Goal: Information Seeking & Learning: Find specific fact

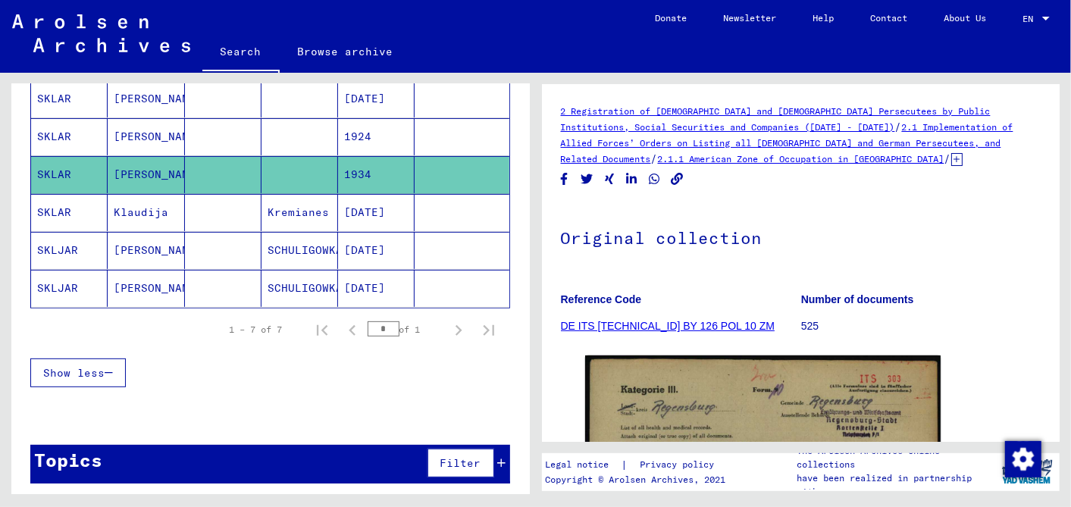
scroll to position [505, 0]
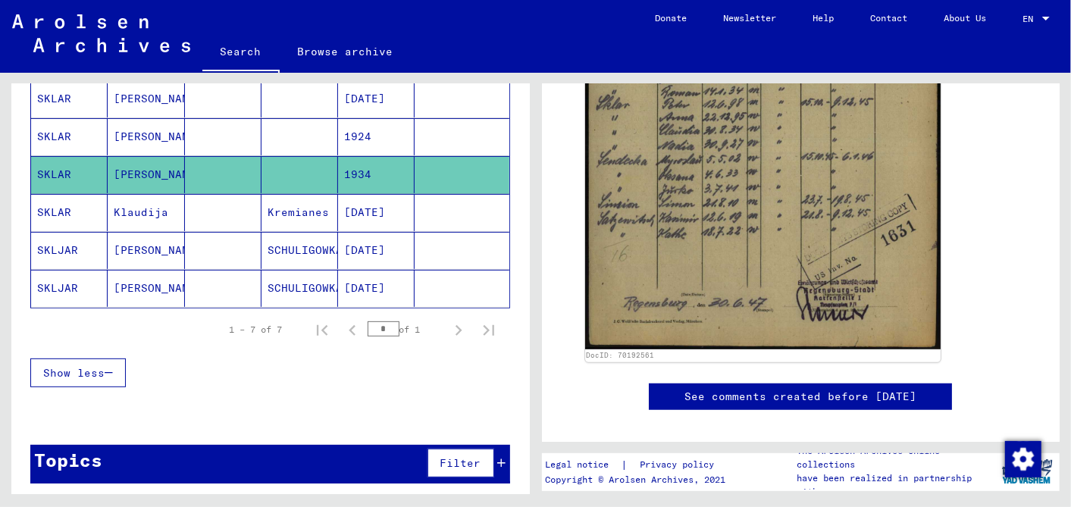
click at [371, 277] on mat-cell "[DATE]" at bounding box center [376, 288] width 77 height 37
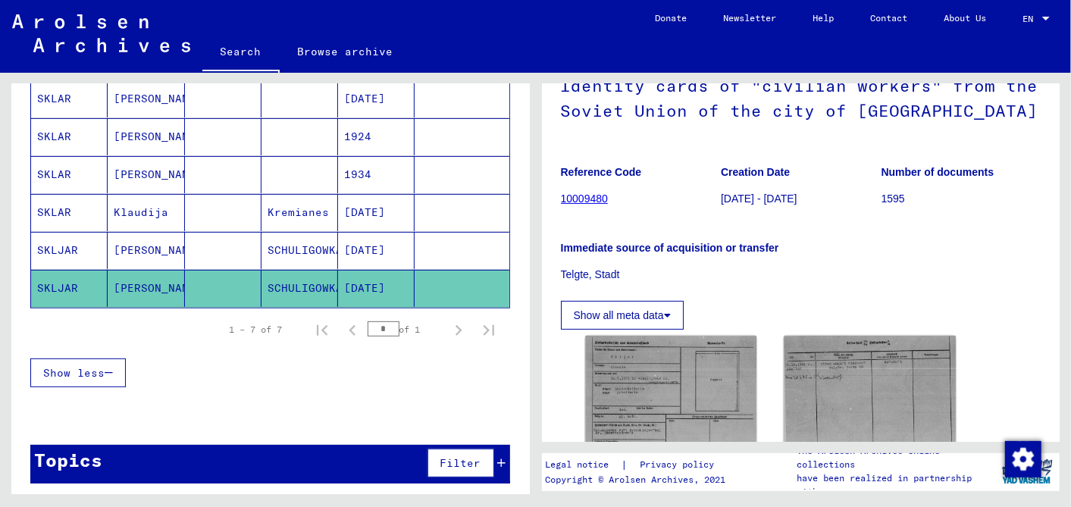
scroll to position [299, 0]
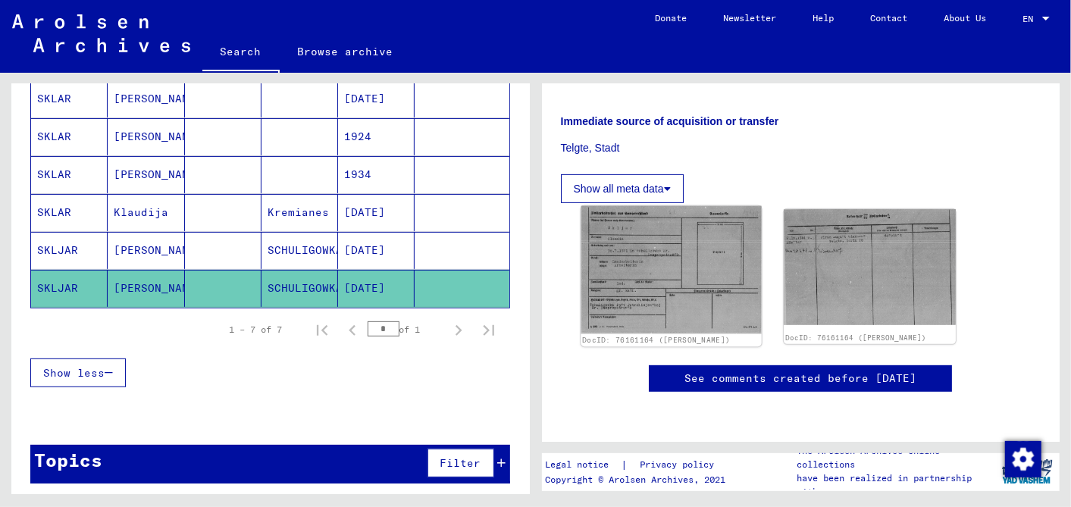
click at [659, 261] on img at bounding box center [671, 270] width 180 height 128
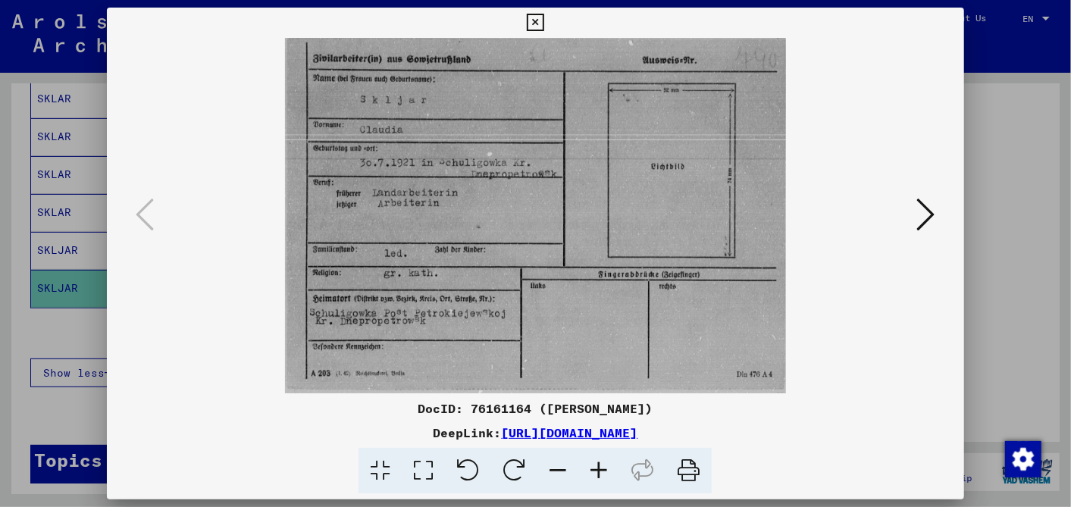
scroll to position [0, 0]
click at [537, 20] on icon at bounding box center [535, 23] width 17 height 18
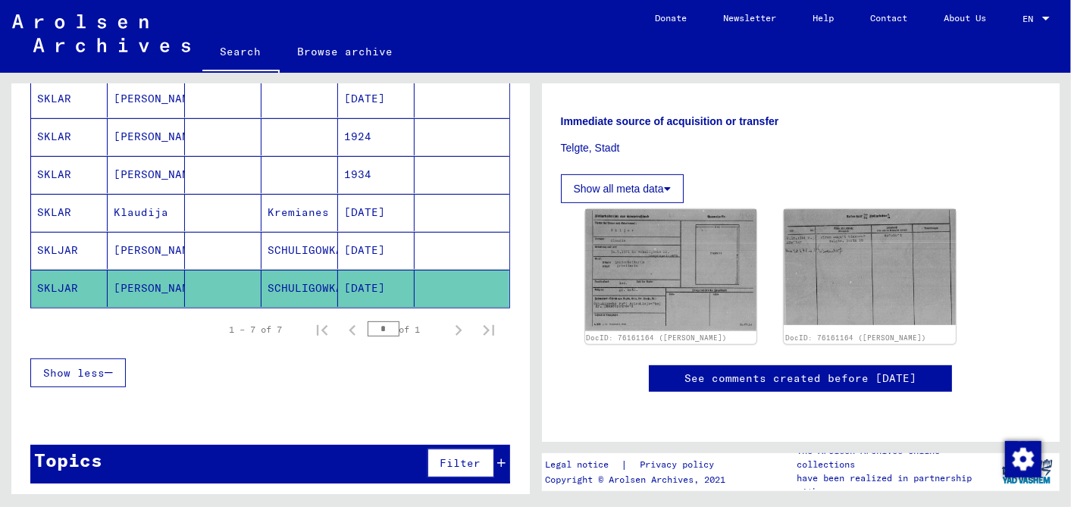
click at [372, 243] on mat-cell "[DATE]" at bounding box center [376, 250] width 77 height 37
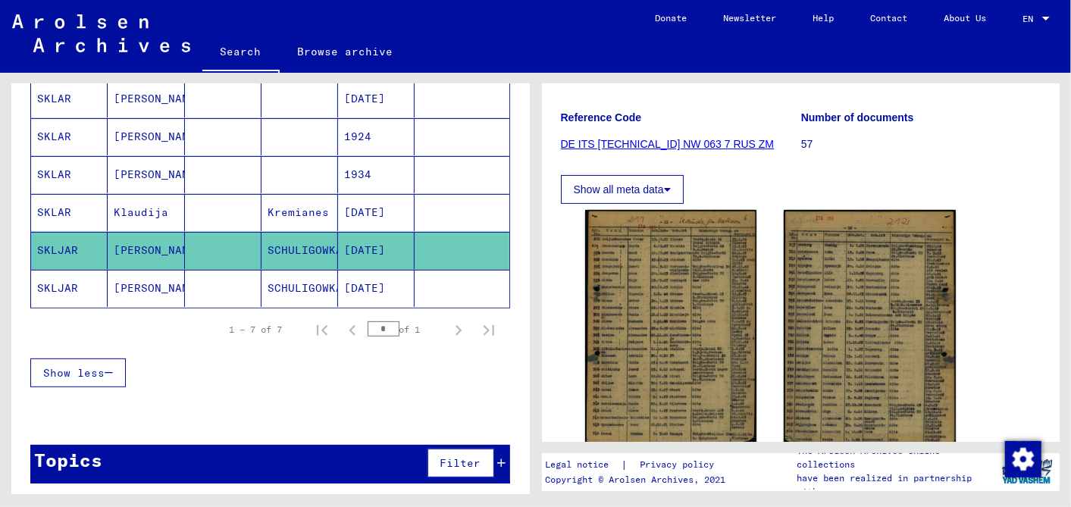
scroll to position [252, 0]
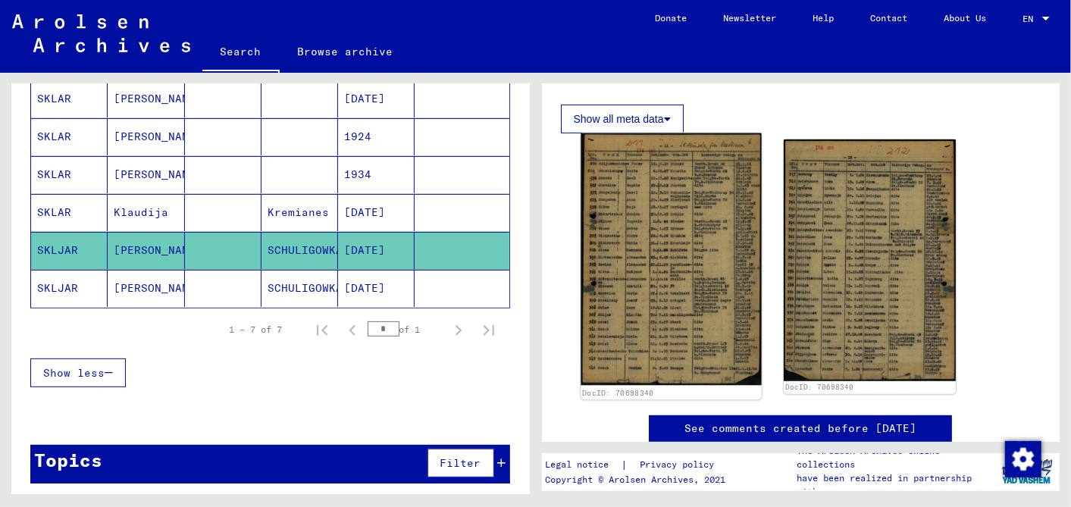
click at [652, 265] on img at bounding box center [671, 259] width 180 height 252
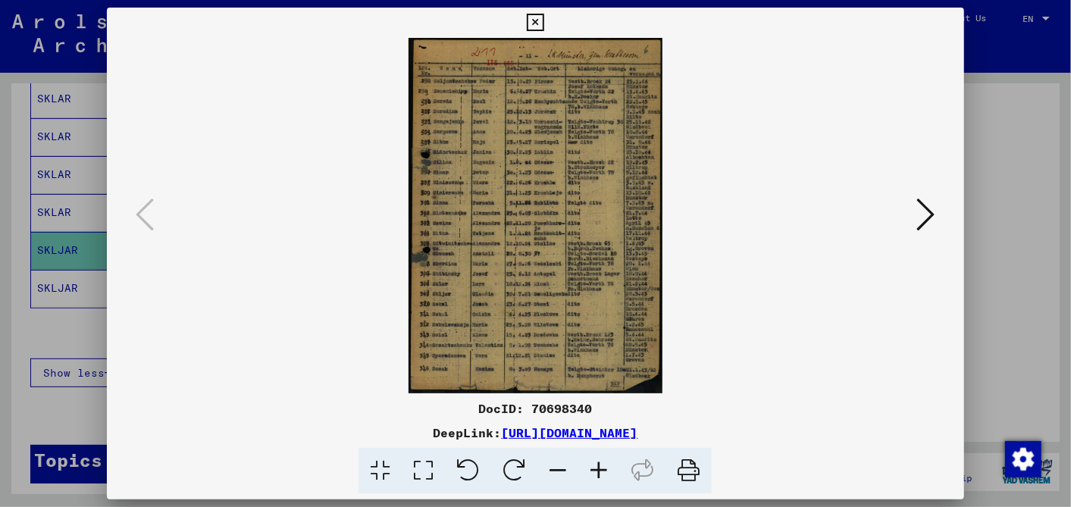
click at [595, 470] on icon at bounding box center [598, 471] width 41 height 46
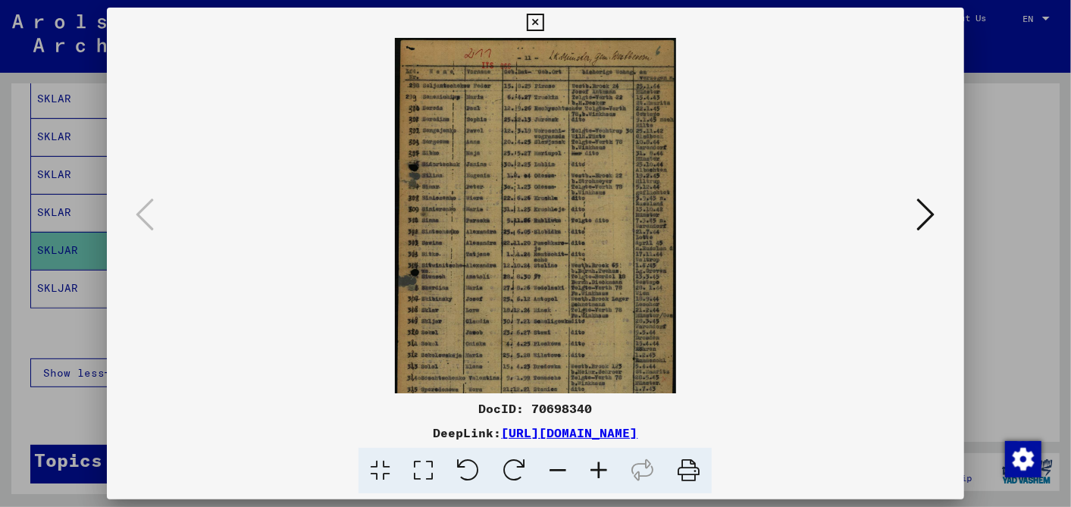
click at [595, 469] on icon at bounding box center [598, 471] width 41 height 46
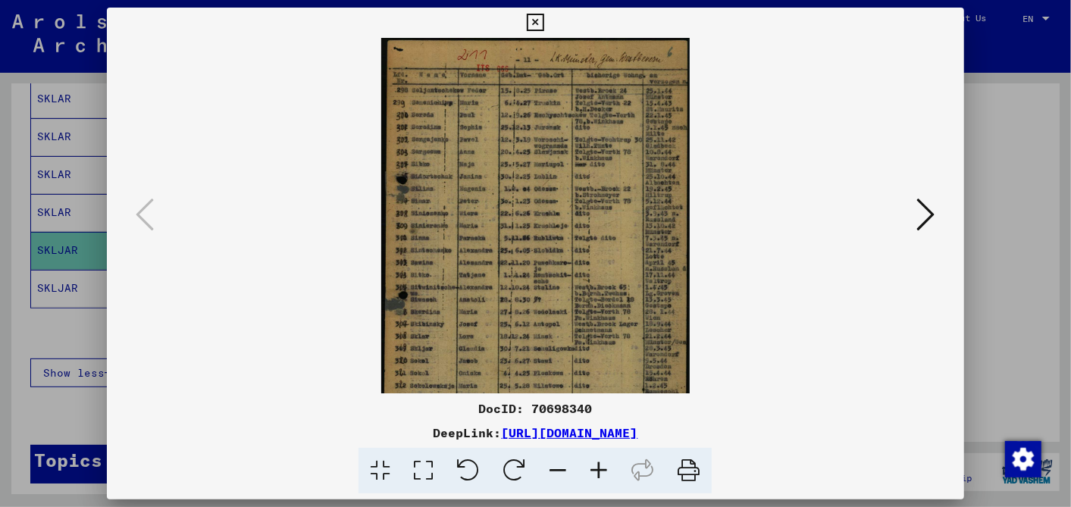
click at [595, 469] on icon at bounding box center [598, 471] width 41 height 46
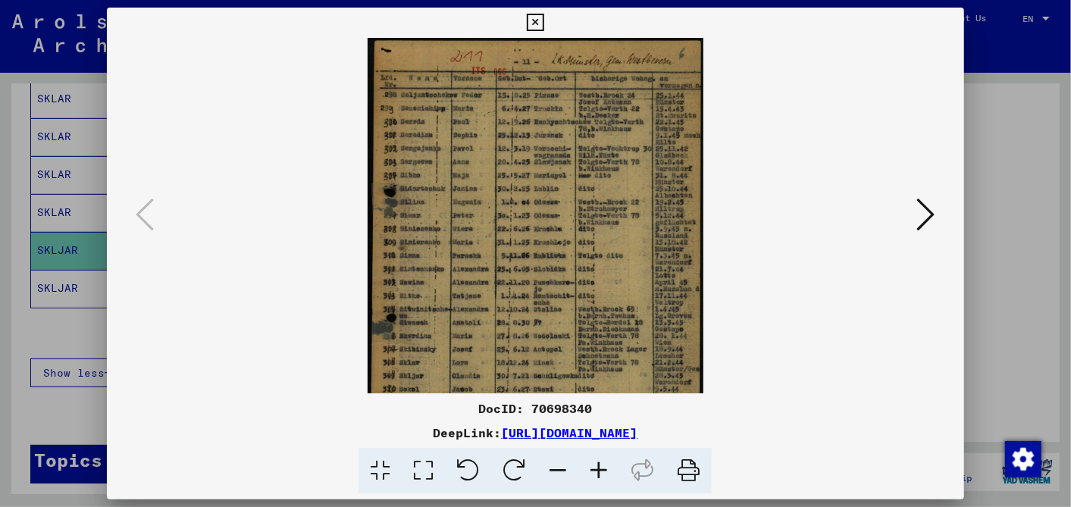
click at [595, 469] on icon at bounding box center [598, 471] width 41 height 46
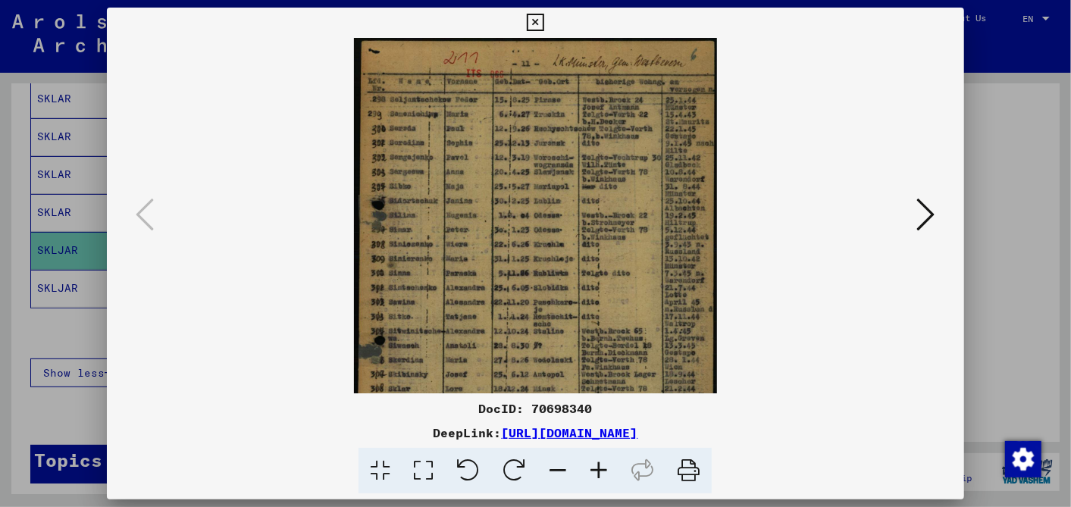
click at [595, 469] on icon at bounding box center [598, 471] width 41 height 46
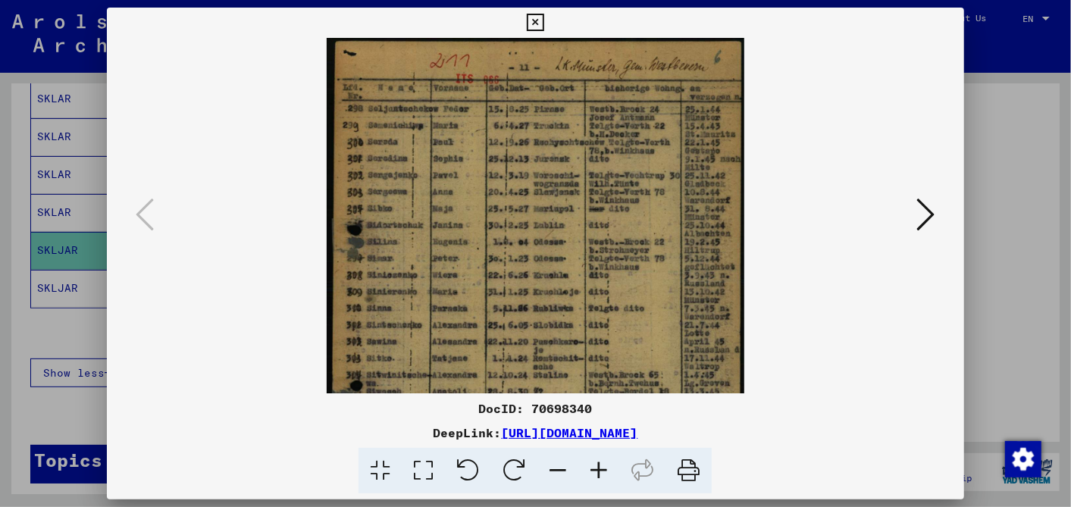
click at [595, 469] on icon at bounding box center [598, 471] width 41 height 46
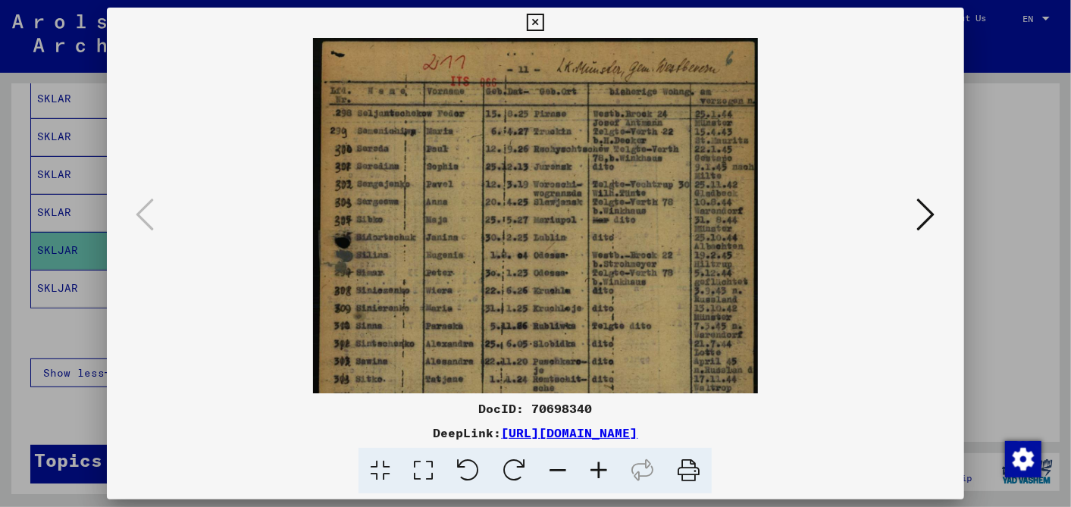
click at [595, 469] on icon at bounding box center [598, 471] width 41 height 46
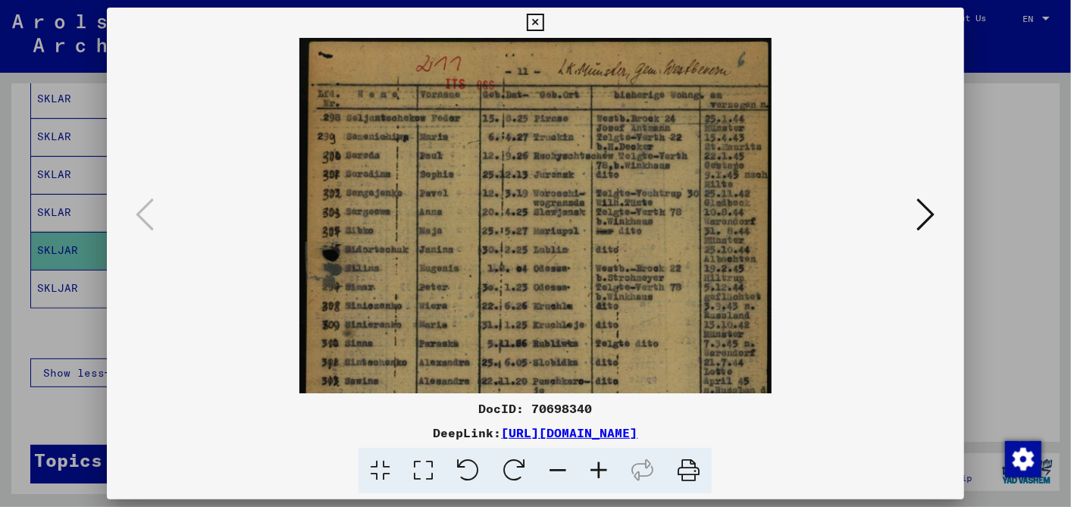
click at [595, 469] on icon at bounding box center [598, 471] width 41 height 46
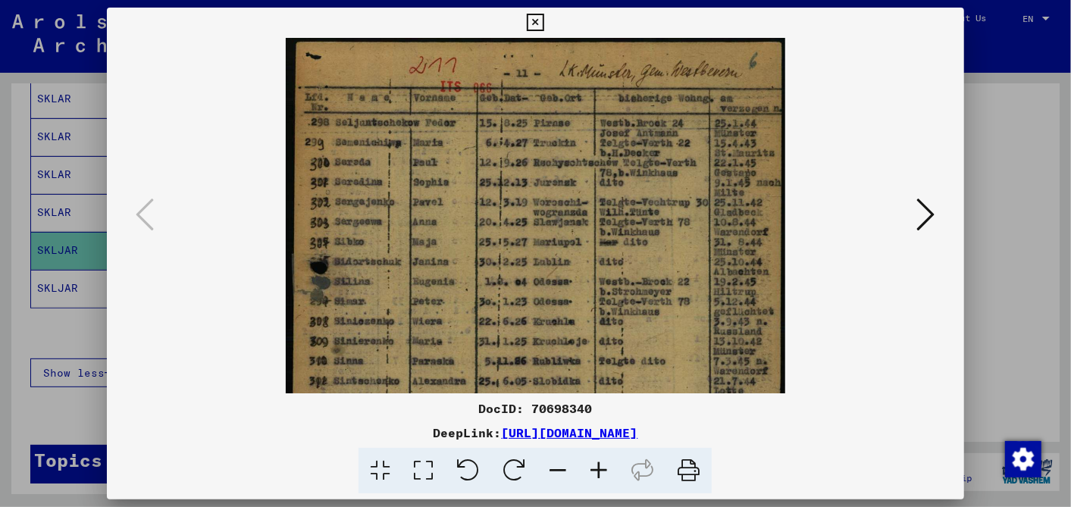
click at [595, 469] on icon at bounding box center [598, 471] width 41 height 46
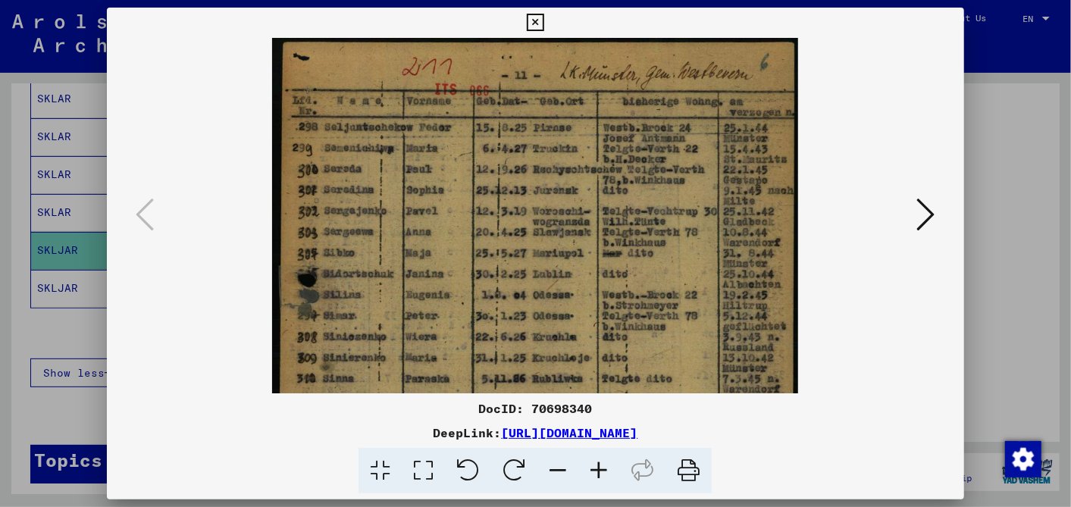
click at [595, 469] on icon at bounding box center [598, 471] width 41 height 46
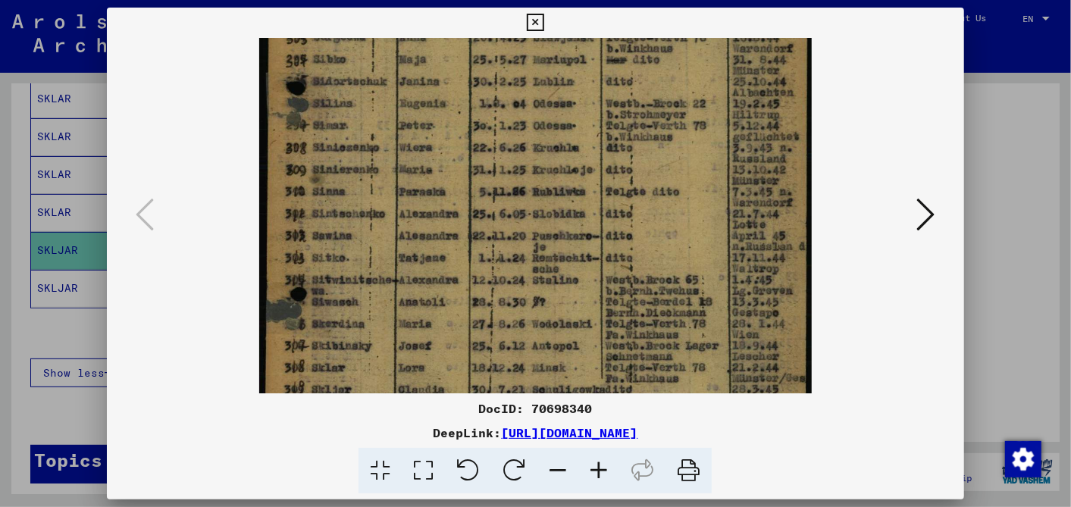
scroll to position [209, 0]
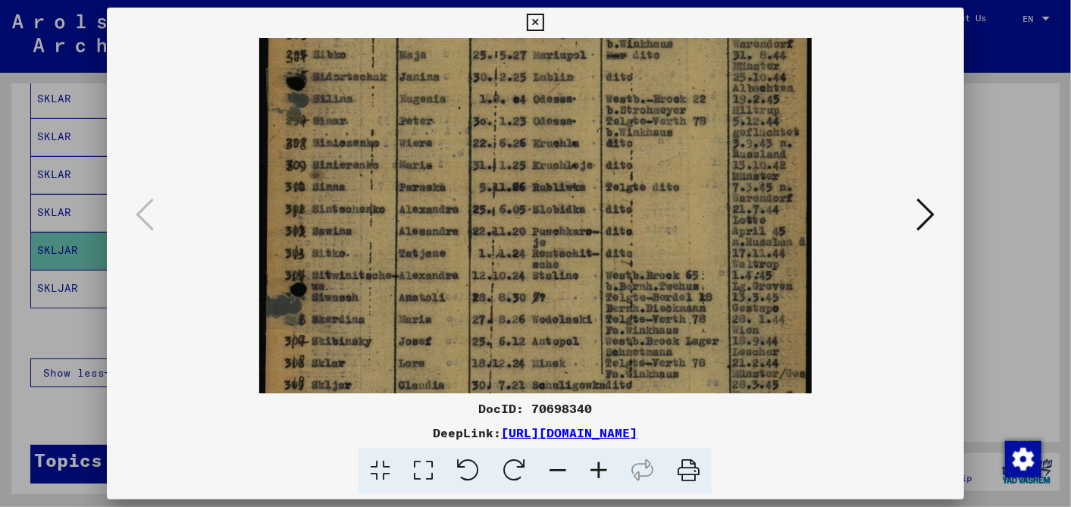
drag, startPoint x: 568, startPoint y: 303, endPoint x: 589, endPoint y: 92, distance: 211.8
click at [589, 92] on img at bounding box center [535, 215] width 553 height 772
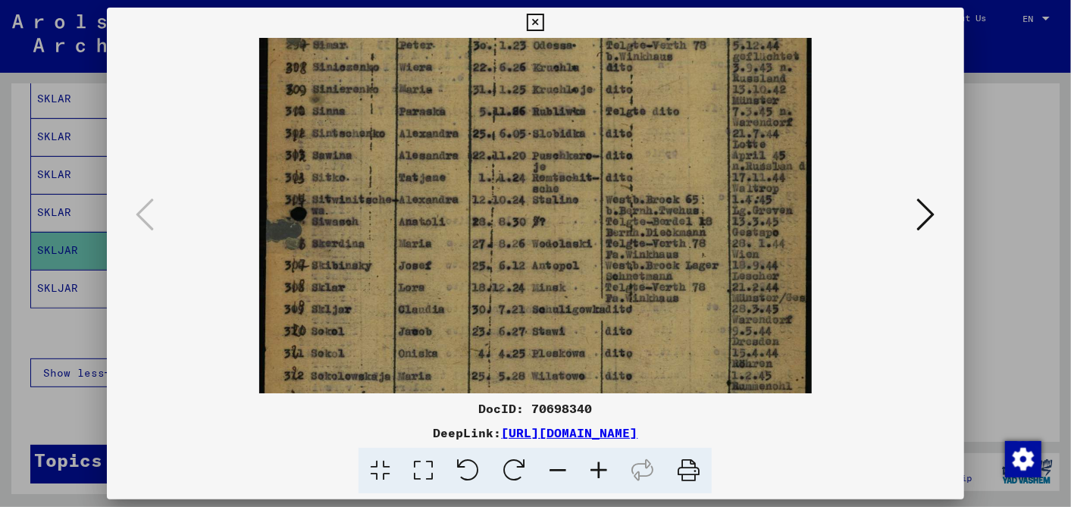
scroll to position [286, 0]
drag, startPoint x: 513, startPoint y: 244, endPoint x: 529, endPoint y: 167, distance: 78.9
click at [529, 167] on img at bounding box center [535, 138] width 553 height 772
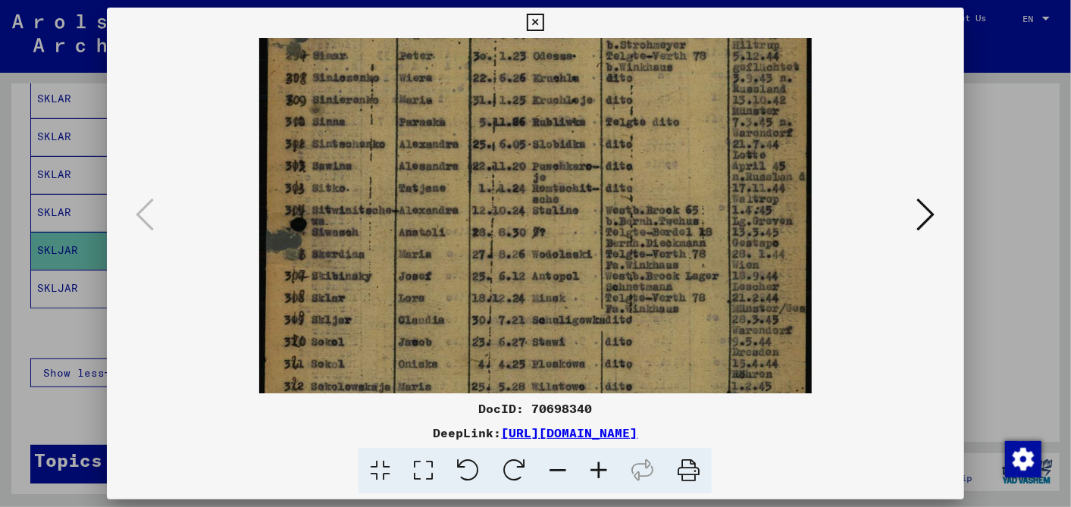
scroll to position [283, 0]
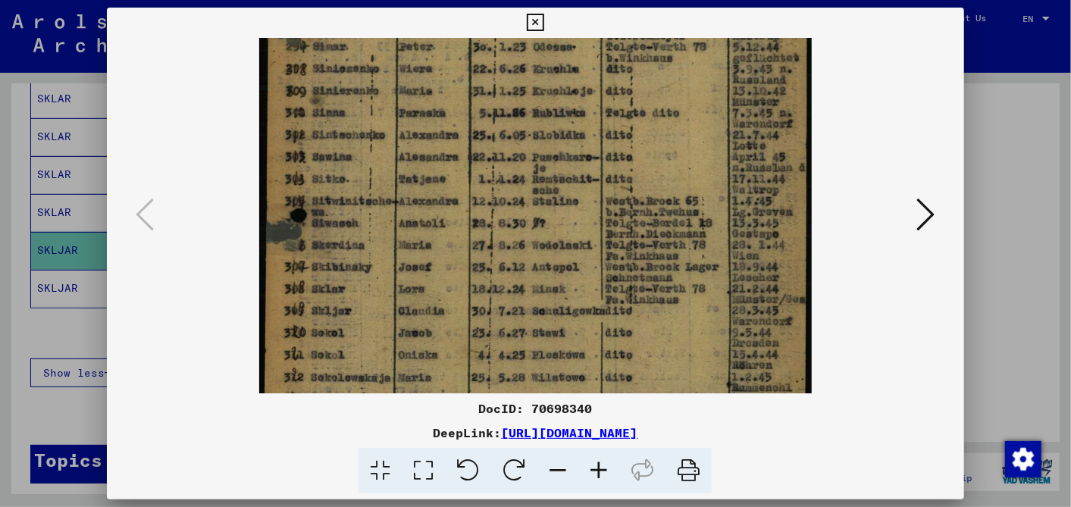
drag, startPoint x: 609, startPoint y: 279, endPoint x: 390, endPoint y: 281, distance: 219.8
click at [390, 281] on img at bounding box center [535, 140] width 553 height 772
click at [536, 15] on icon at bounding box center [535, 23] width 17 height 18
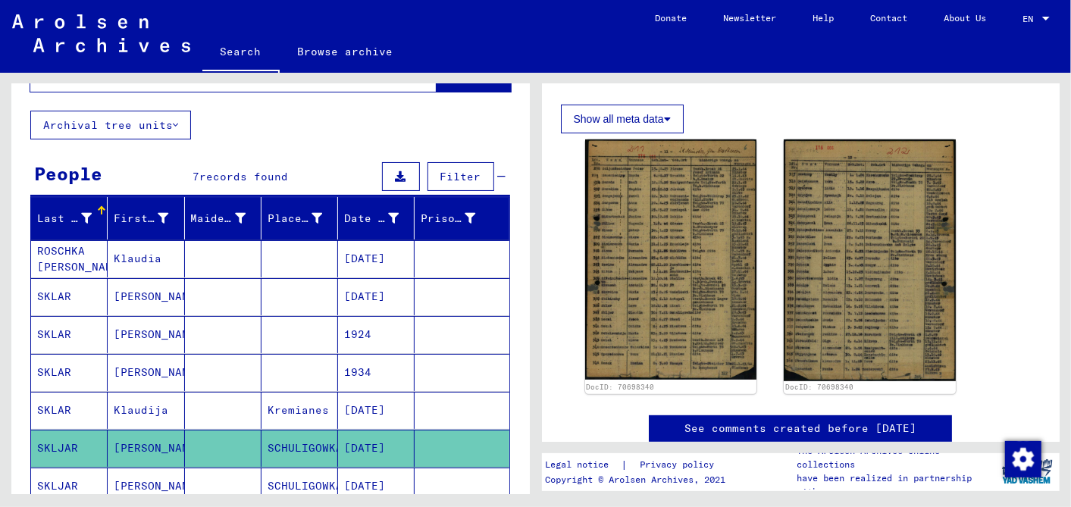
scroll to position [0, 0]
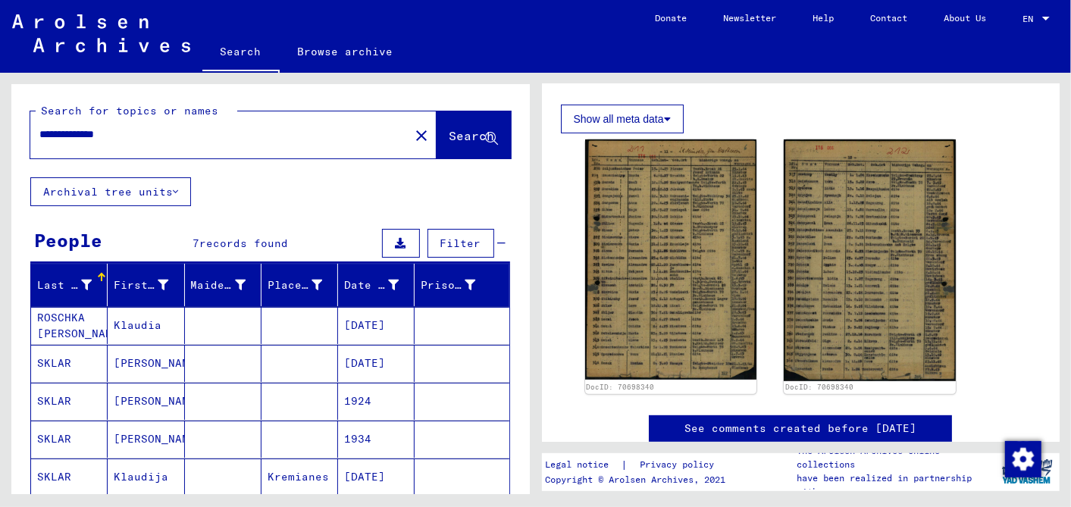
drag, startPoint x: 88, startPoint y: 130, endPoint x: 0, endPoint y: 126, distance: 88.0
click at [0, 125] on html "**********" at bounding box center [535, 253] width 1071 height 507
click at [449, 136] on span "Search" at bounding box center [471, 135] width 45 height 15
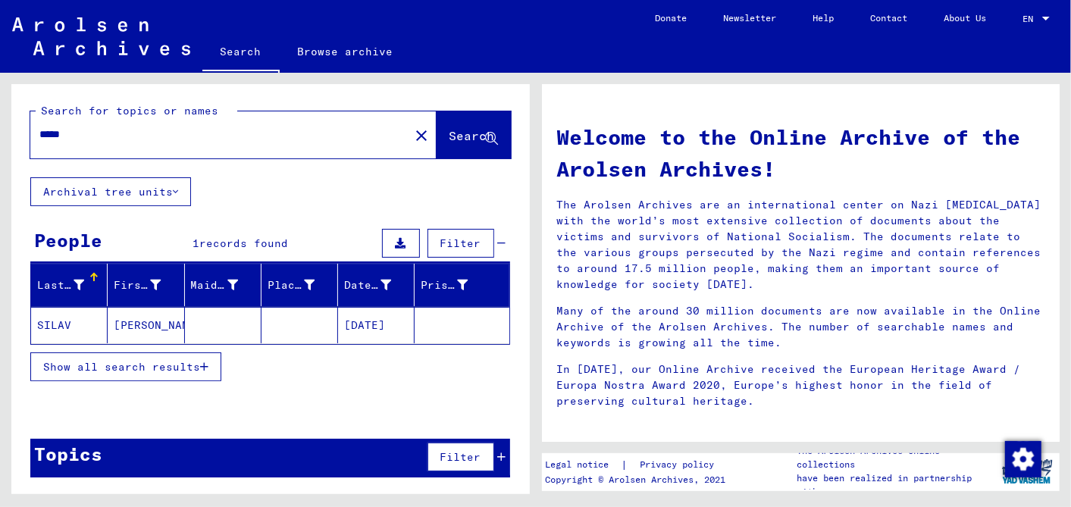
click at [56, 137] on input "*****" at bounding box center [215, 135] width 352 height 16
click at [465, 128] on span "Search" at bounding box center [471, 135] width 45 height 15
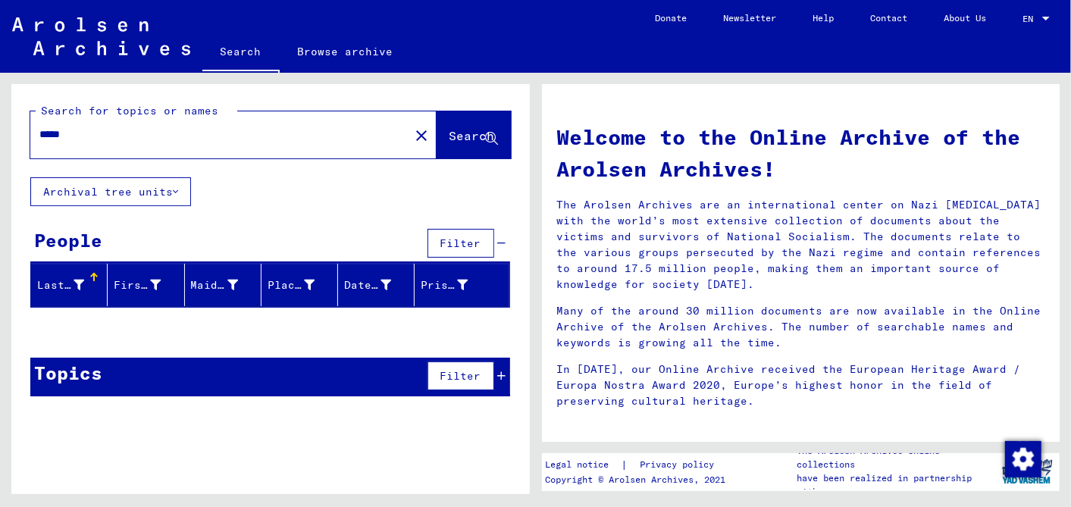
click at [55, 130] on input "*****" at bounding box center [215, 135] width 352 height 16
drag, startPoint x: 439, startPoint y: 127, endPoint x: 444, endPoint y: 120, distance: 9.3
click at [440, 127] on button "Search" at bounding box center [474, 134] width 74 height 47
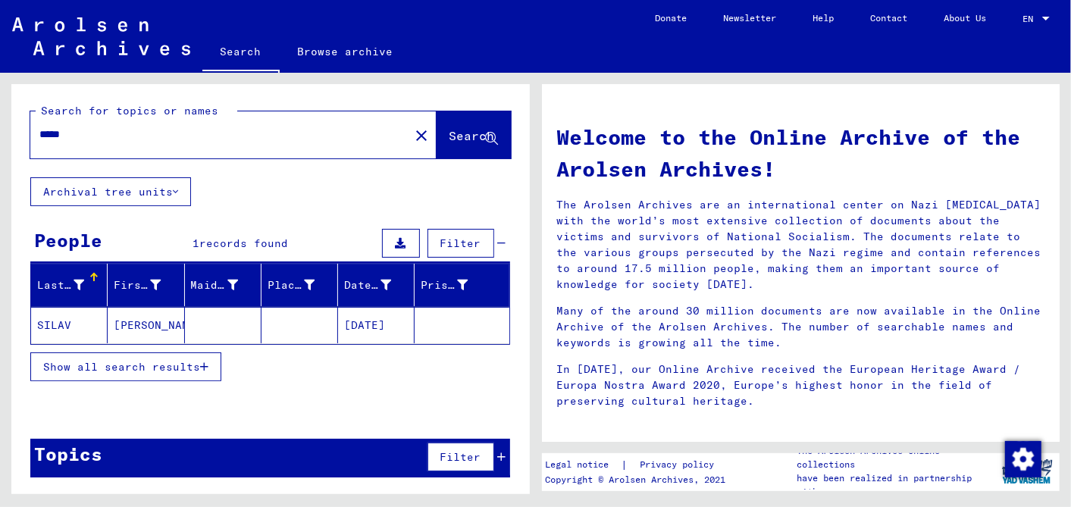
click at [394, 313] on mat-cell "[DATE]" at bounding box center [376, 325] width 77 height 36
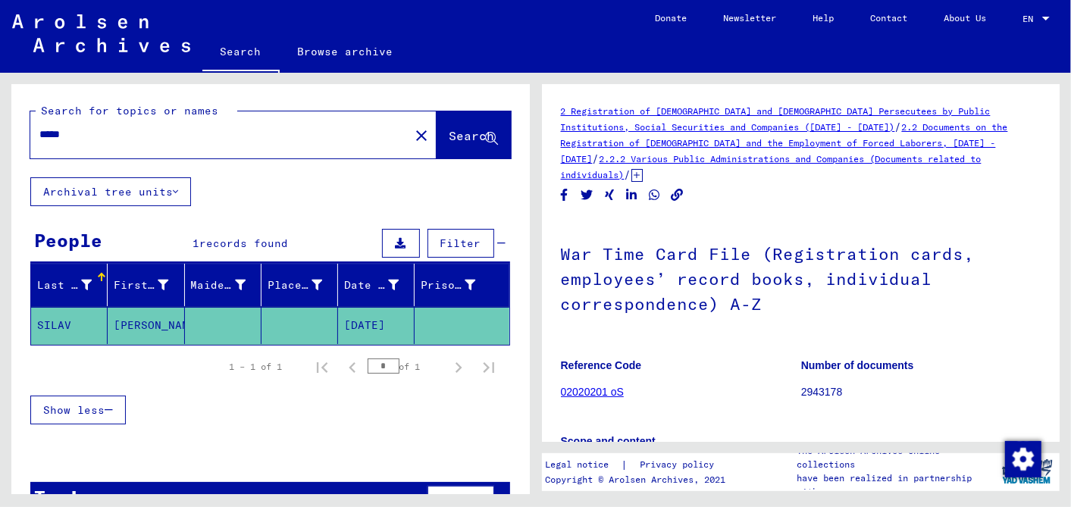
drag, startPoint x: 72, startPoint y: 128, endPoint x: 0, endPoint y: 132, distance: 72.1
click at [0, 132] on html "Search Browse archive Donate Newsletter Help Contact About Us Search Browse arc…" at bounding box center [535, 253] width 1071 height 507
type input "**********"
click at [440, 124] on button "Search" at bounding box center [474, 134] width 74 height 47
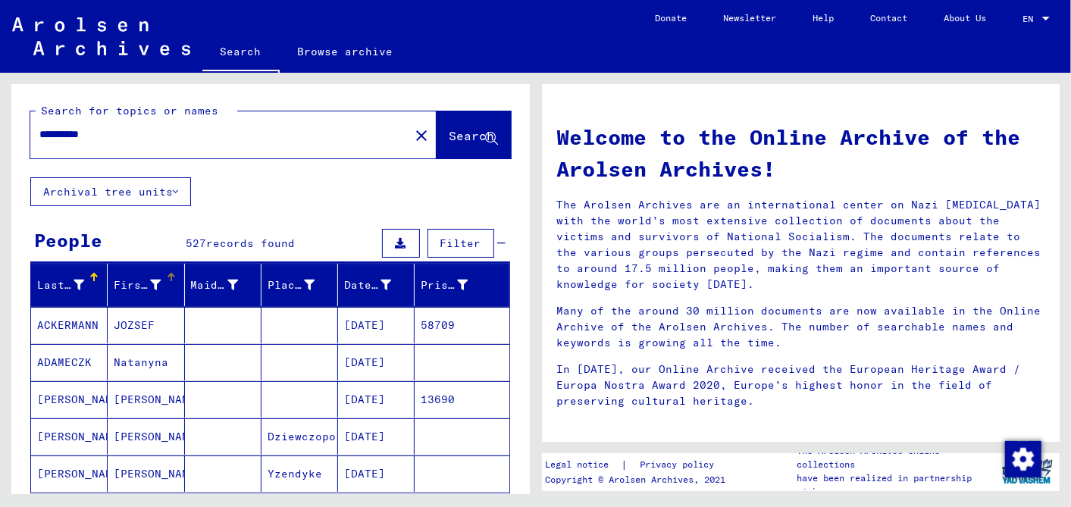
click at [151, 277] on div at bounding box center [156, 285] width 11 height 16
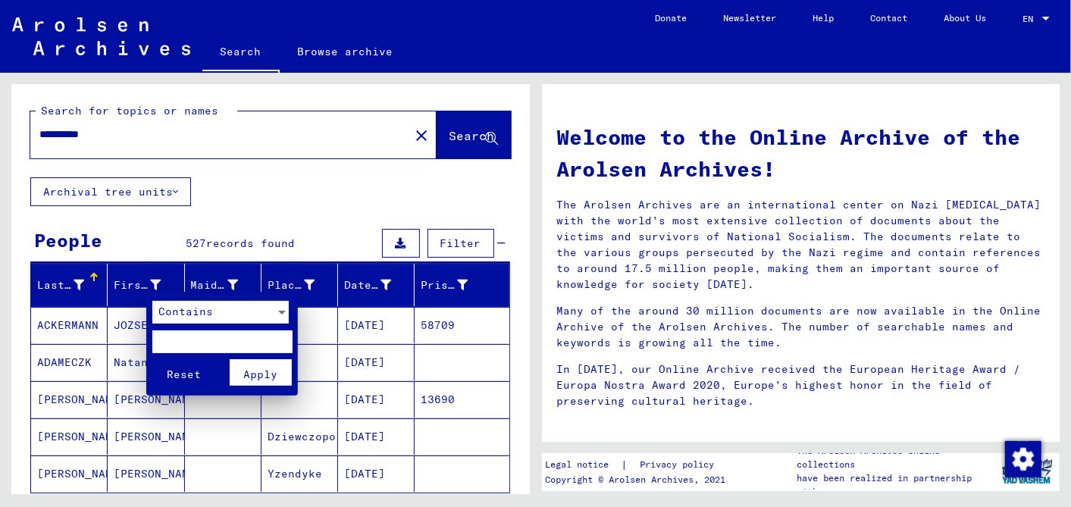
click at [195, 338] on input "text" at bounding box center [222, 341] width 140 height 23
type input "*****"
click at [272, 372] on span "Apply" at bounding box center [261, 375] width 34 height 14
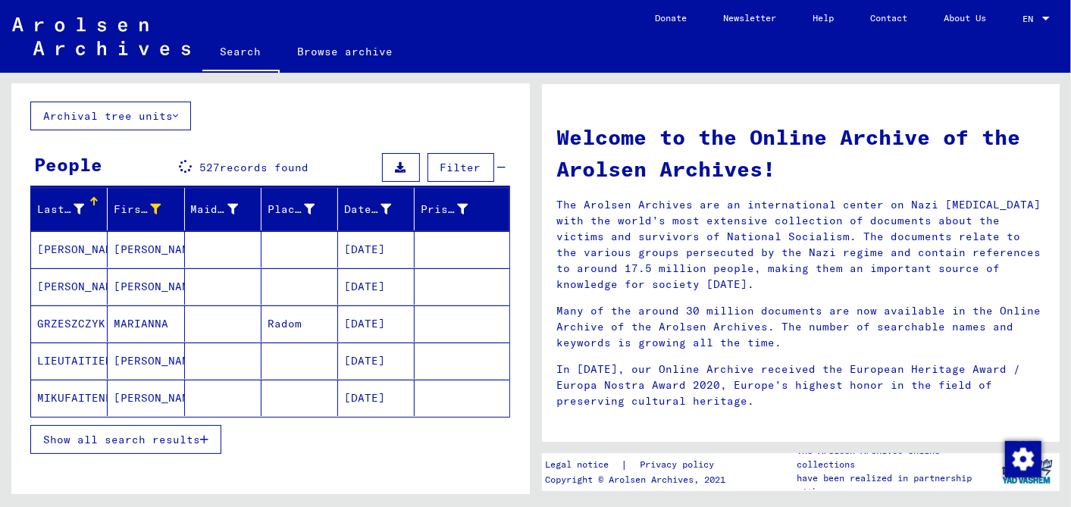
scroll to position [145, 0]
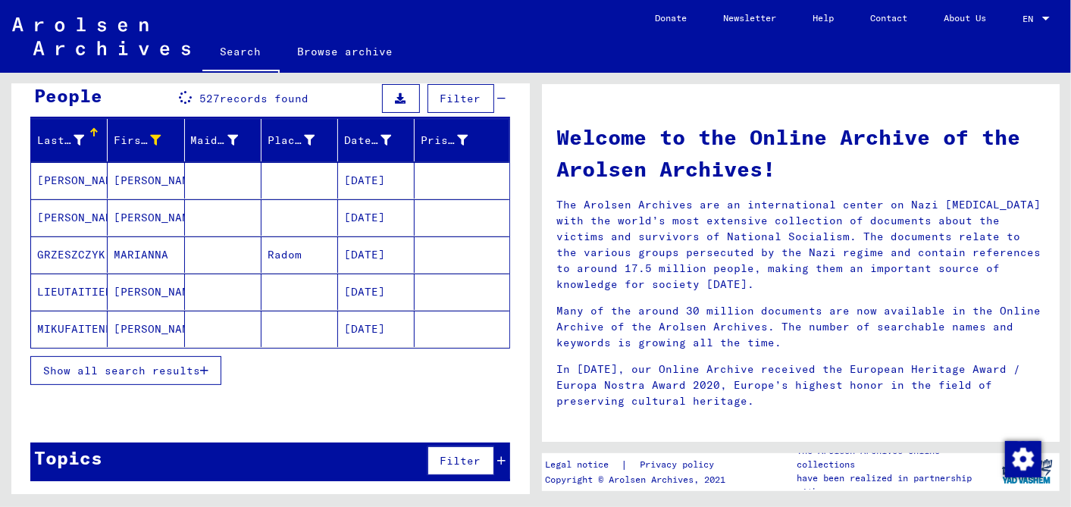
click at [134, 365] on span "Show all search results" at bounding box center [121, 371] width 157 height 14
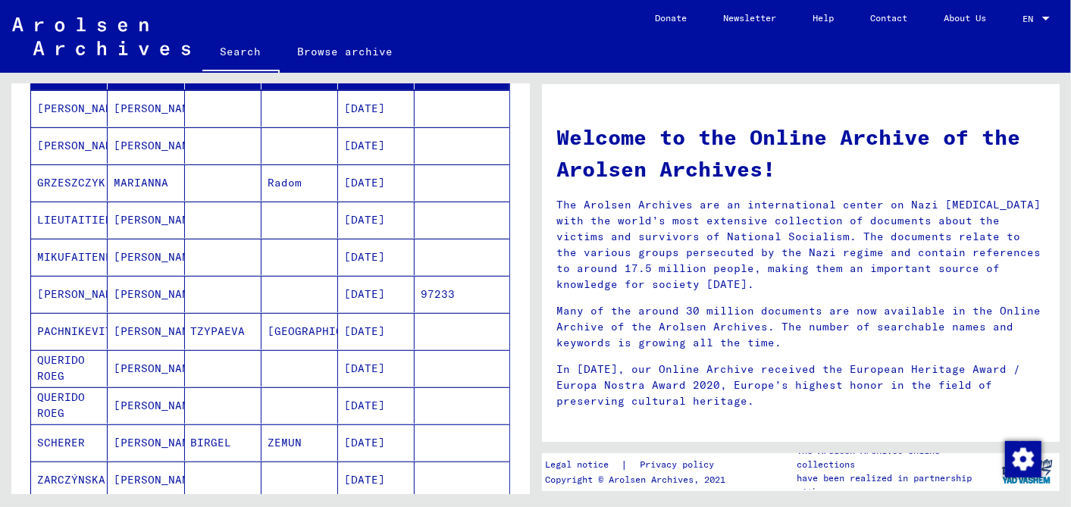
scroll to position [0, 0]
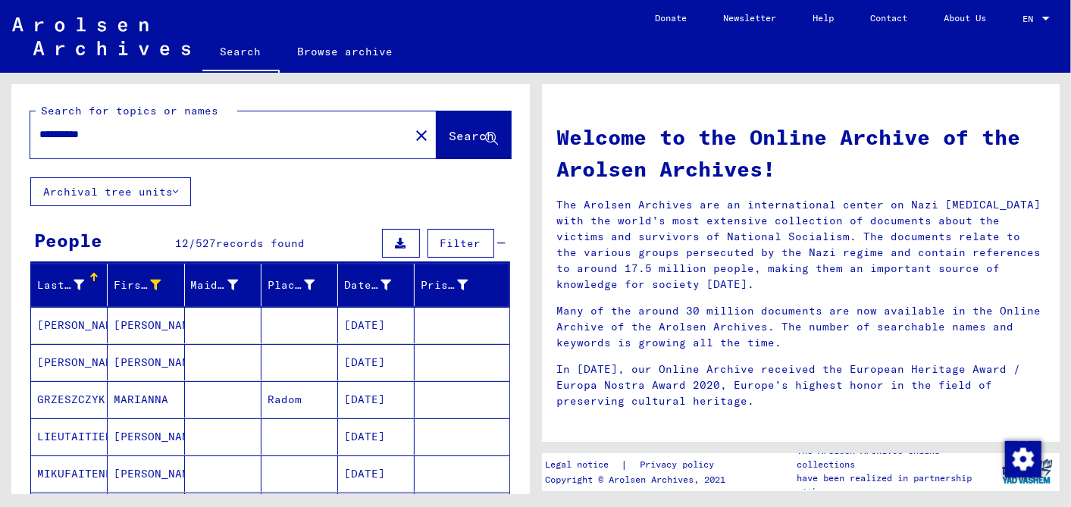
drag, startPoint x: 119, startPoint y: 133, endPoint x: 99, endPoint y: 124, distance: 21.7
click at [56, 132] on input "**********" at bounding box center [215, 135] width 352 height 16
type input "*"
drag, startPoint x: 438, startPoint y: 130, endPoint x: 393, endPoint y: 140, distance: 46.0
click at [449, 130] on span "Search" at bounding box center [471, 135] width 45 height 15
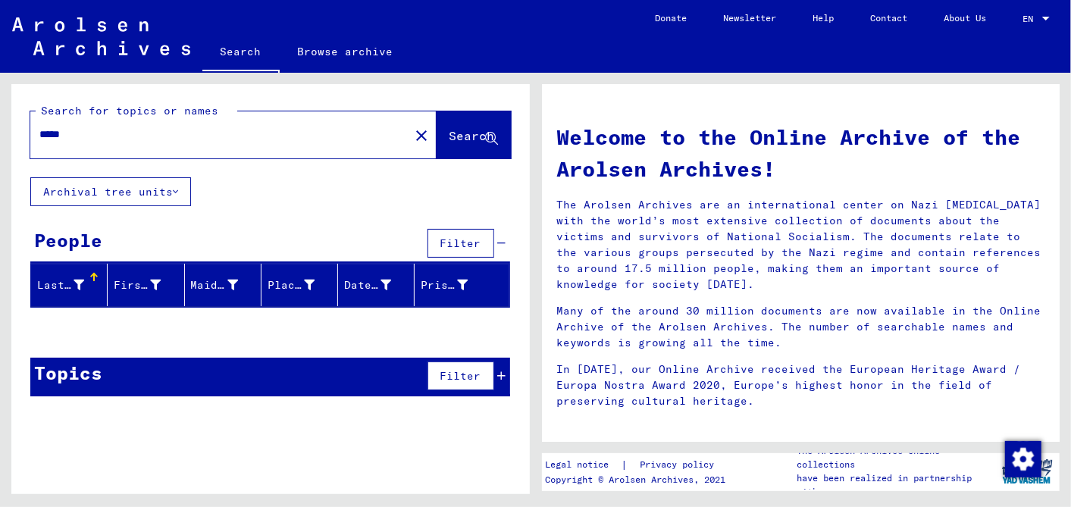
click at [45, 133] on input "*****" at bounding box center [215, 135] width 352 height 16
click at [478, 121] on button "Search" at bounding box center [474, 134] width 74 height 47
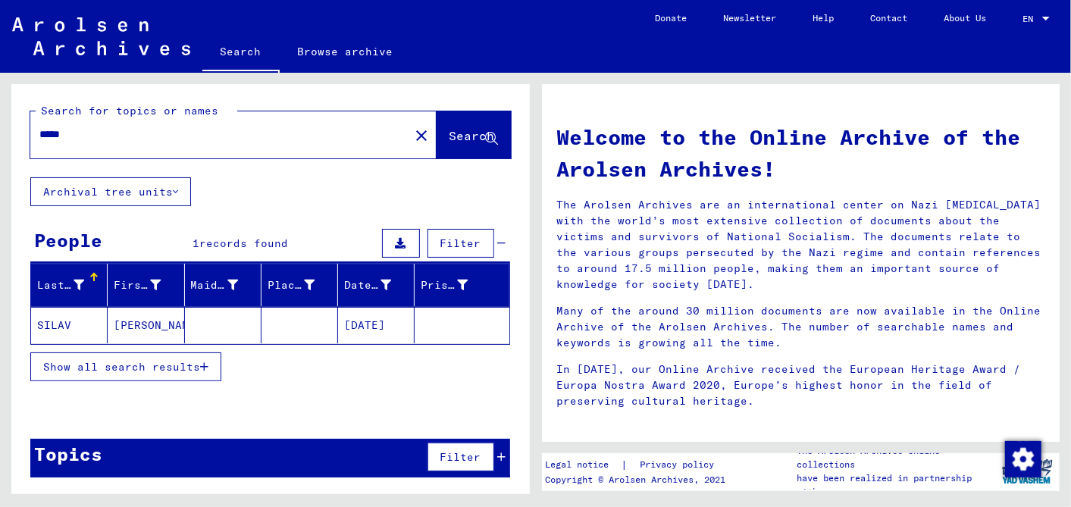
click at [84, 132] on input "*****" at bounding box center [215, 135] width 352 height 16
type input "*****"
click at [455, 123] on button "Search" at bounding box center [474, 134] width 74 height 47
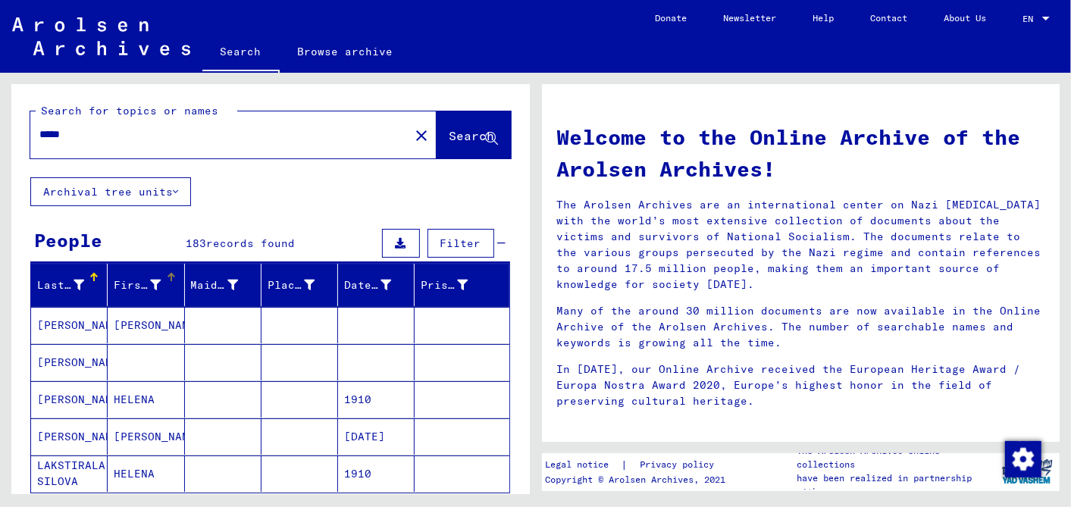
click at [151, 283] on icon at bounding box center [156, 285] width 11 height 11
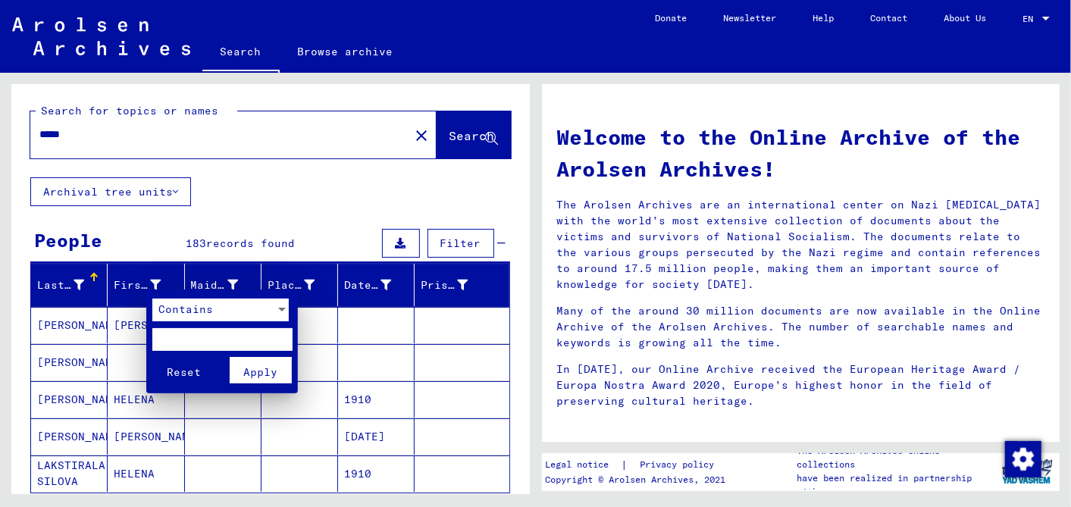
click at [169, 331] on input "text" at bounding box center [222, 339] width 140 height 23
type input "*****"
click at [266, 367] on span "Apply" at bounding box center [261, 372] width 34 height 14
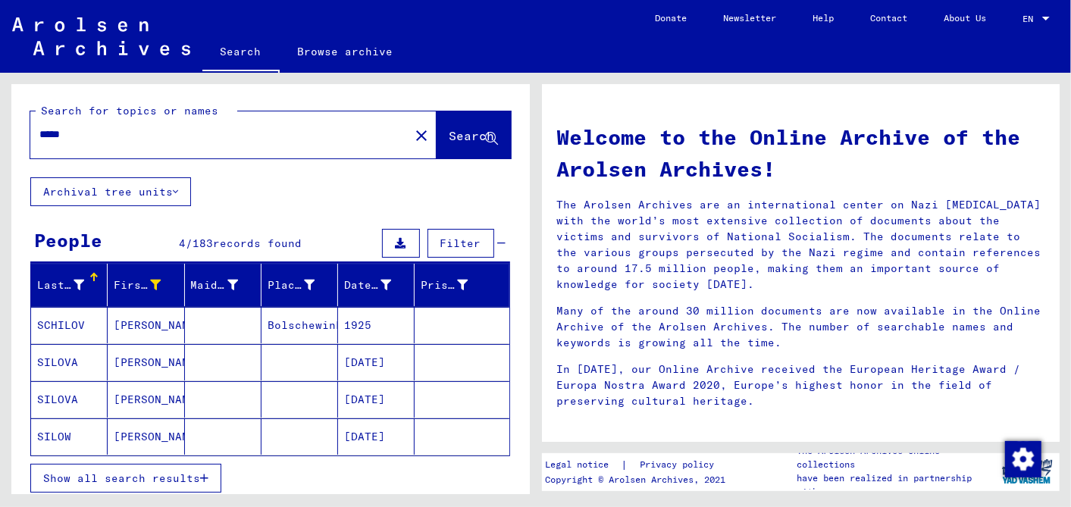
click at [140, 474] on span "Show all search results" at bounding box center [121, 478] width 157 height 14
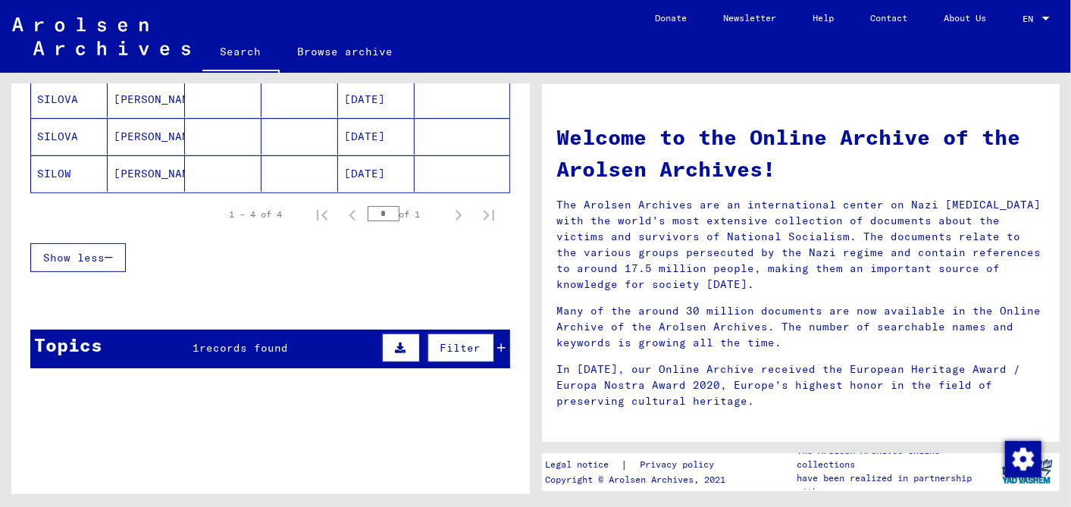
scroll to position [179, 0]
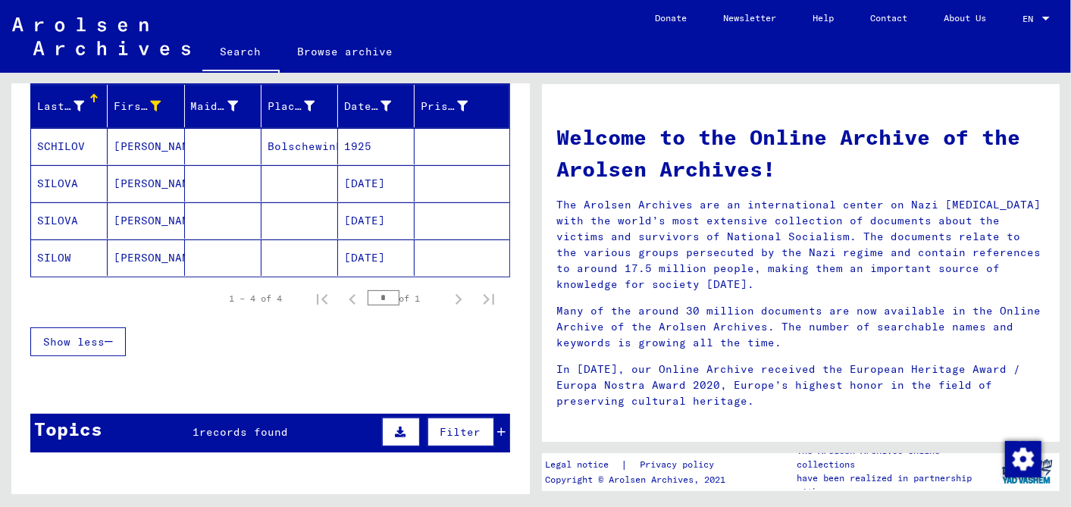
click at [370, 249] on mat-cell "[DATE]" at bounding box center [376, 258] width 77 height 36
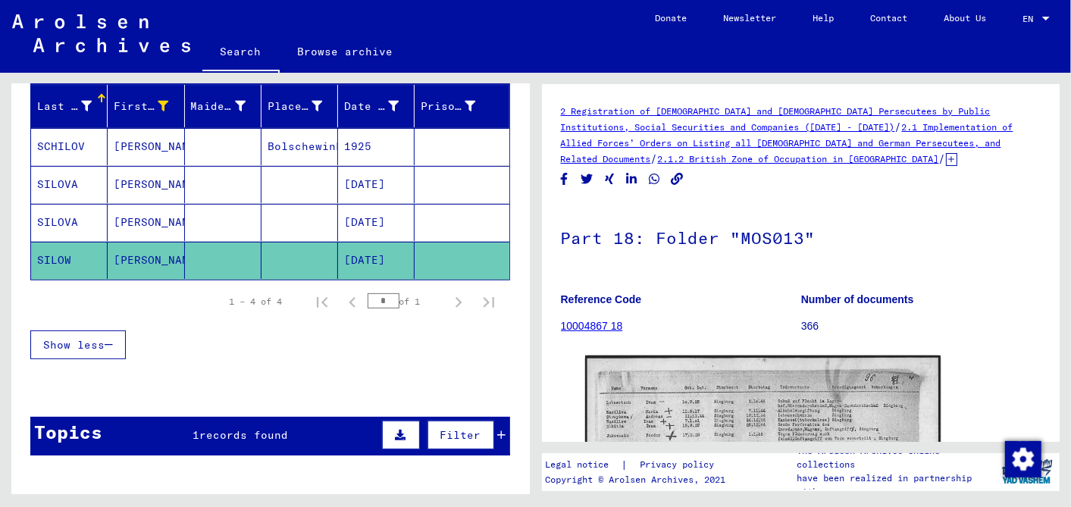
click at [498, 432] on icon at bounding box center [502, 435] width 8 height 11
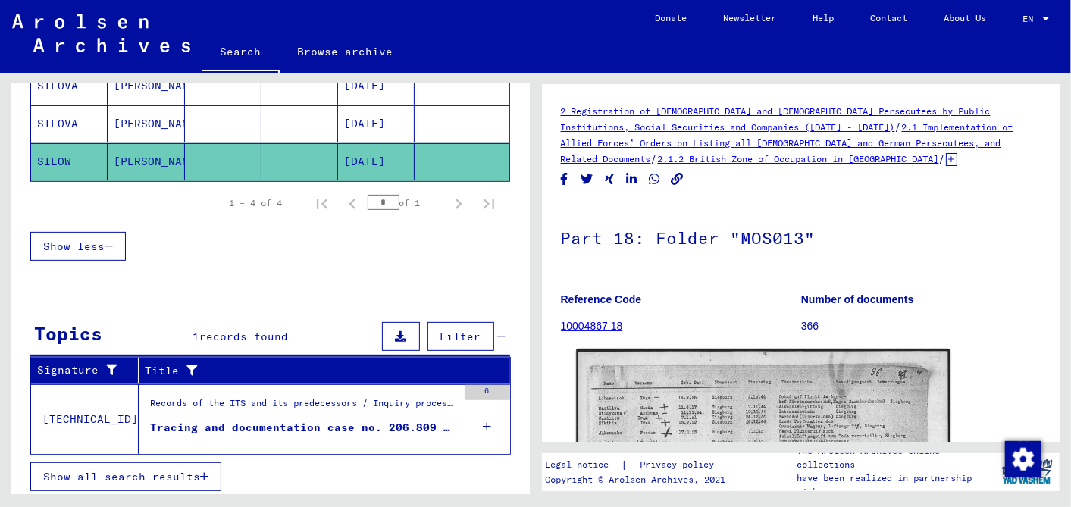
scroll to position [252, 0]
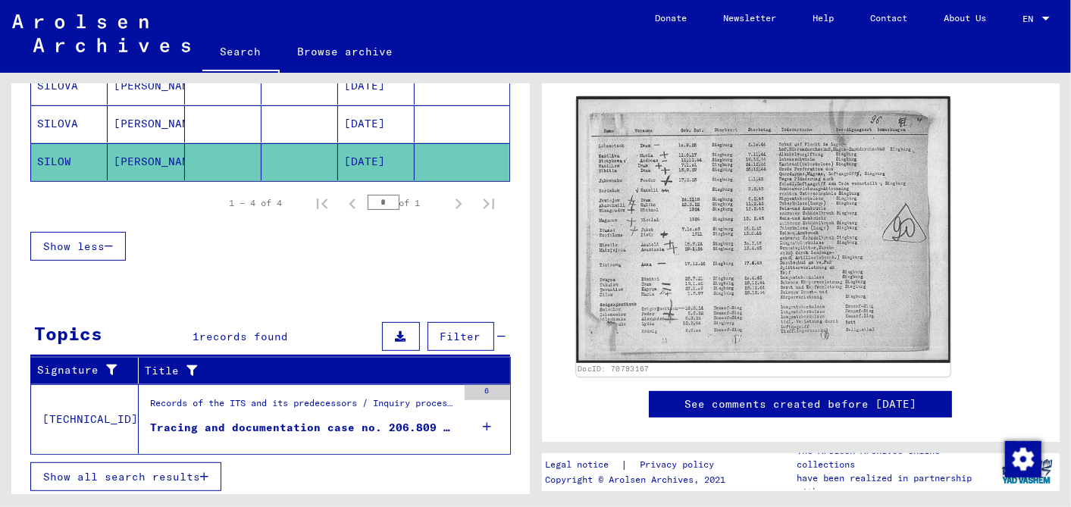
click at [761, 243] on img at bounding box center [763, 229] width 374 height 267
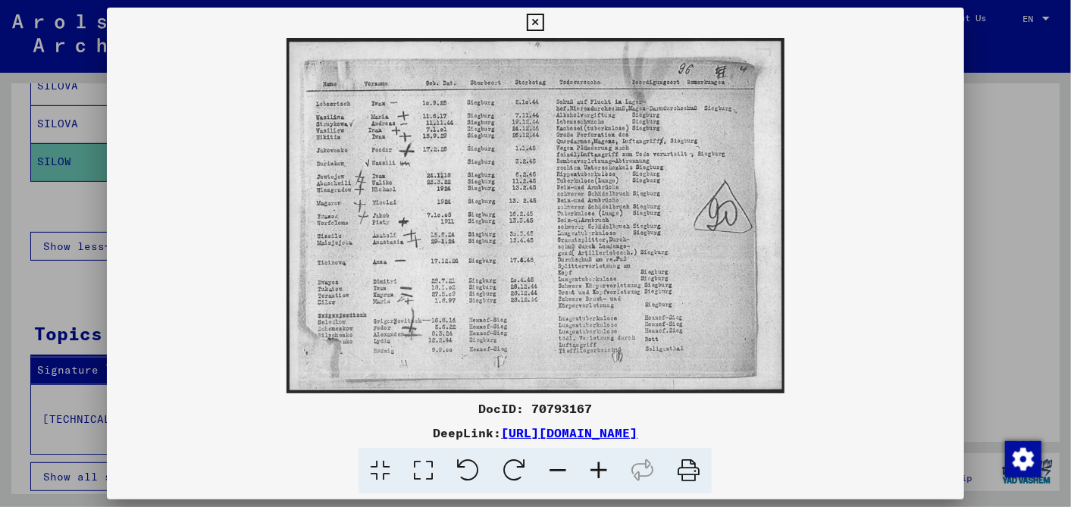
click at [596, 460] on icon at bounding box center [598, 471] width 41 height 46
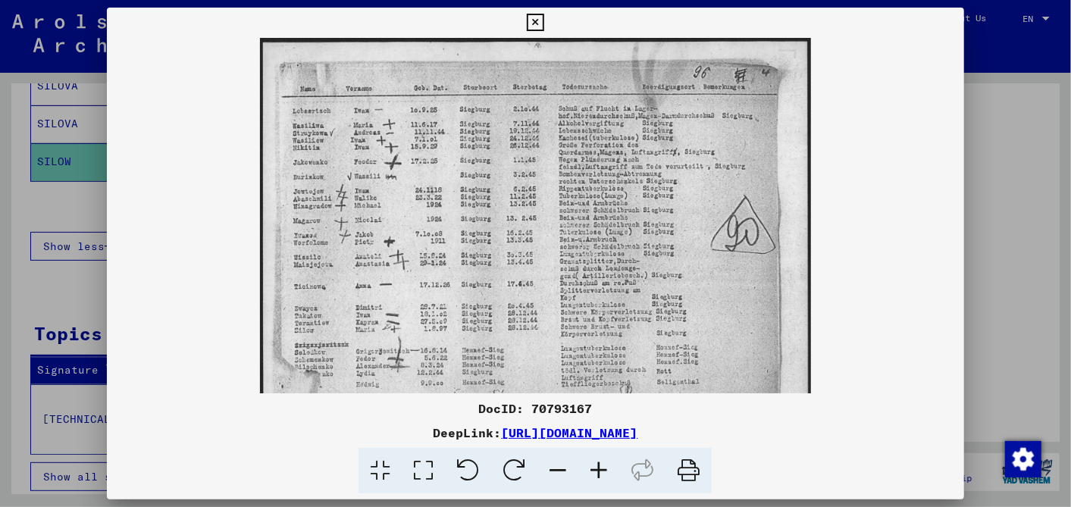
click at [596, 460] on icon at bounding box center [598, 471] width 41 height 46
click at [596, 459] on icon at bounding box center [598, 471] width 41 height 46
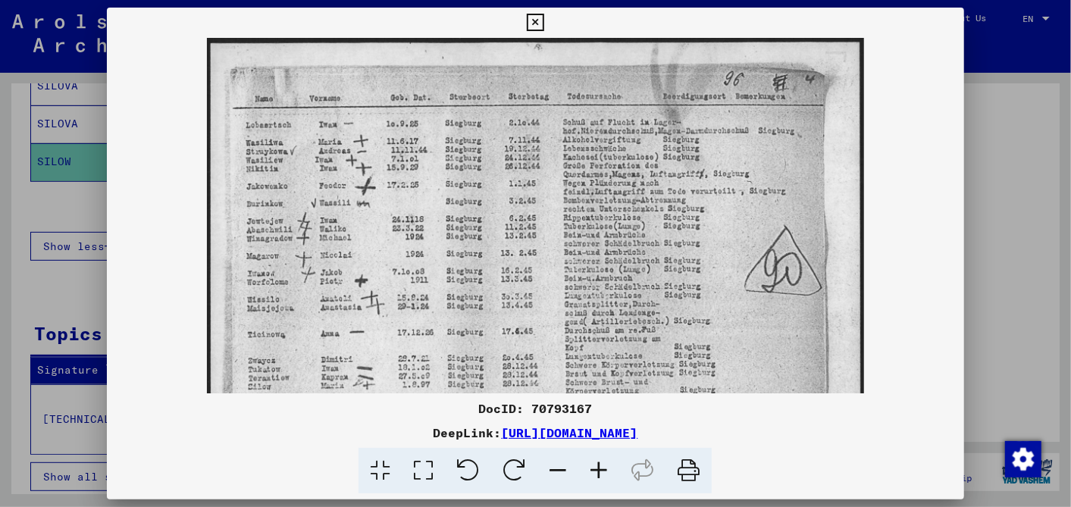
click at [596, 459] on icon at bounding box center [598, 471] width 41 height 46
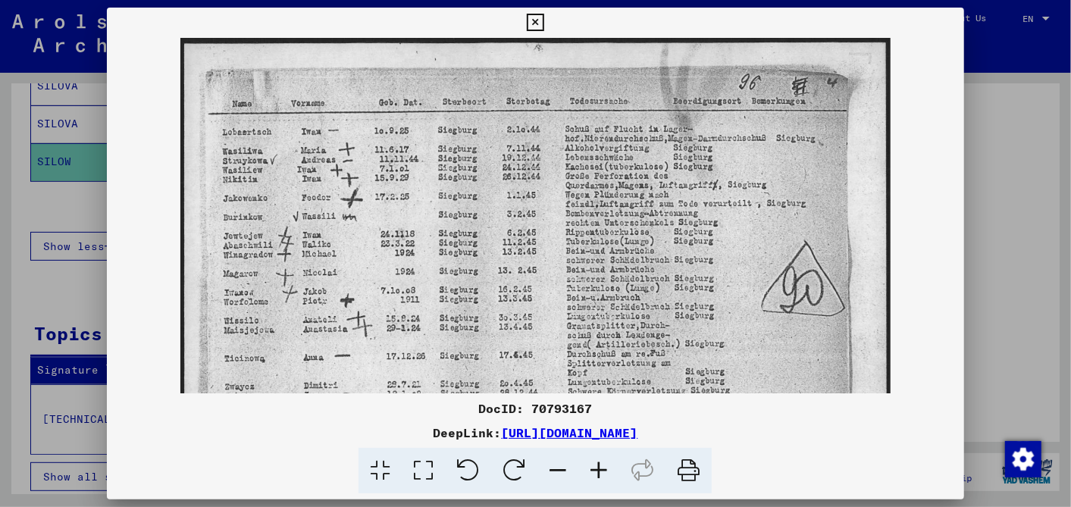
click at [596, 459] on icon at bounding box center [598, 471] width 41 height 46
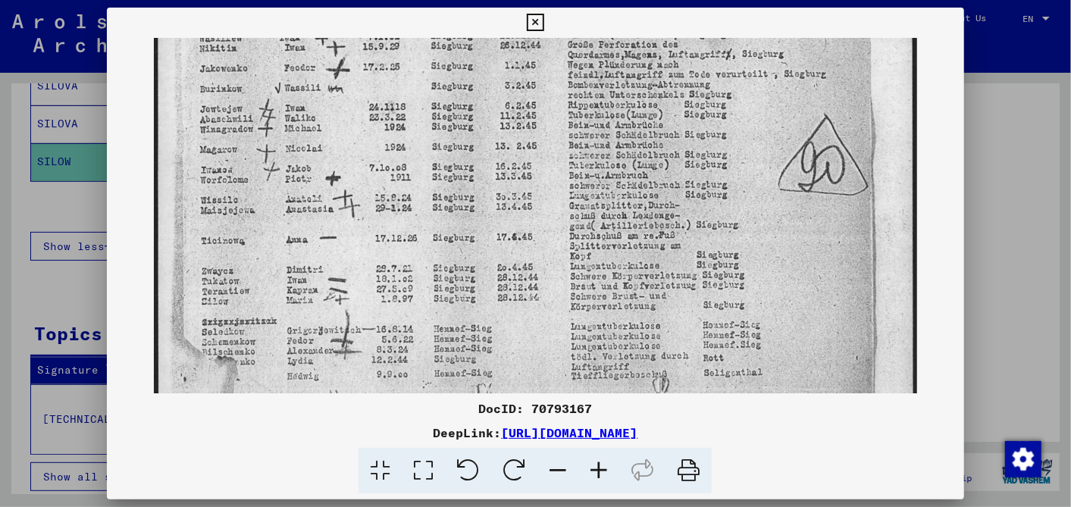
scroll to position [146, 0]
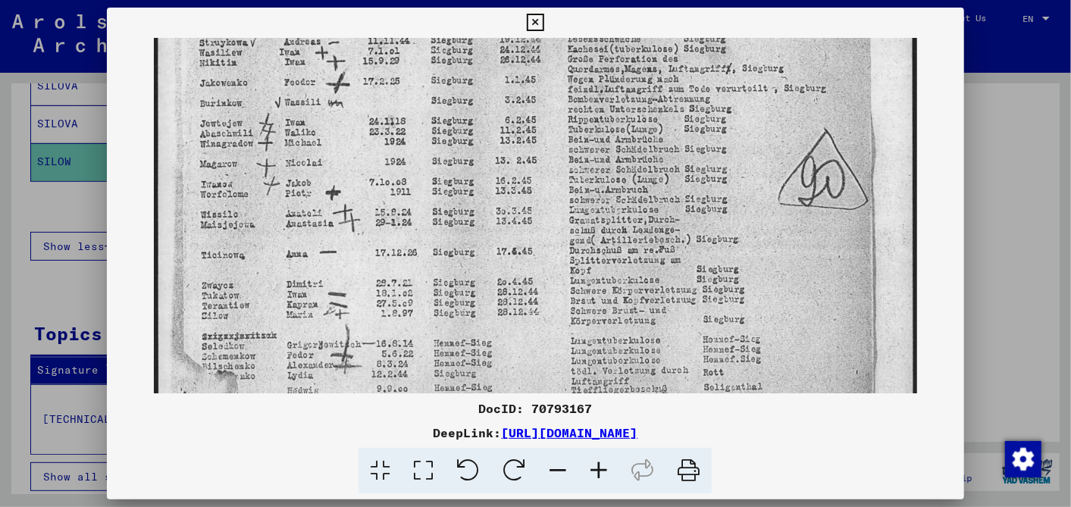
drag, startPoint x: 447, startPoint y: 306, endPoint x: 477, endPoint y: 171, distance: 139.0
click at [480, 176] on img at bounding box center [536, 183] width 764 height 545
click at [532, 17] on icon at bounding box center [535, 23] width 17 height 18
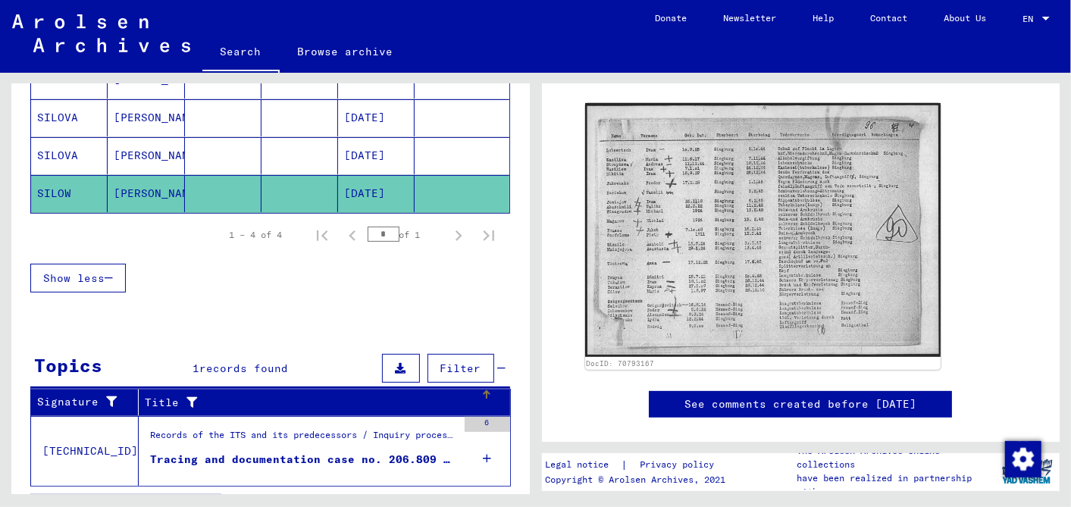
scroll to position [277, 0]
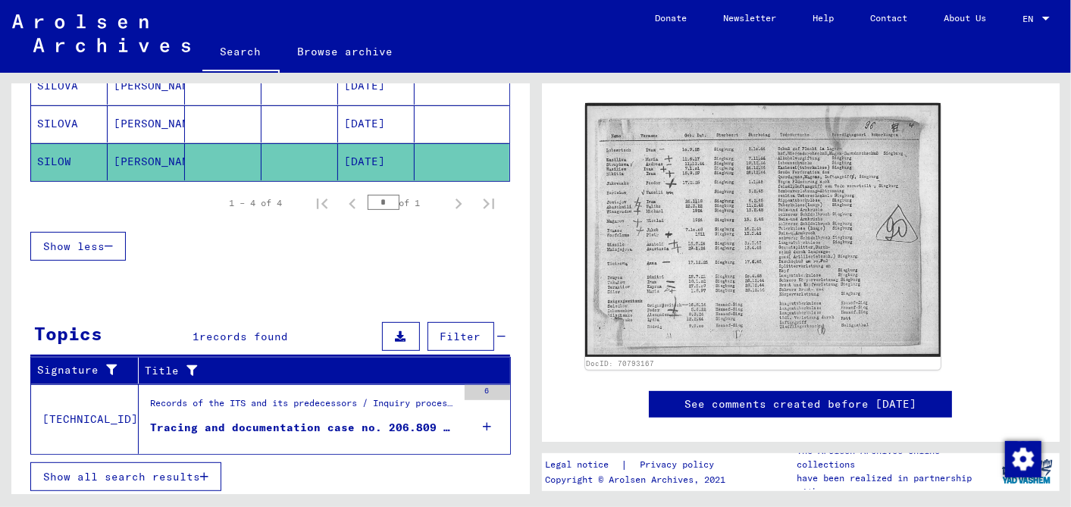
click at [315, 412] on figure "Records of the ITS and its predecessors / Inquiry processing / ITS case files a…" at bounding box center [303, 407] width 307 height 23
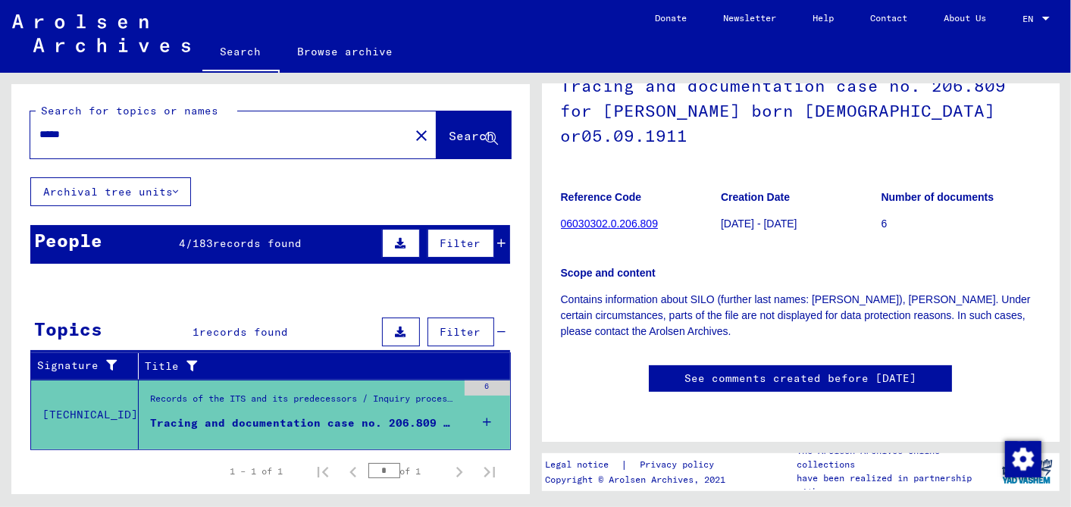
click at [498, 240] on icon at bounding box center [502, 243] width 8 height 11
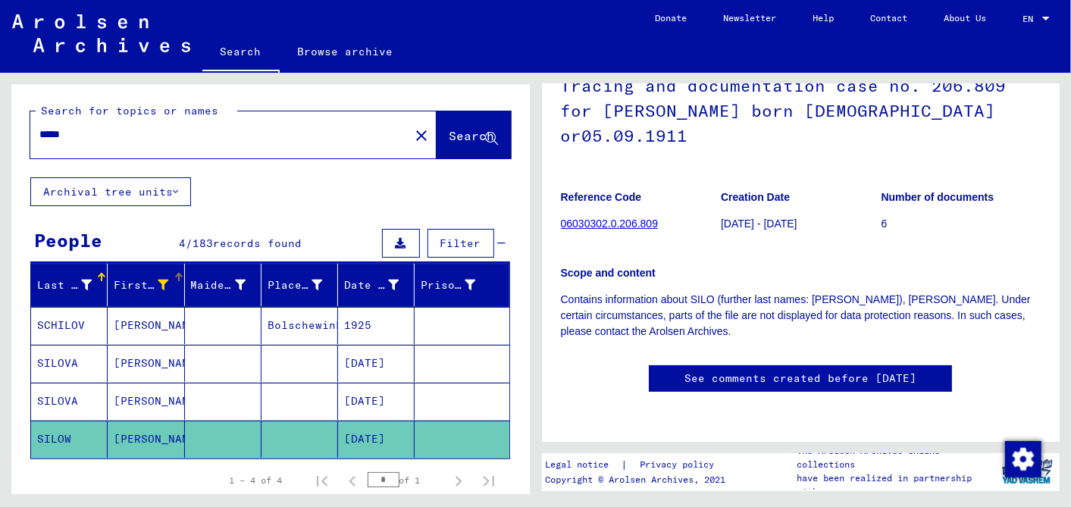
click at [158, 281] on icon at bounding box center [163, 285] width 11 height 11
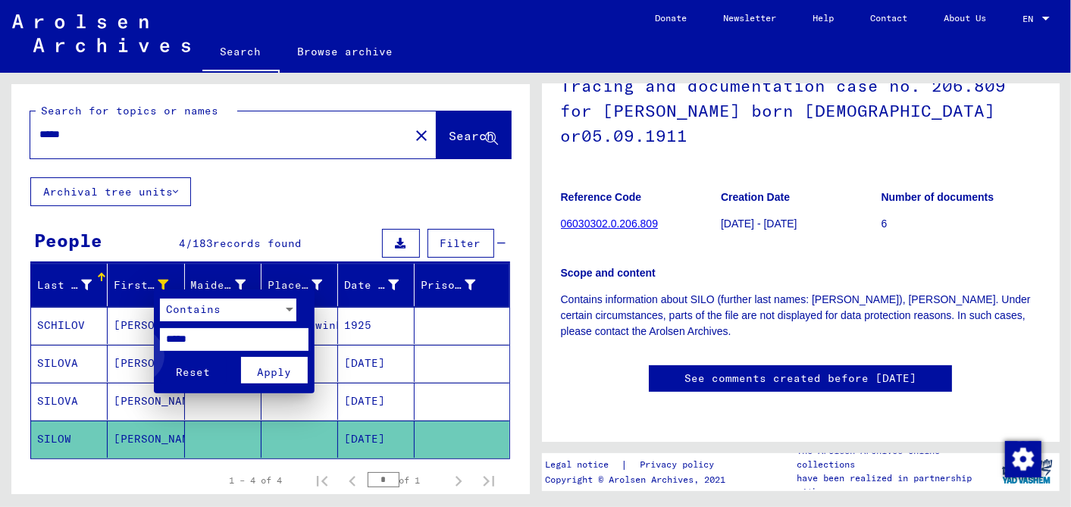
click at [186, 365] on span "Reset" at bounding box center [193, 372] width 34 height 14
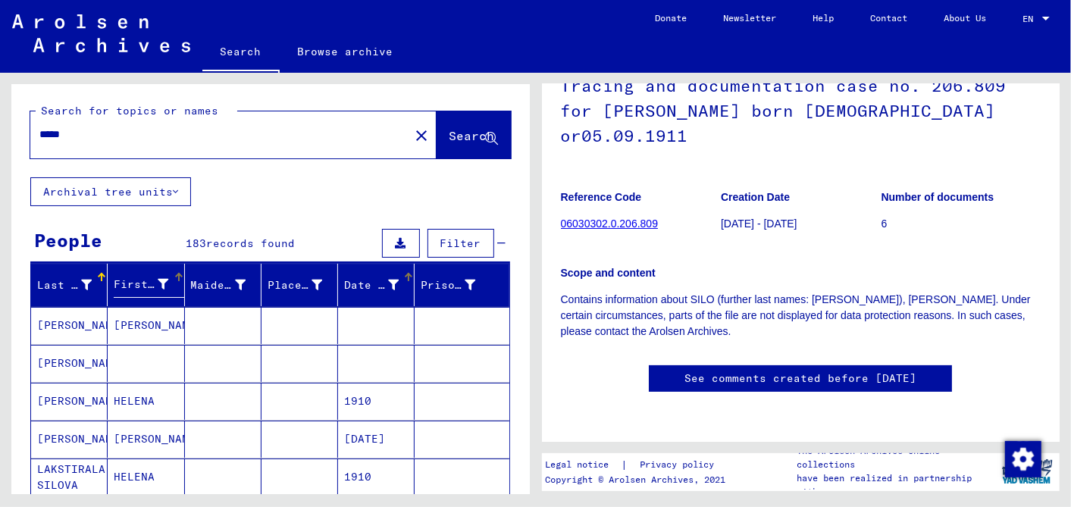
click at [408, 279] on div at bounding box center [409, 278] width 2 height 8
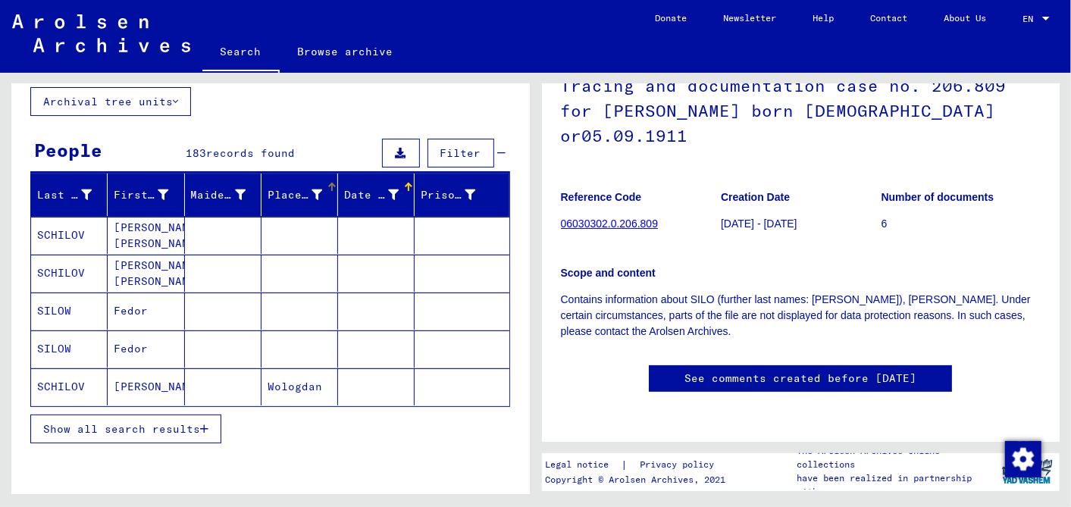
scroll to position [168, 0]
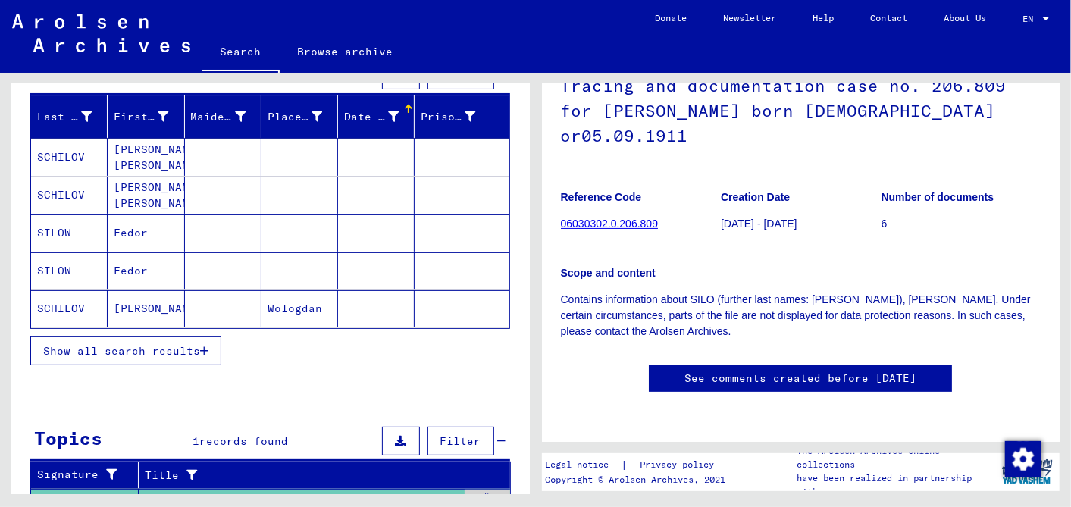
click at [119, 337] on button "Show all search results" at bounding box center [125, 351] width 191 height 29
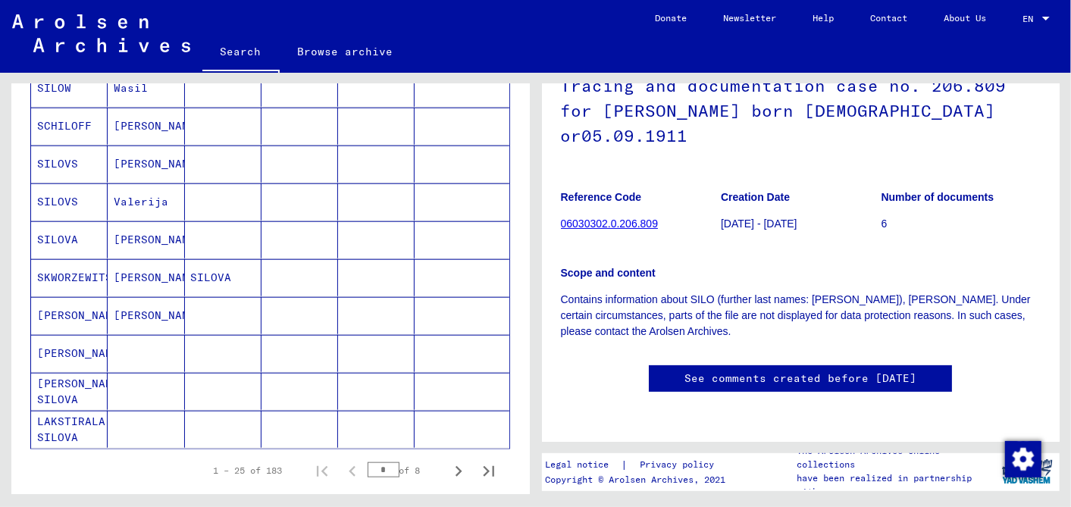
scroll to position [842, 0]
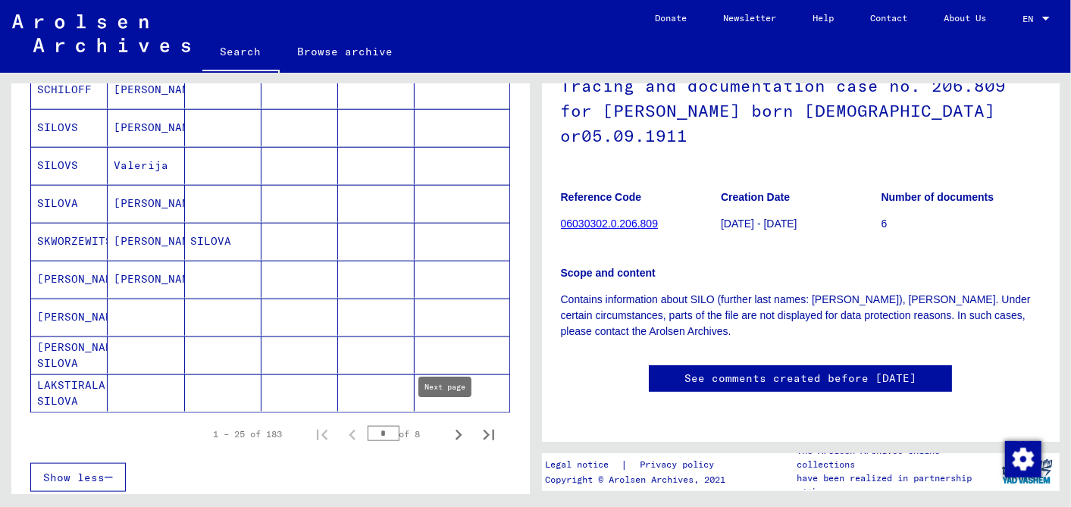
click at [448, 424] on icon "Next page" at bounding box center [458, 434] width 21 height 21
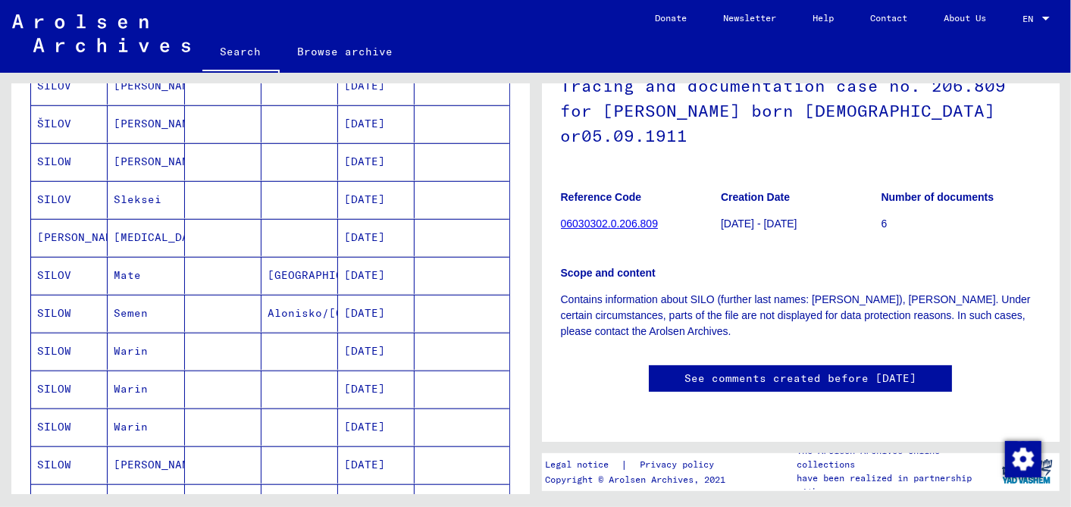
scroll to position [421, 0]
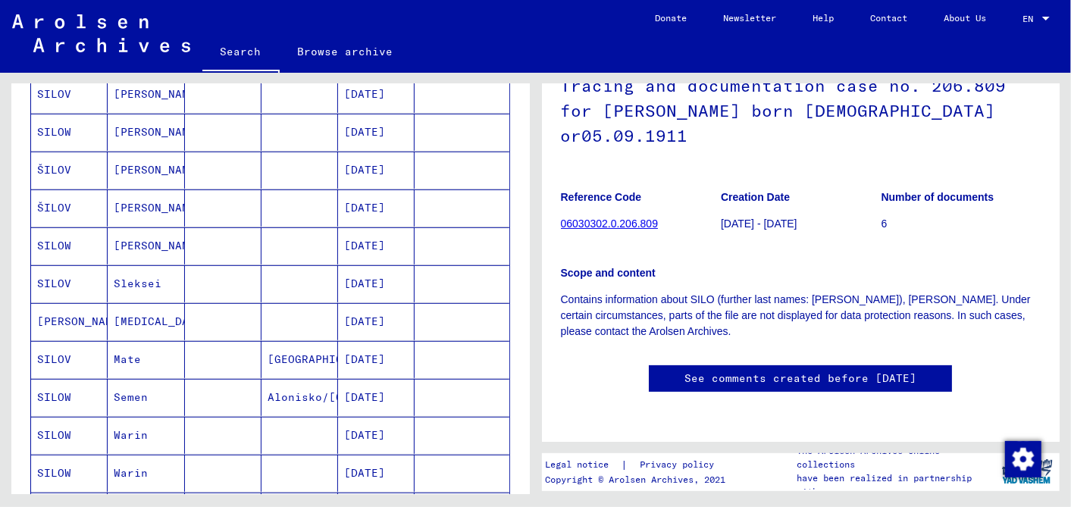
click at [377, 309] on mat-cell "[DATE]" at bounding box center [376, 321] width 77 height 37
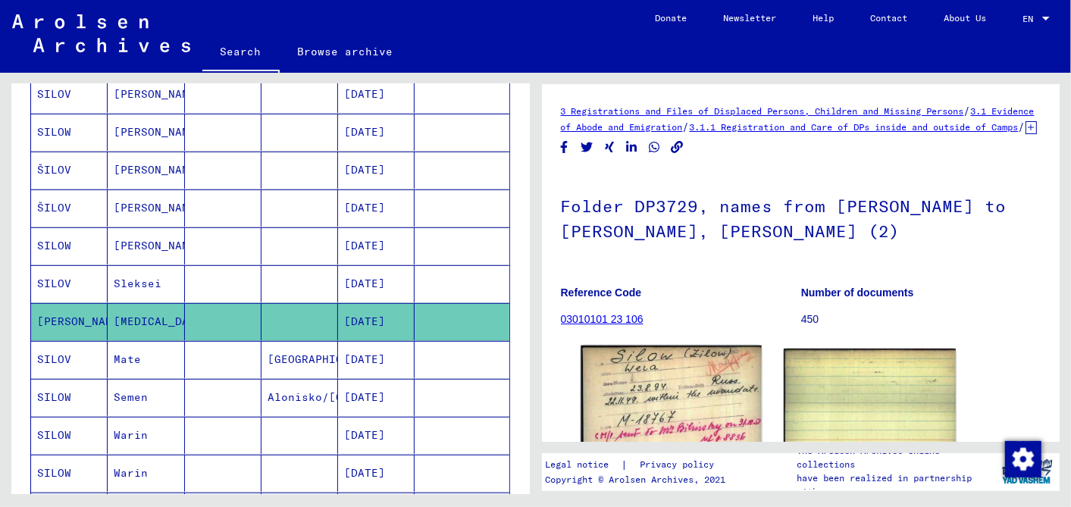
scroll to position [160, 0]
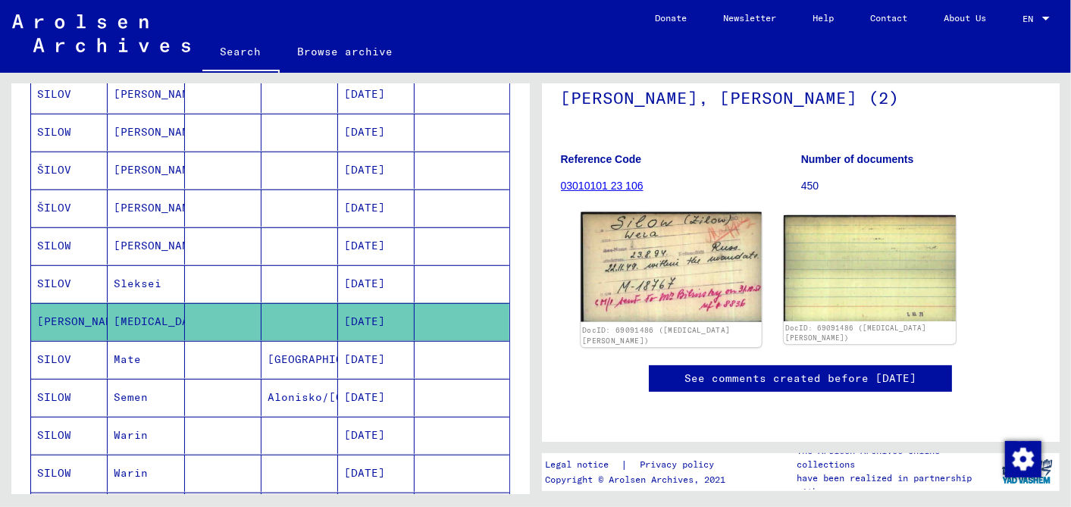
click at [655, 281] on img at bounding box center [671, 267] width 180 height 110
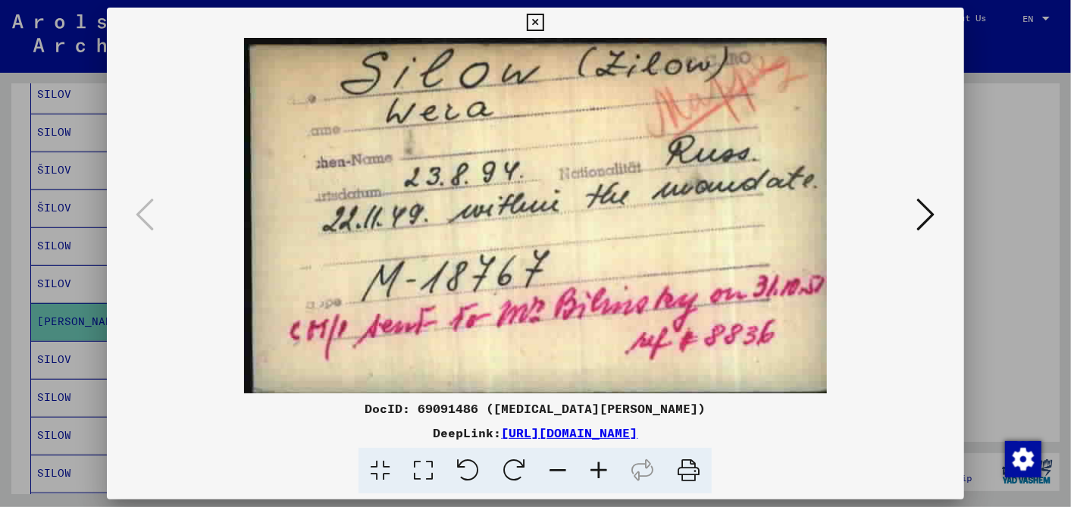
scroll to position [0, 0]
click at [537, 17] on icon at bounding box center [535, 23] width 17 height 18
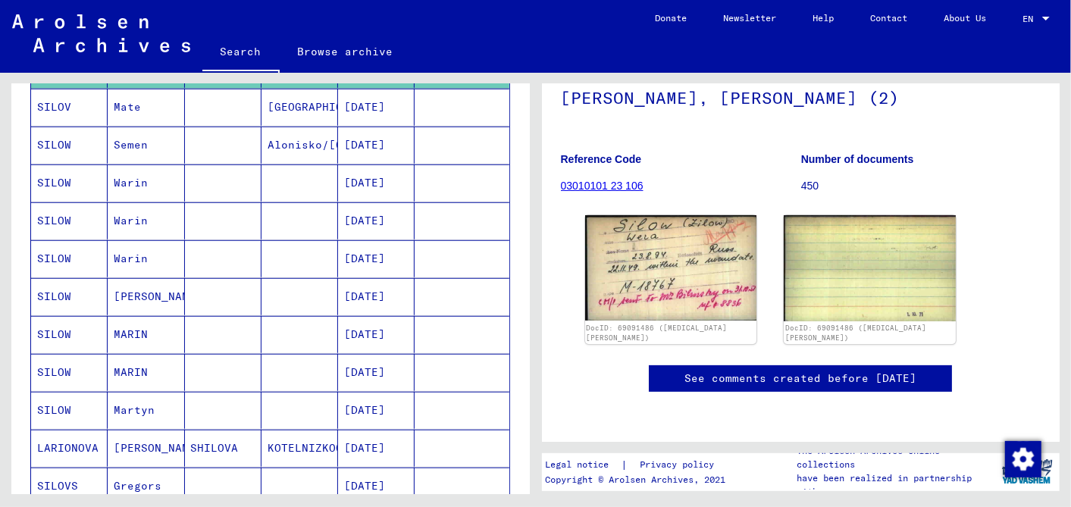
scroll to position [926, 0]
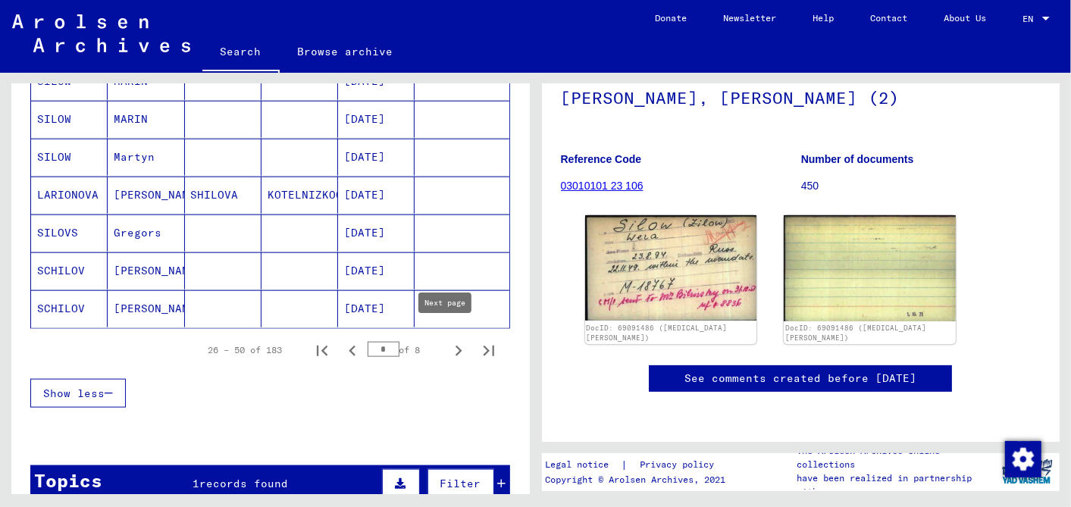
click at [456, 346] on icon "Next page" at bounding box center [459, 351] width 7 height 11
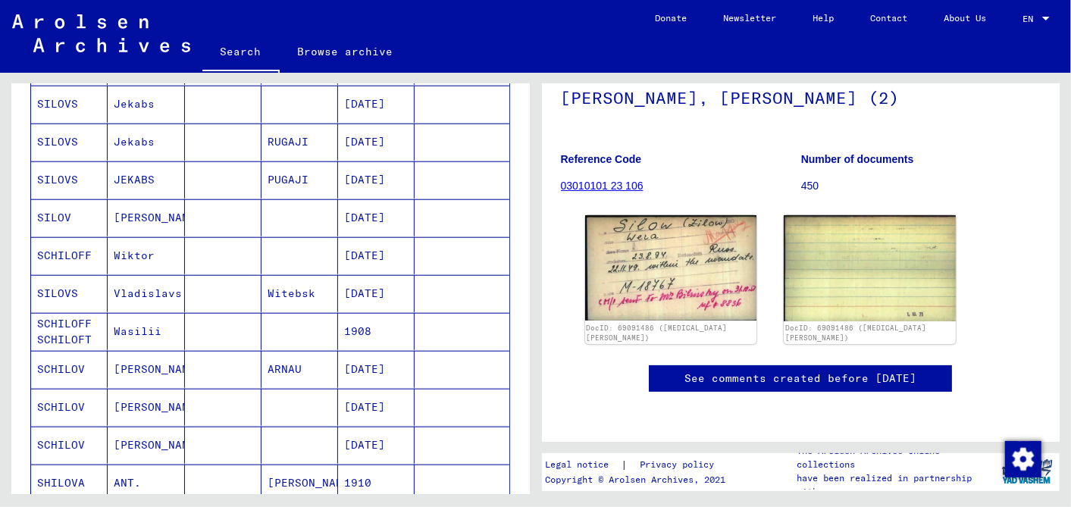
scroll to position [842, 0]
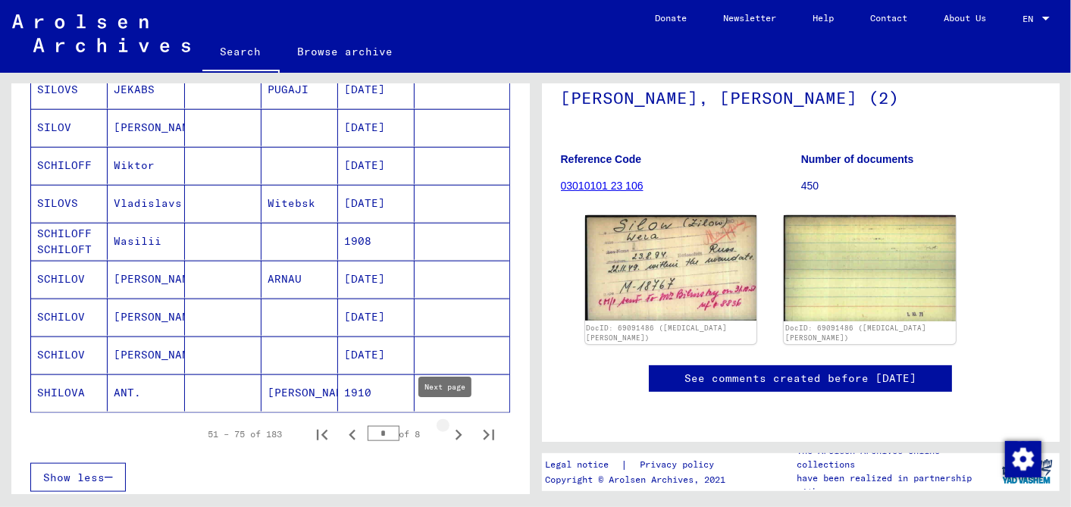
click at [448, 424] on icon "Next page" at bounding box center [458, 434] width 21 height 21
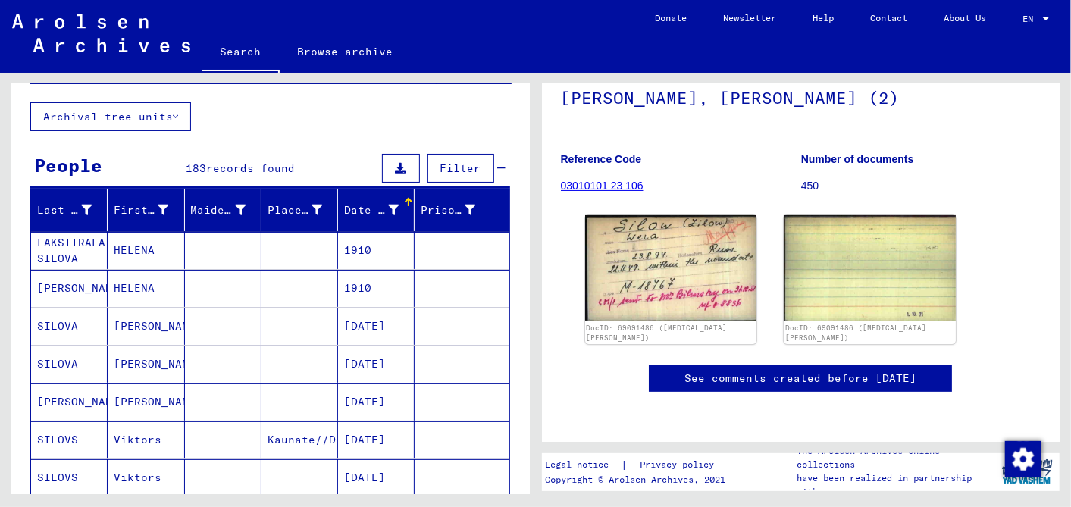
scroll to position [84, 0]
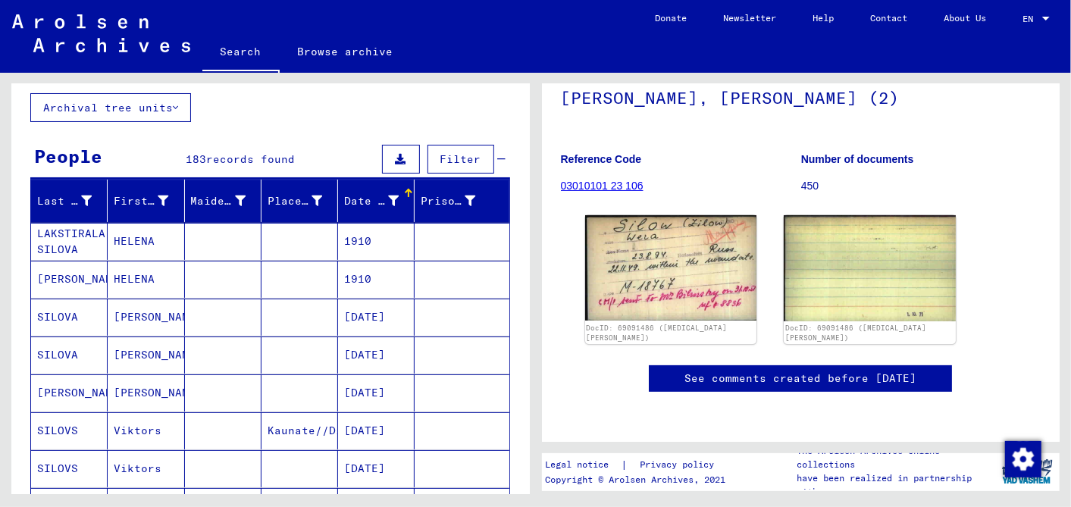
click at [366, 306] on mat-cell "[DATE]" at bounding box center [376, 317] width 77 height 37
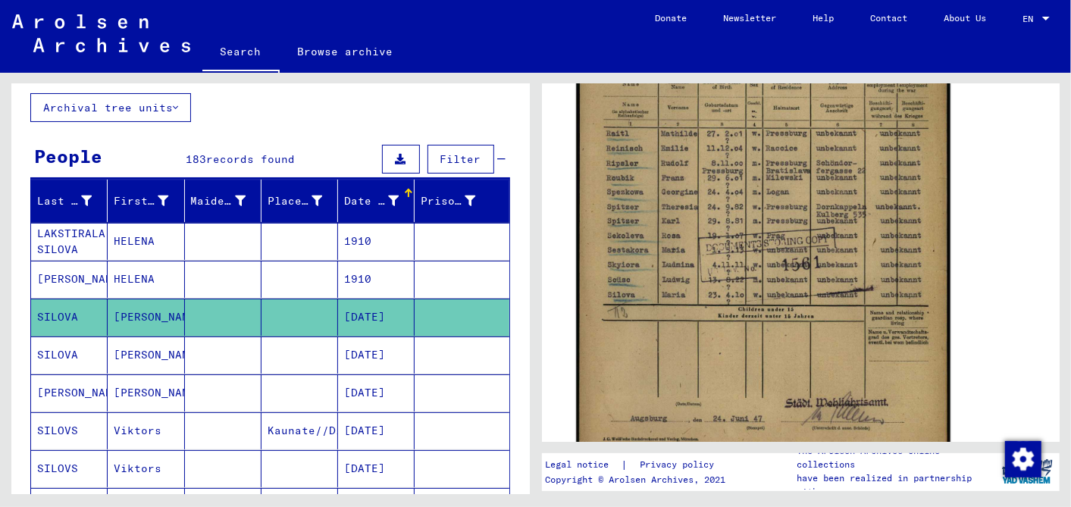
scroll to position [84, 0]
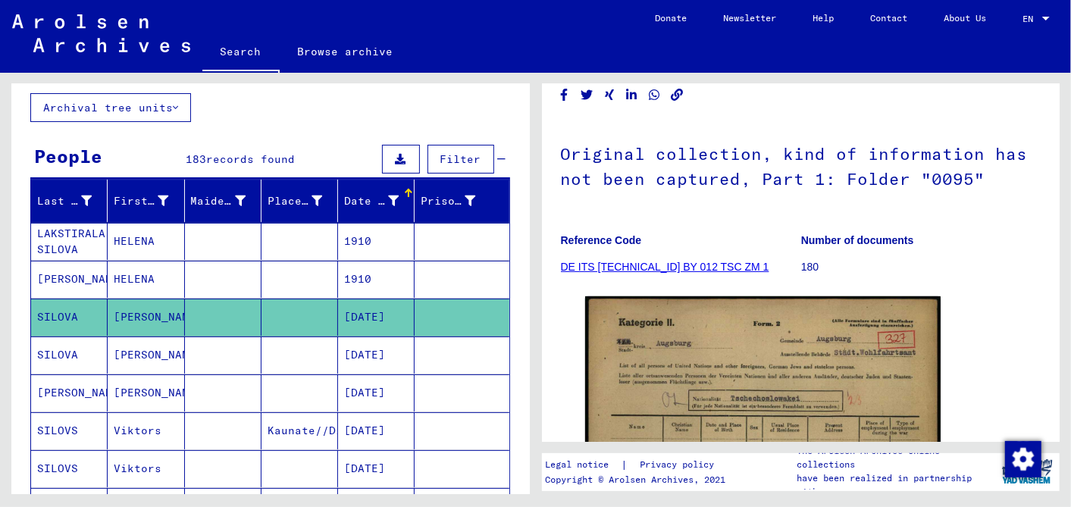
click at [374, 346] on mat-cell "[DATE]" at bounding box center [376, 355] width 77 height 37
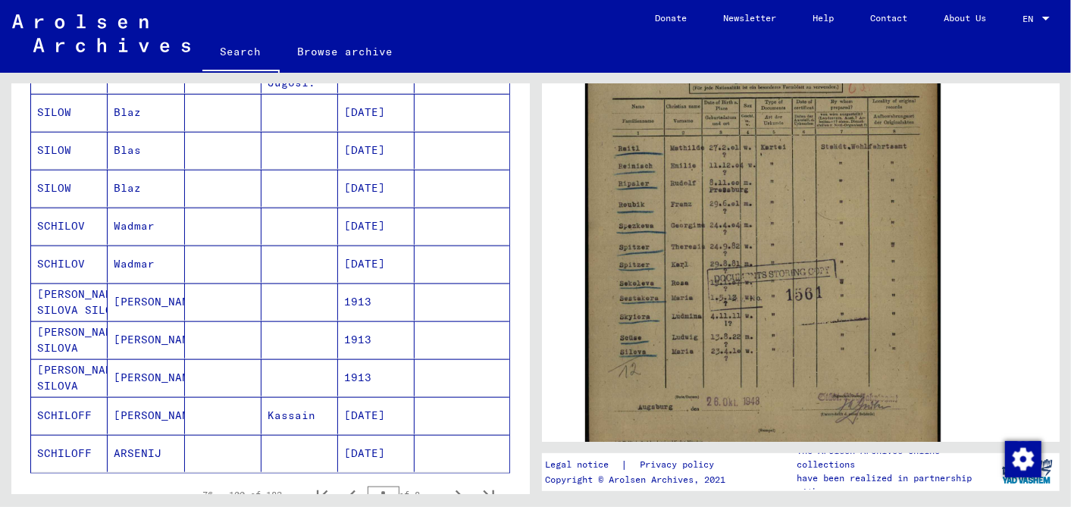
scroll to position [842, 0]
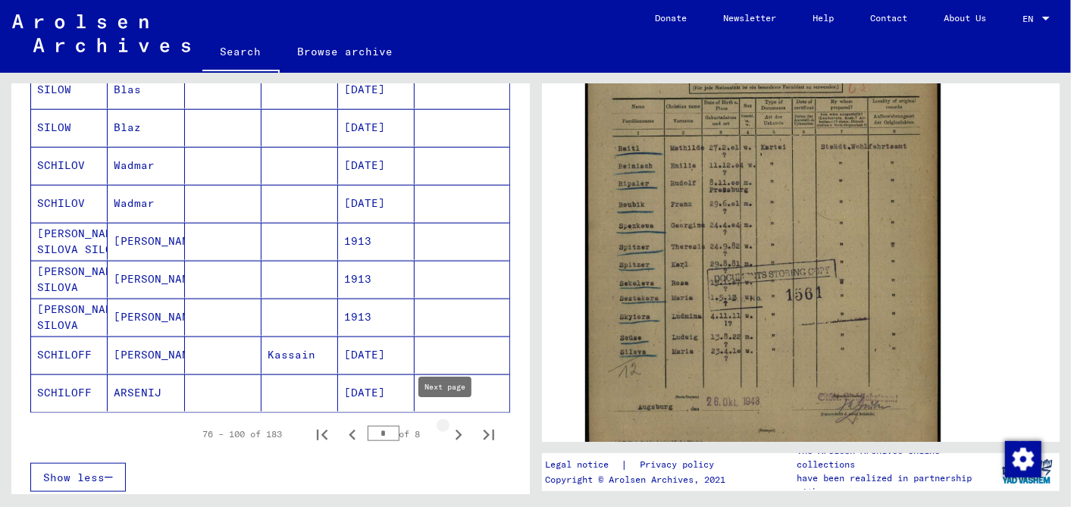
click at [448, 424] on icon "Next page" at bounding box center [458, 434] width 21 height 21
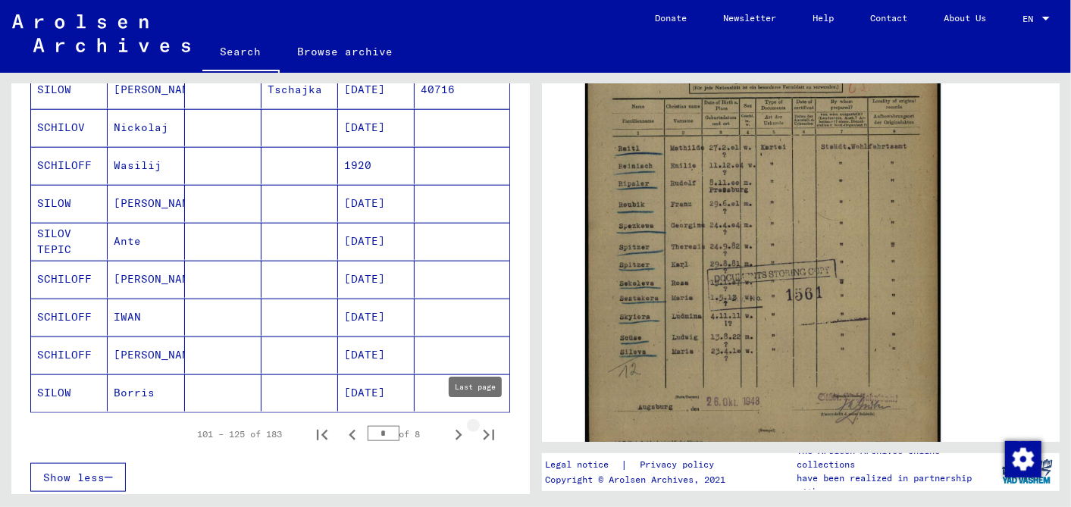
click at [478, 424] on icon "Last page" at bounding box center [488, 434] width 21 height 21
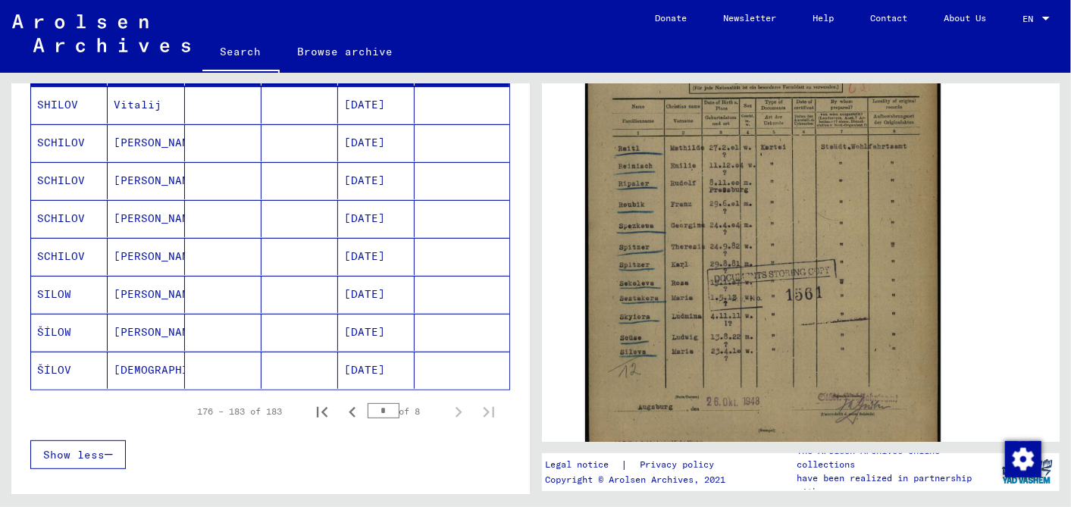
scroll to position [205, 0]
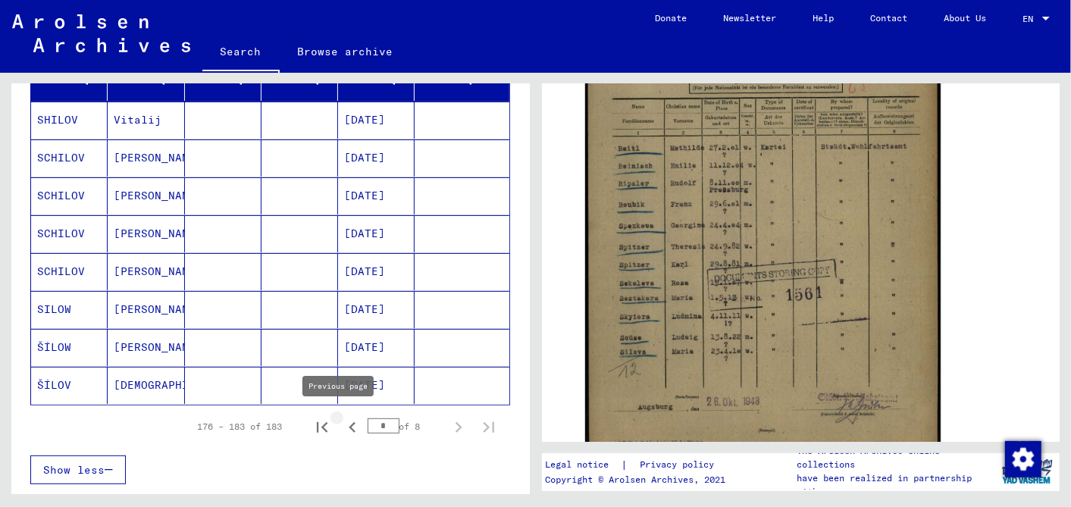
click at [342, 424] on icon "Previous page" at bounding box center [352, 427] width 21 height 21
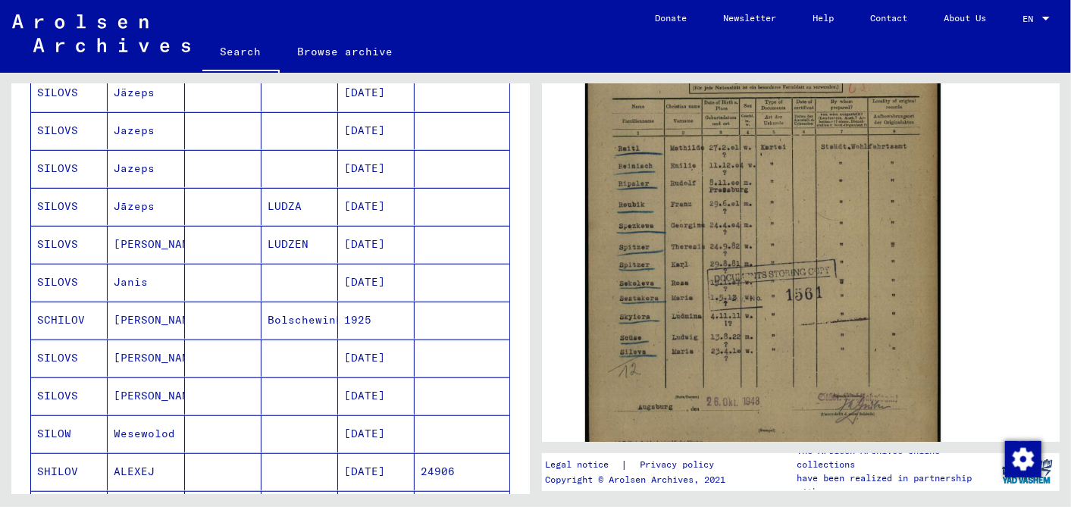
scroll to position [458, 0]
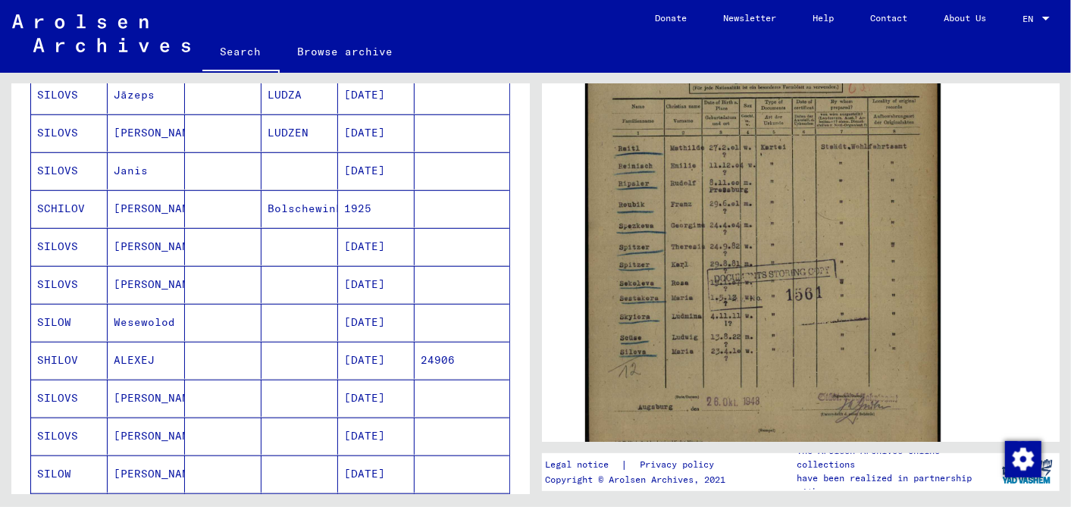
click at [361, 197] on mat-cell "1925" at bounding box center [376, 208] width 77 height 37
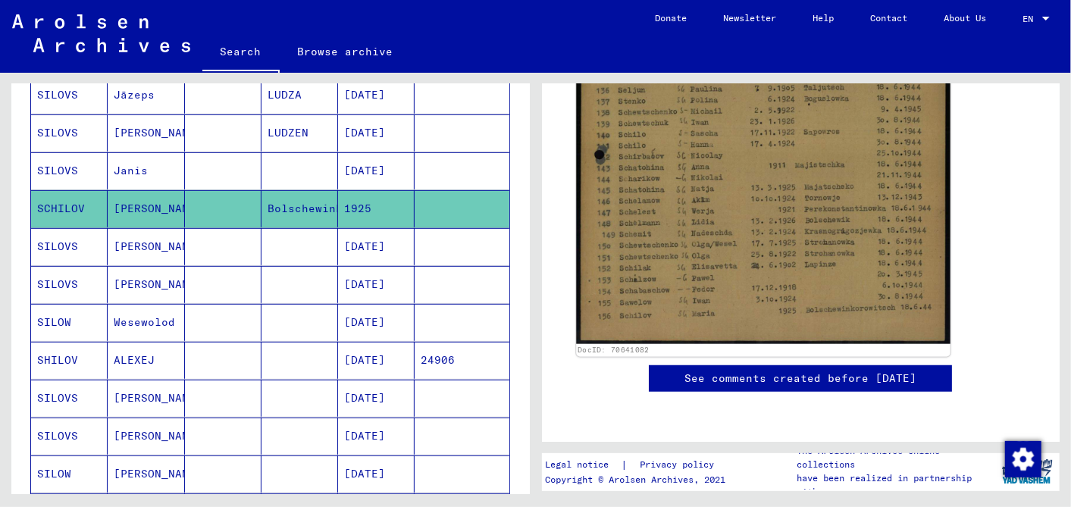
scroll to position [421, 0]
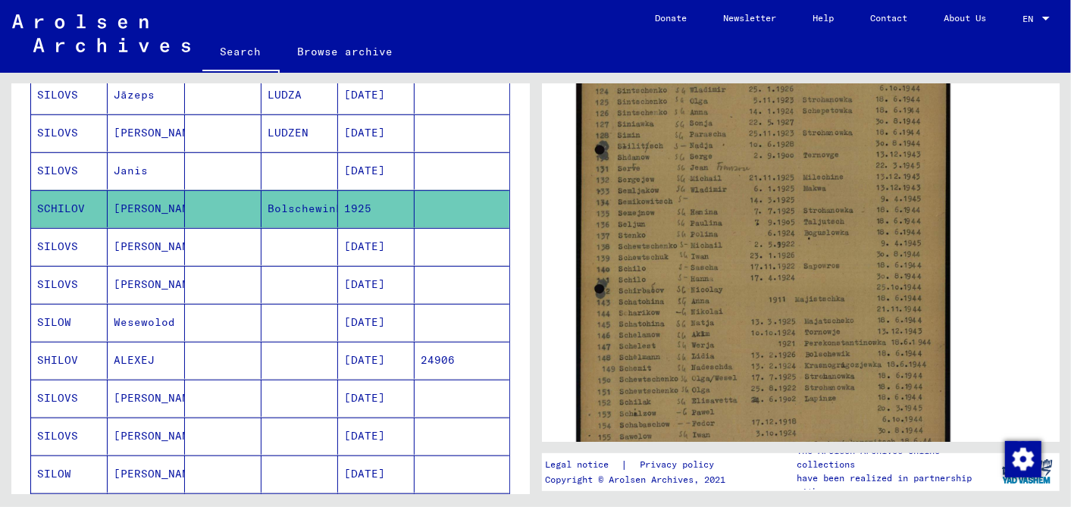
click at [734, 229] on img at bounding box center [763, 217] width 374 height 519
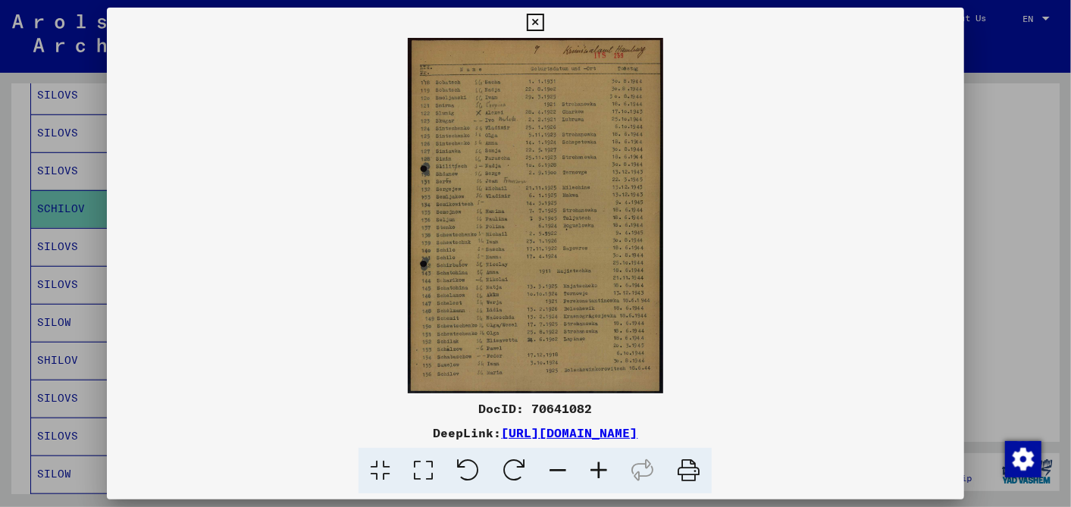
click at [597, 465] on icon at bounding box center [598, 471] width 41 height 46
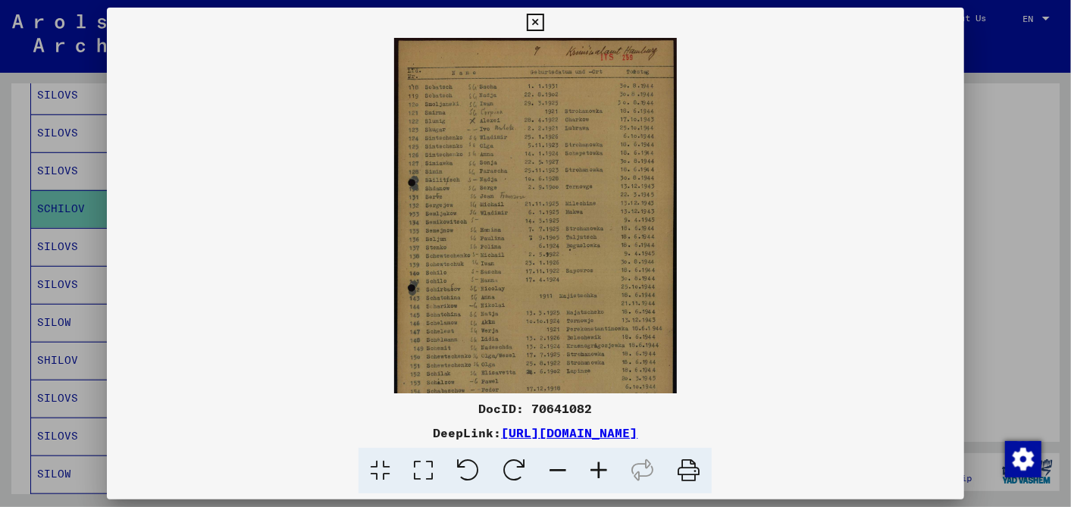
click at [597, 465] on icon at bounding box center [598, 471] width 41 height 46
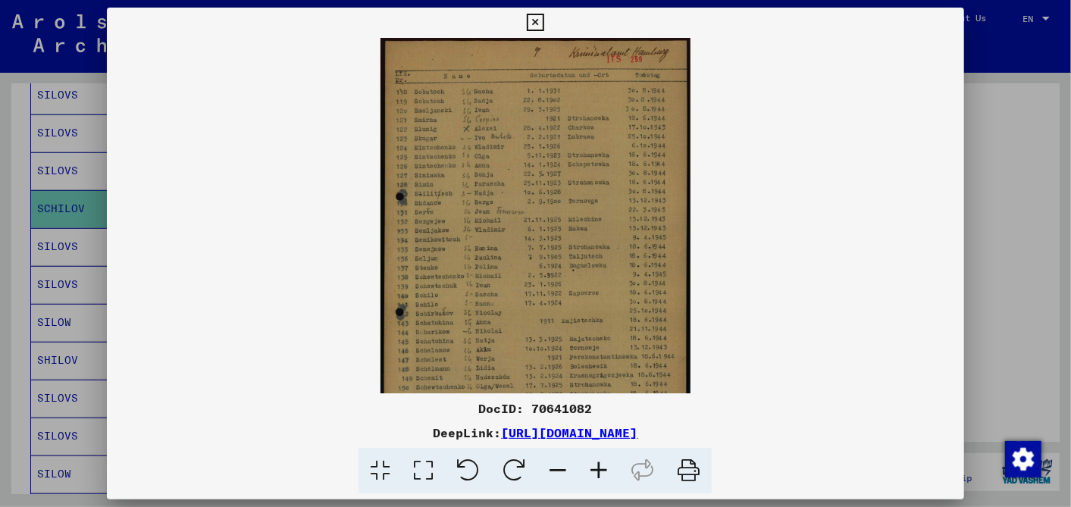
click at [597, 465] on icon at bounding box center [598, 471] width 41 height 46
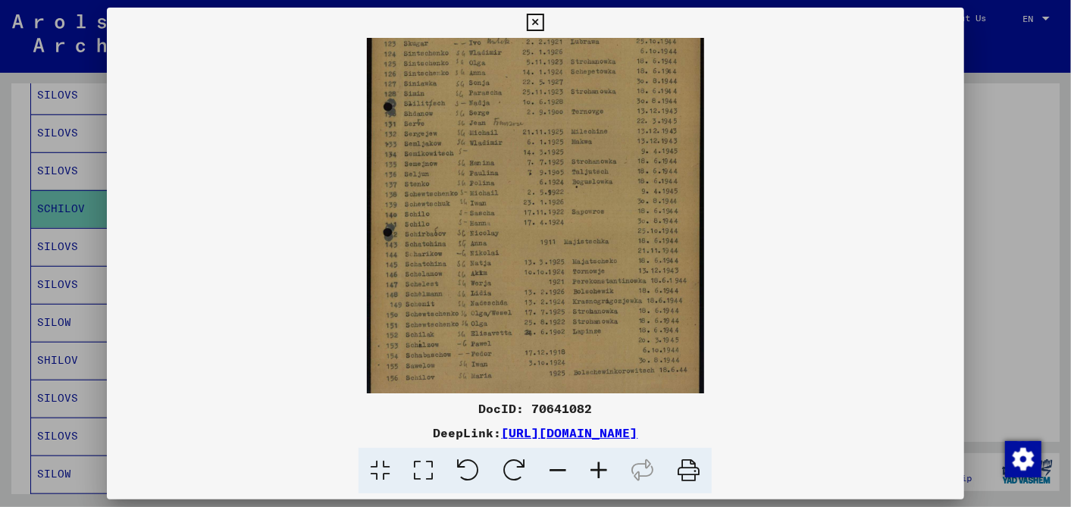
scroll to position [114, 0]
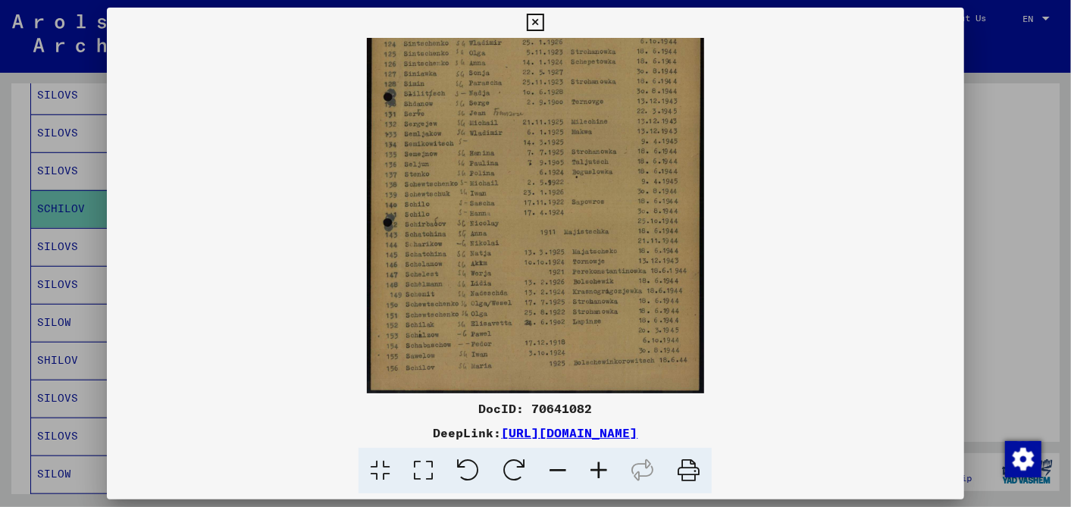
drag, startPoint x: 566, startPoint y: 272, endPoint x: 569, endPoint y: 225, distance: 47.1
click at [569, 225] on img at bounding box center [535, 158] width 337 height 469
click at [593, 465] on icon at bounding box center [598, 471] width 41 height 46
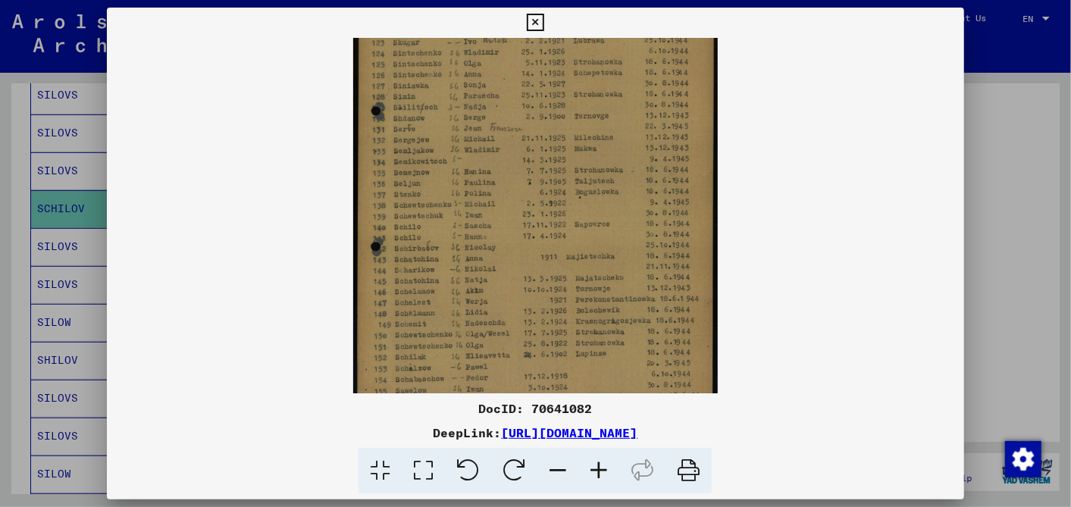
click at [593, 465] on icon at bounding box center [598, 471] width 41 height 46
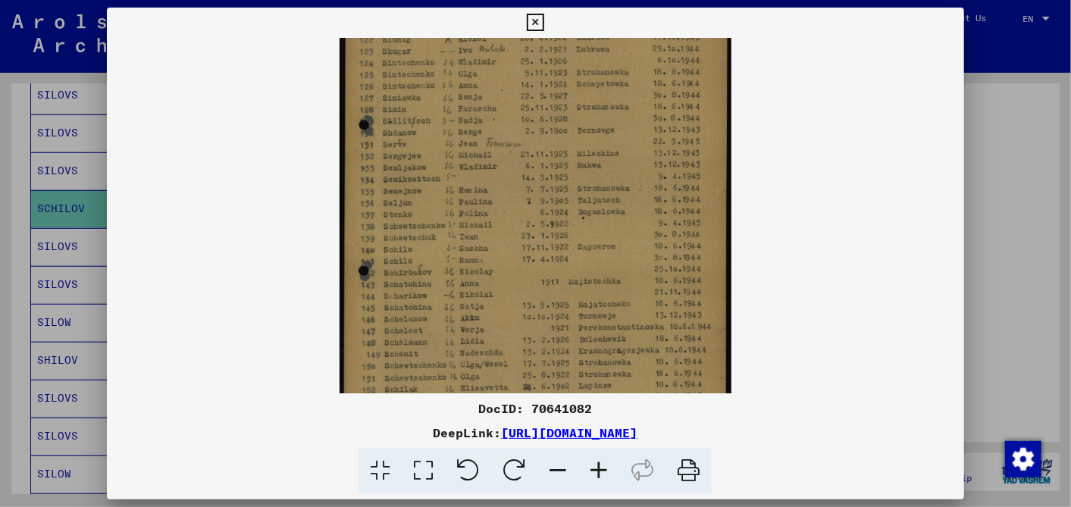
click at [593, 465] on icon at bounding box center [598, 471] width 41 height 46
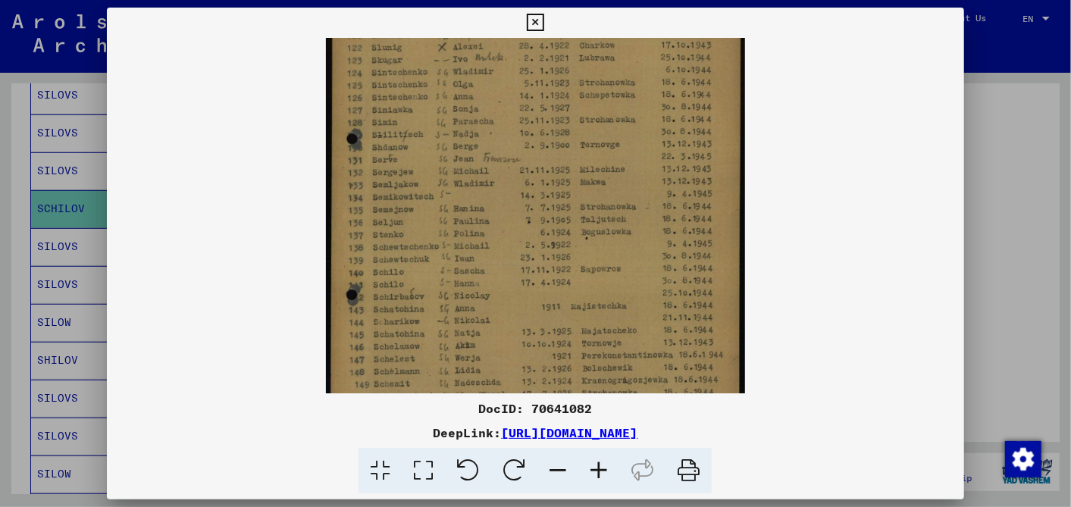
scroll to position [227, 0]
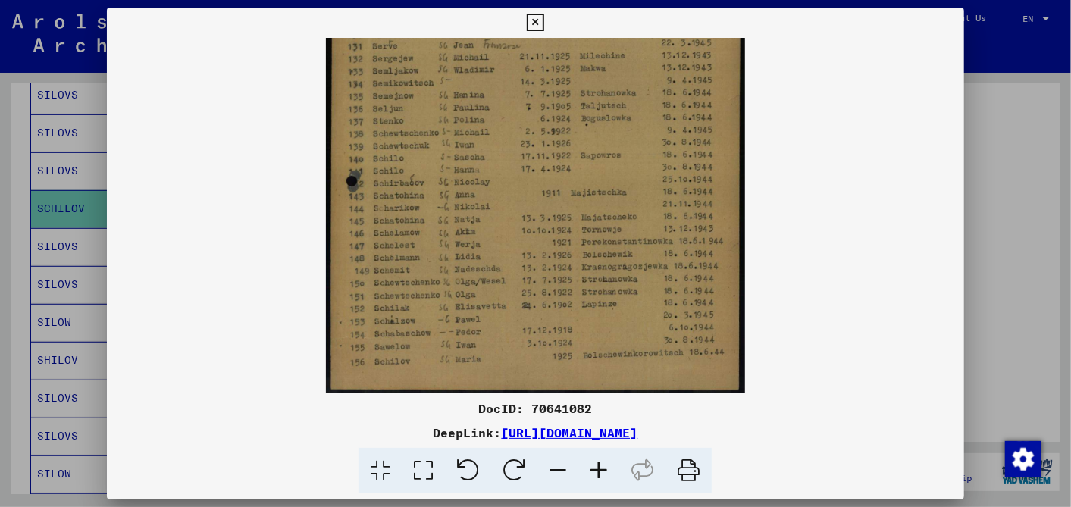
drag, startPoint x: 571, startPoint y: 275, endPoint x: 551, endPoint y: 95, distance: 181.5
click at [551, 95] on img at bounding box center [535, 102] width 419 height 583
click at [632, 359] on img at bounding box center [535, 102] width 419 height 583
click at [534, 17] on icon at bounding box center [535, 23] width 17 height 18
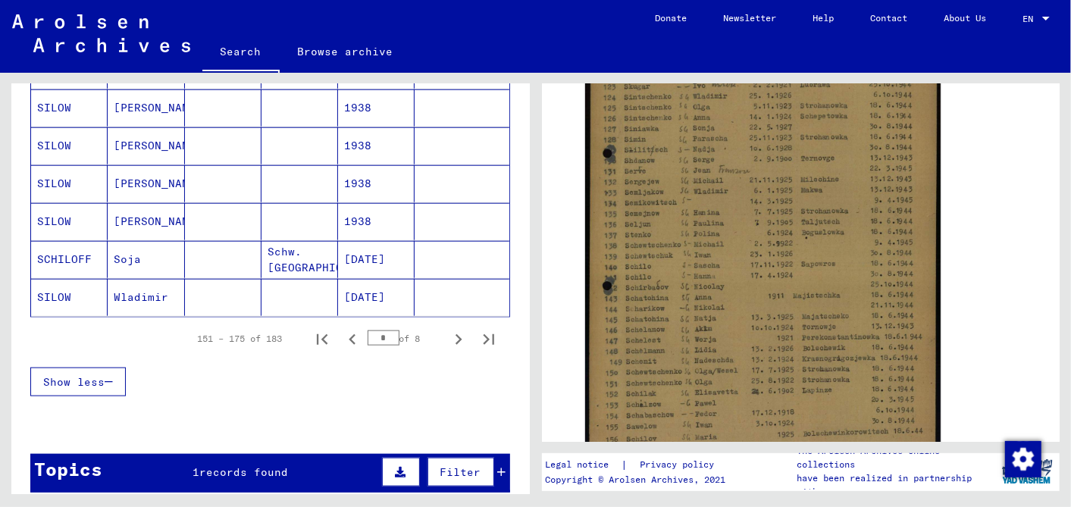
scroll to position [963, 0]
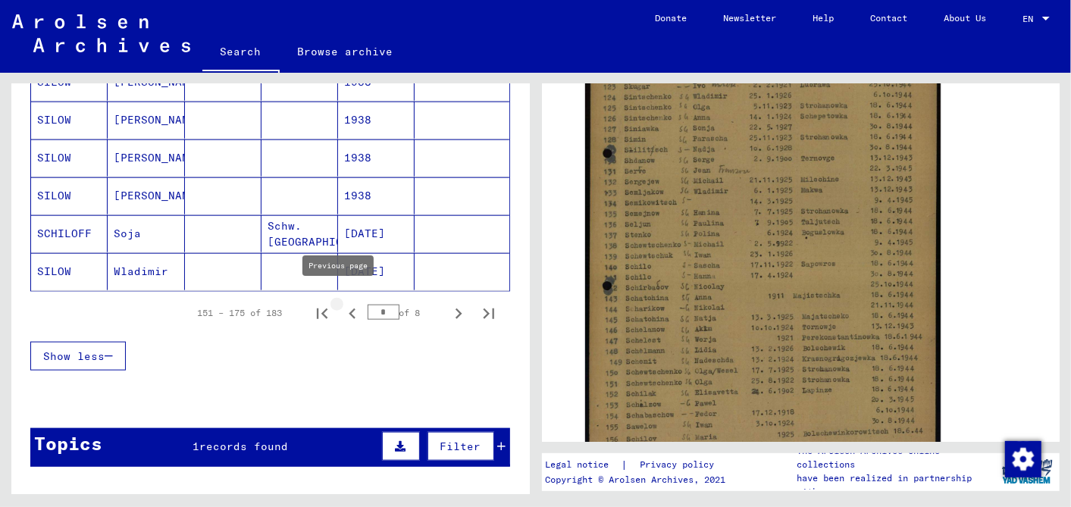
click at [342, 303] on icon "Previous page" at bounding box center [352, 313] width 21 height 21
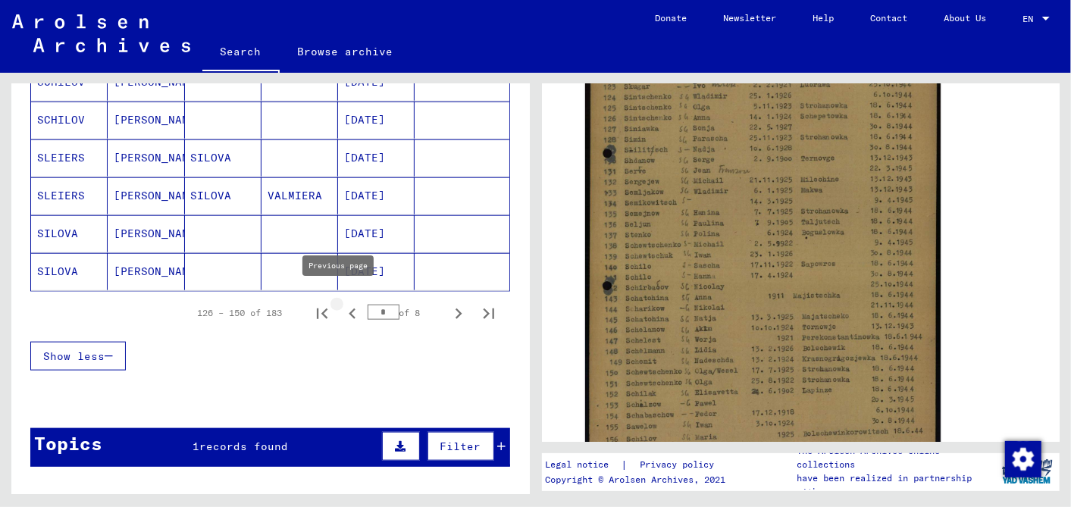
click at [349, 308] on icon "Previous page" at bounding box center [352, 313] width 7 height 11
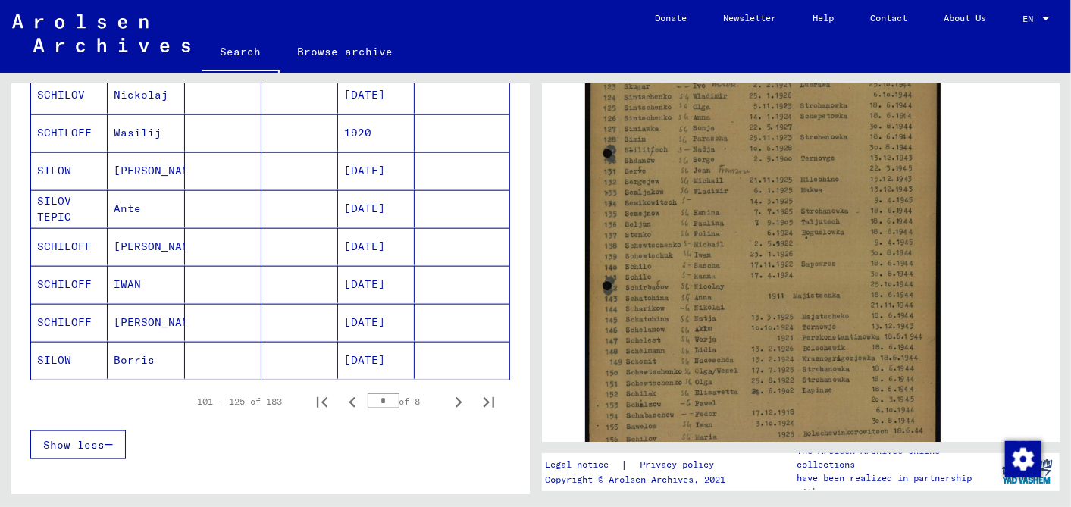
scroll to position [1047, 0]
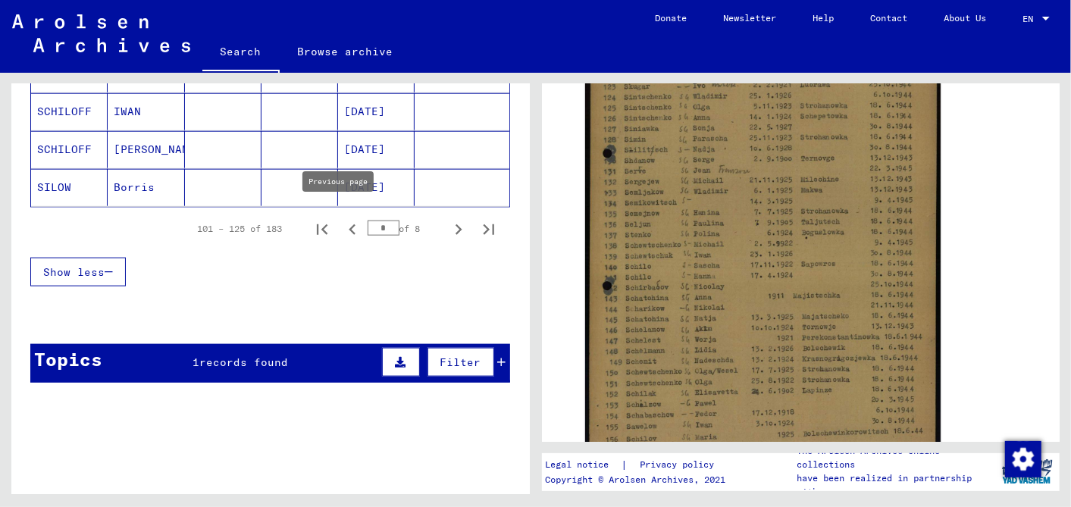
click at [349, 224] on icon "Previous page" at bounding box center [352, 229] width 7 height 11
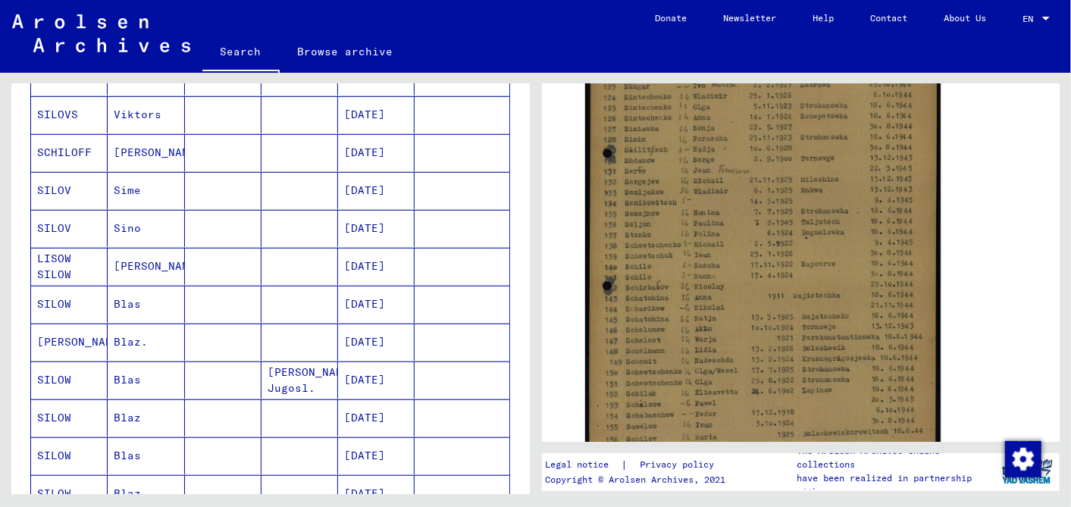
scroll to position [205, 0]
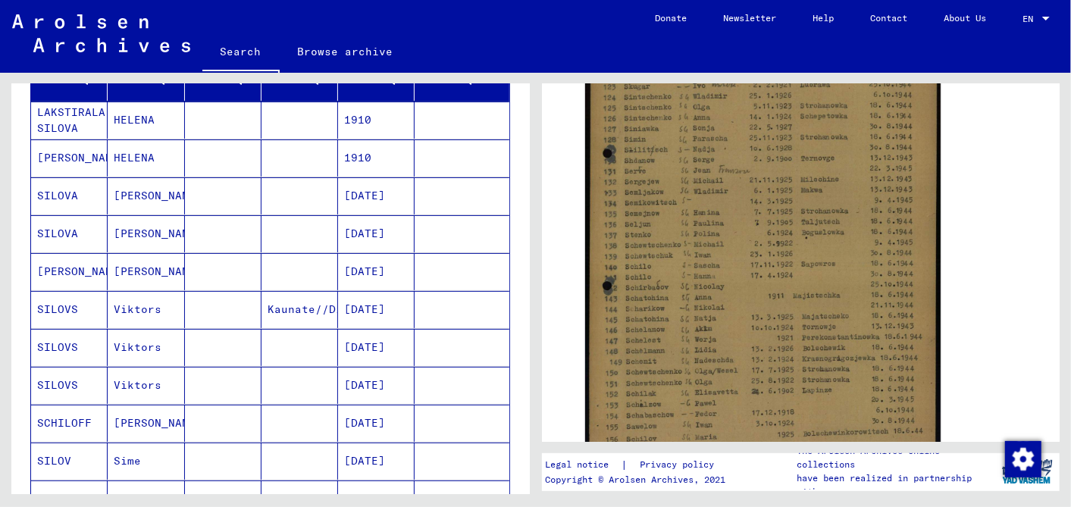
click at [386, 230] on mat-cell "[DATE]" at bounding box center [376, 233] width 77 height 37
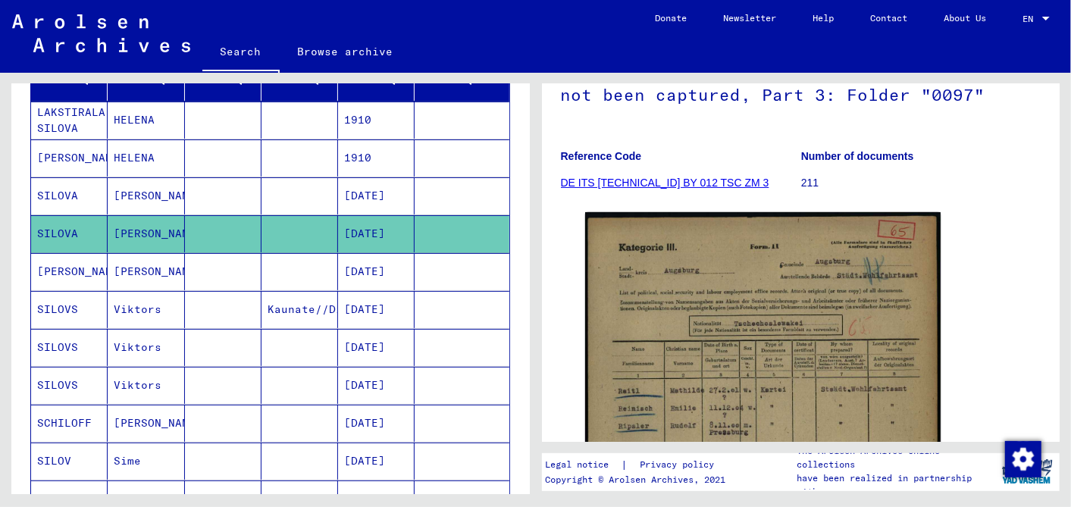
scroll to position [589, 0]
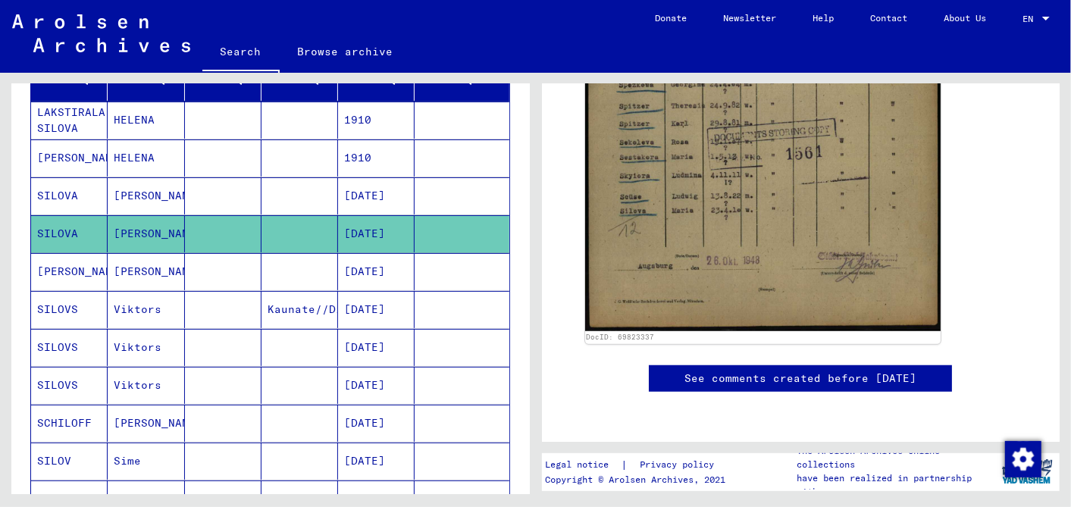
click at [371, 193] on mat-cell "[DATE]" at bounding box center [376, 195] width 77 height 37
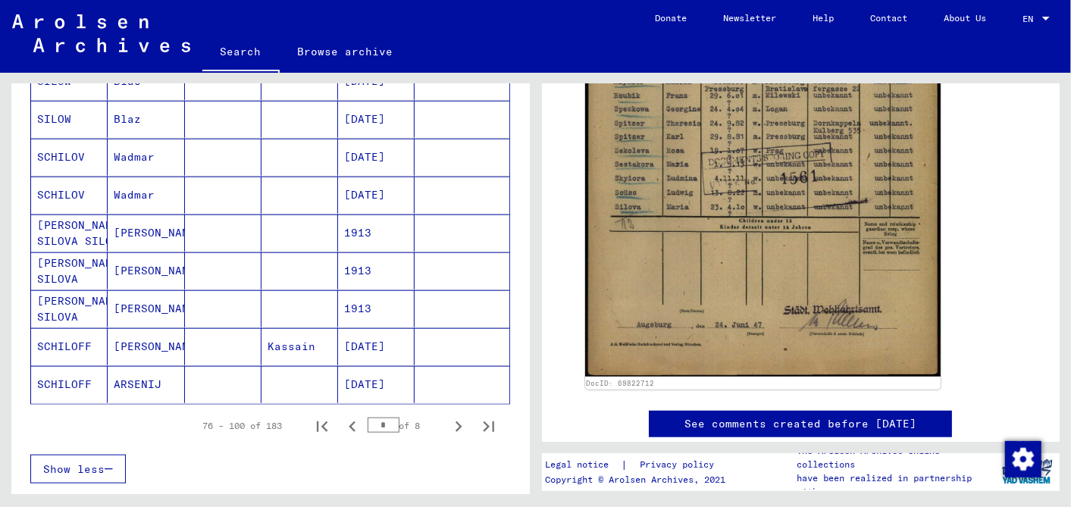
scroll to position [963, 0]
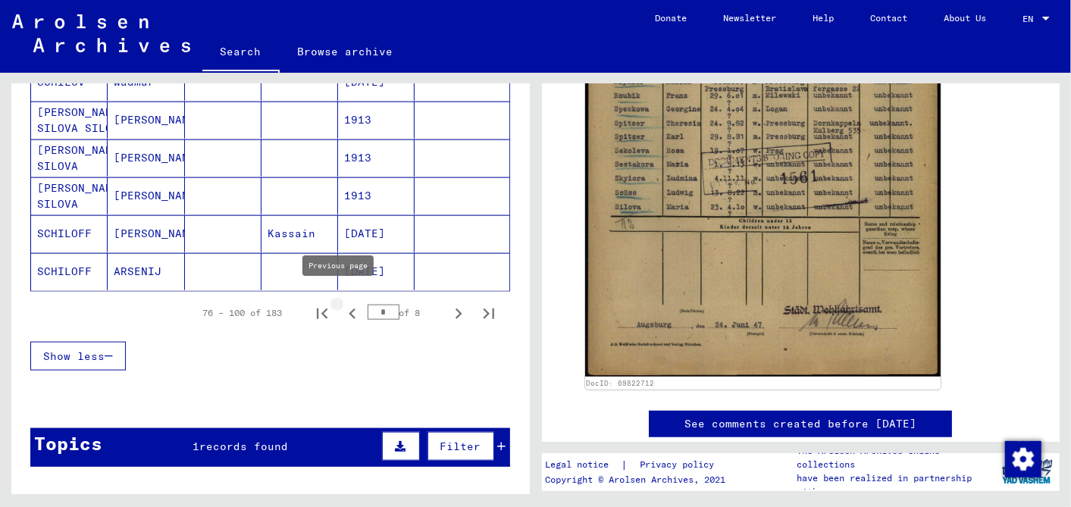
click at [342, 303] on icon "Previous page" at bounding box center [352, 313] width 21 height 21
type input "*"
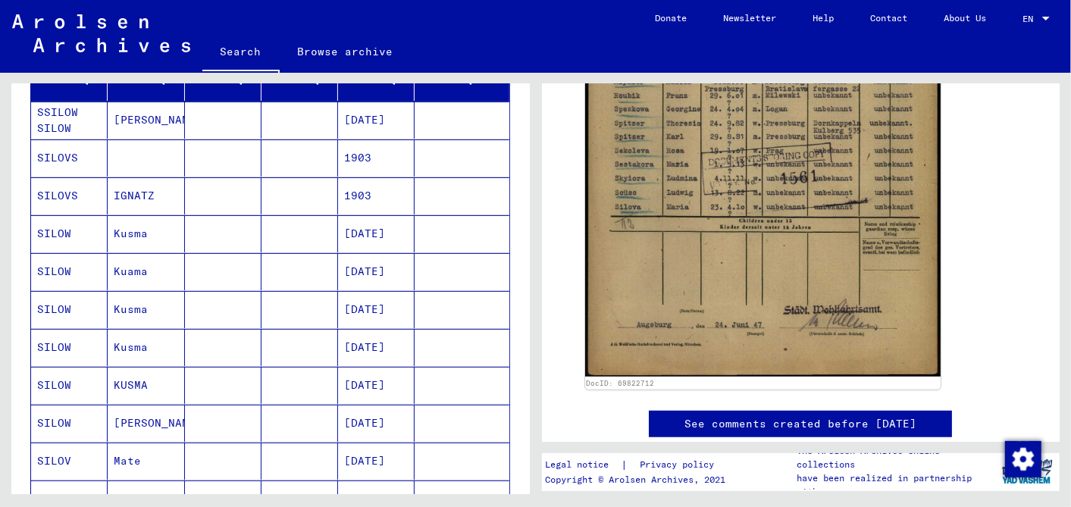
scroll to position [121, 0]
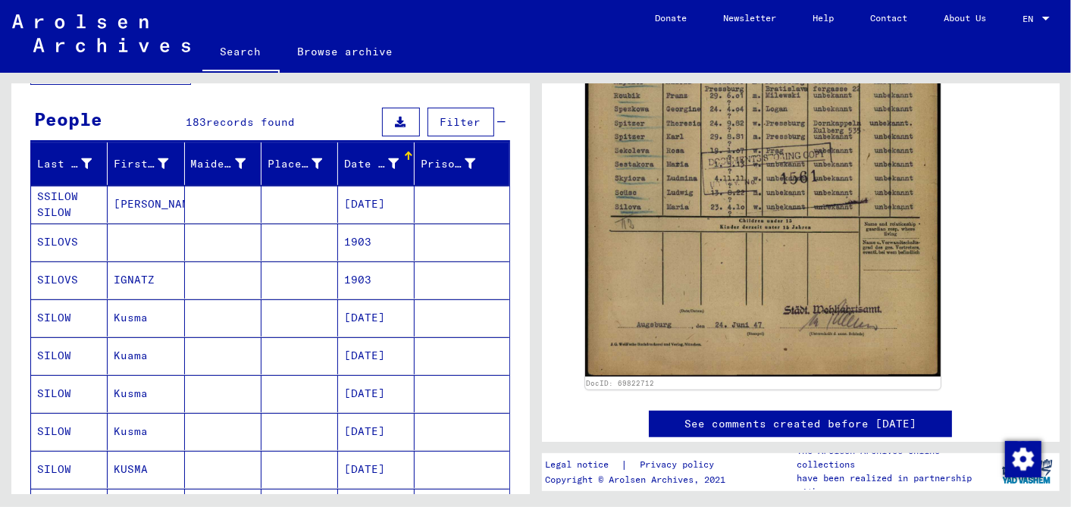
click at [370, 236] on mat-cell "1903" at bounding box center [376, 242] width 77 height 37
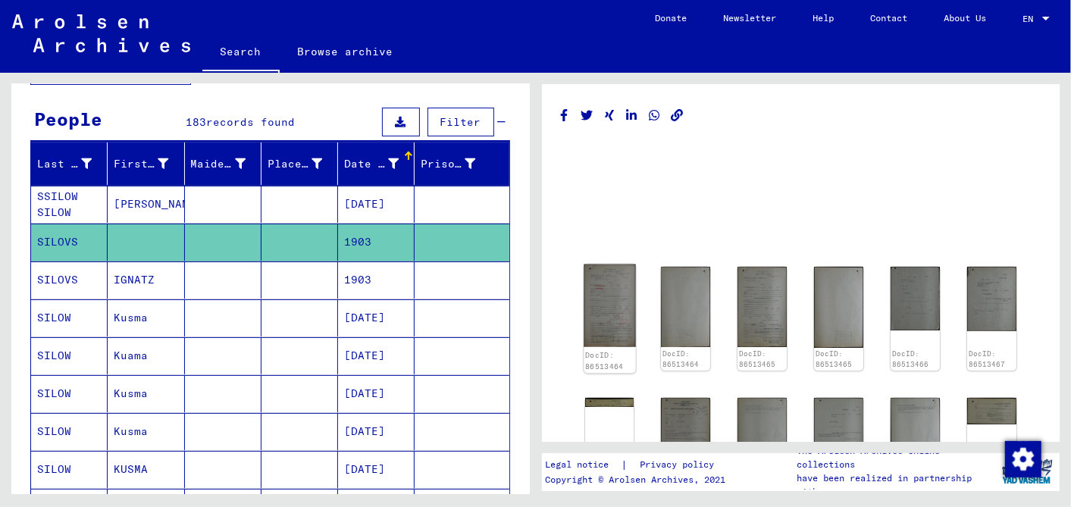
click at [612, 291] on img at bounding box center [610, 306] width 52 height 83
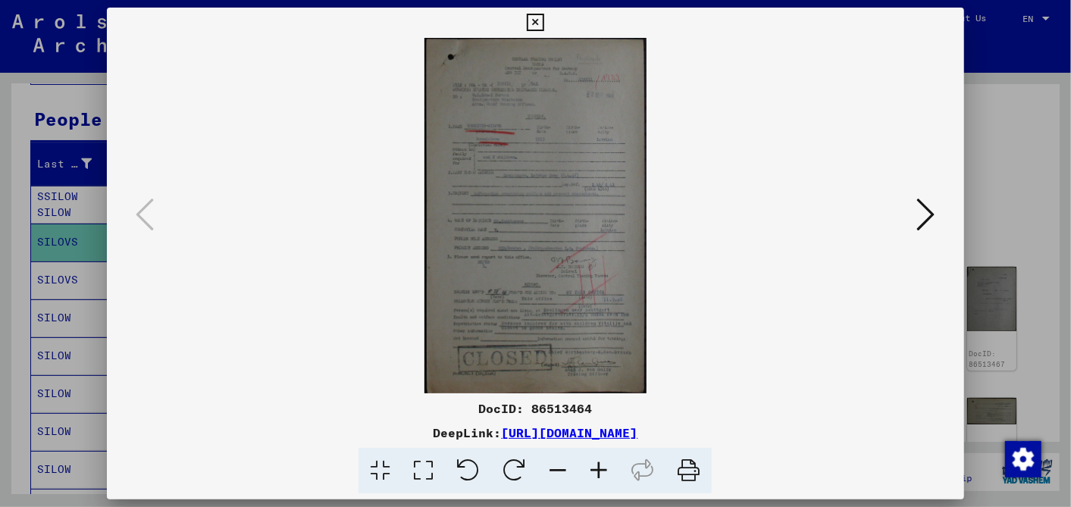
click at [606, 462] on icon at bounding box center [598, 471] width 41 height 46
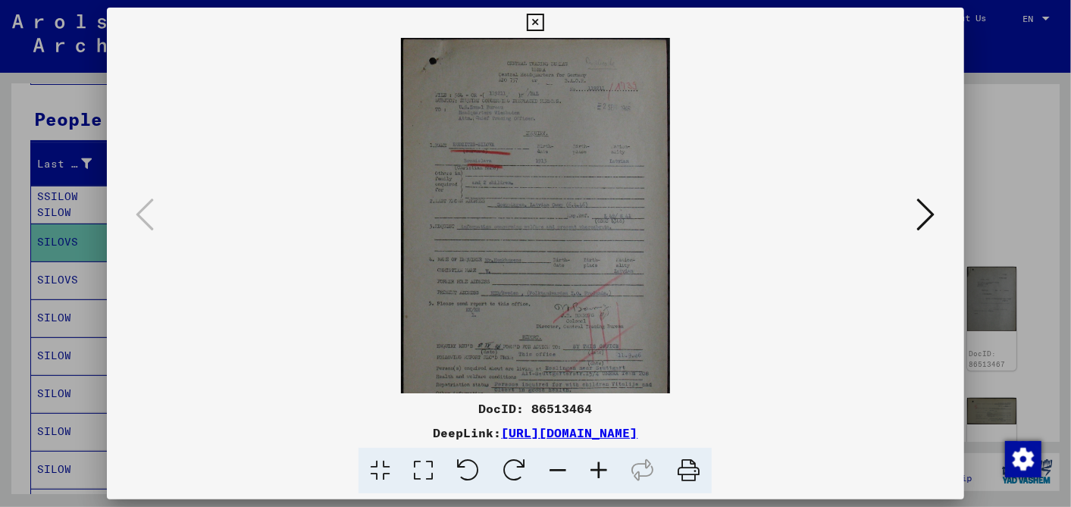
click at [606, 462] on icon at bounding box center [598, 471] width 41 height 46
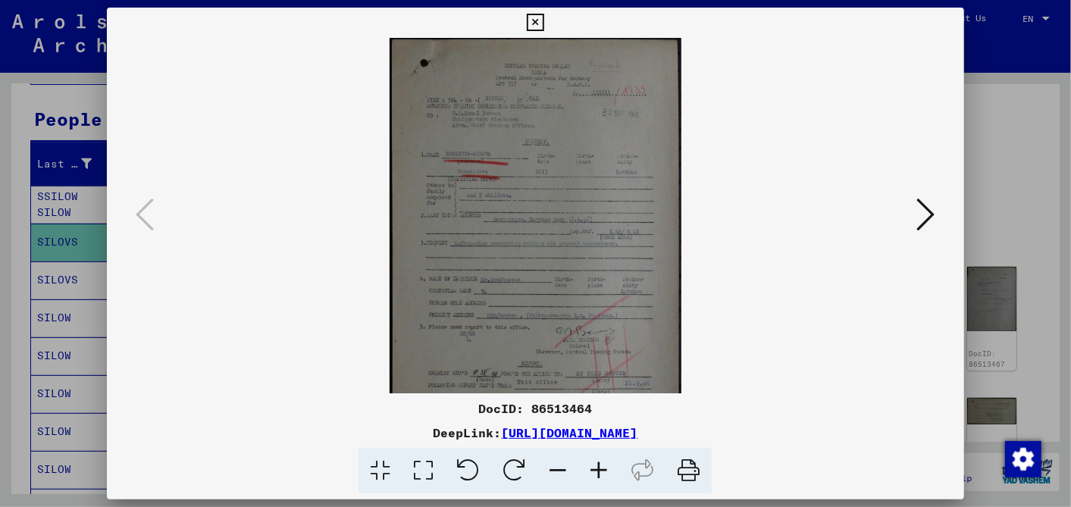
click at [606, 462] on icon at bounding box center [598, 471] width 41 height 46
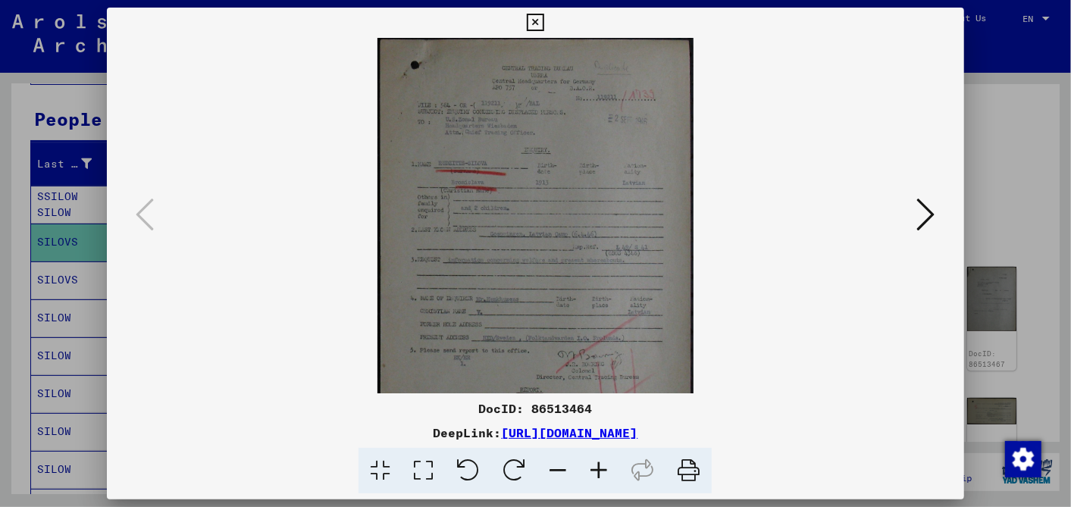
click at [606, 462] on icon at bounding box center [598, 471] width 41 height 46
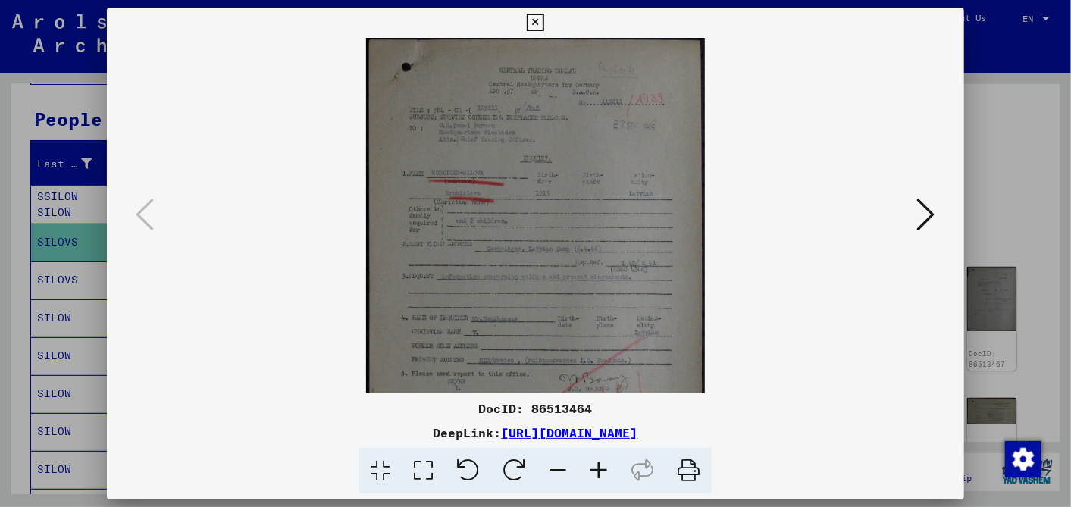
click at [606, 462] on icon at bounding box center [598, 471] width 41 height 46
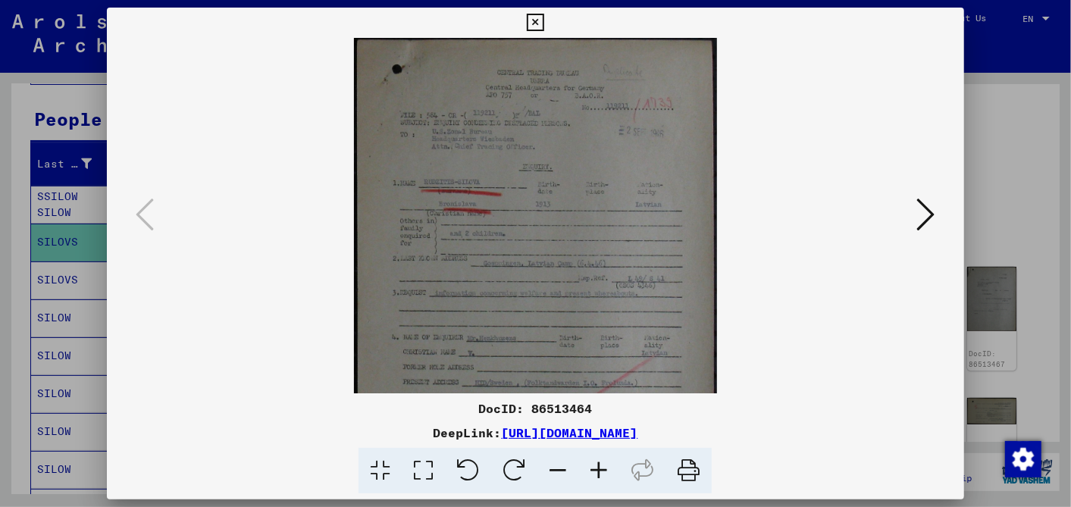
click at [606, 462] on icon at bounding box center [598, 471] width 41 height 46
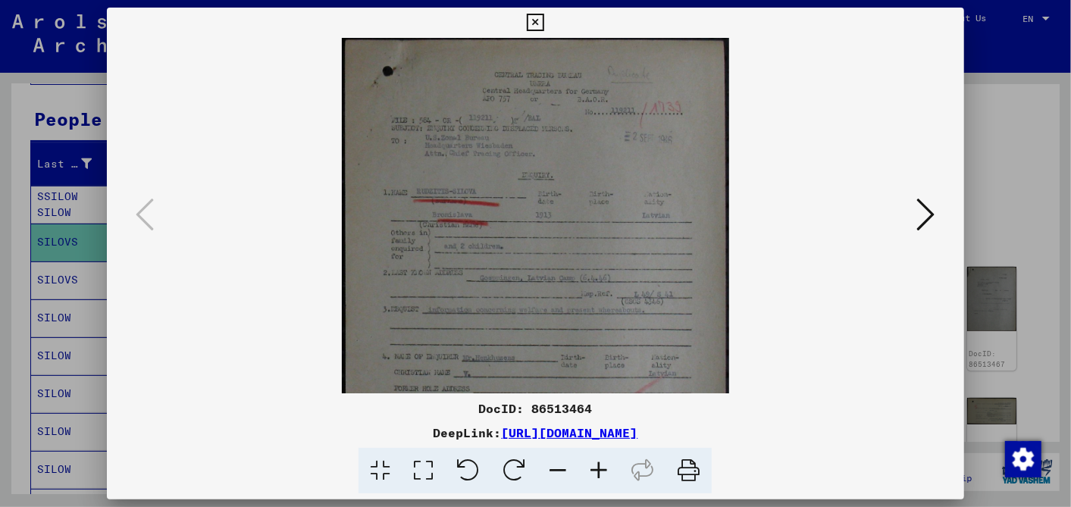
click at [606, 462] on icon at bounding box center [598, 471] width 41 height 46
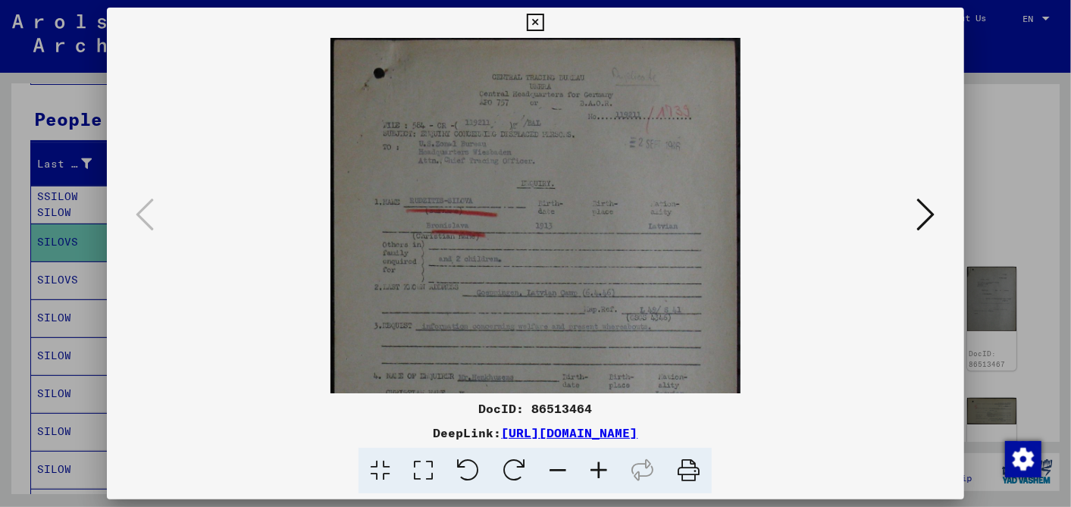
click at [606, 462] on icon at bounding box center [598, 471] width 41 height 46
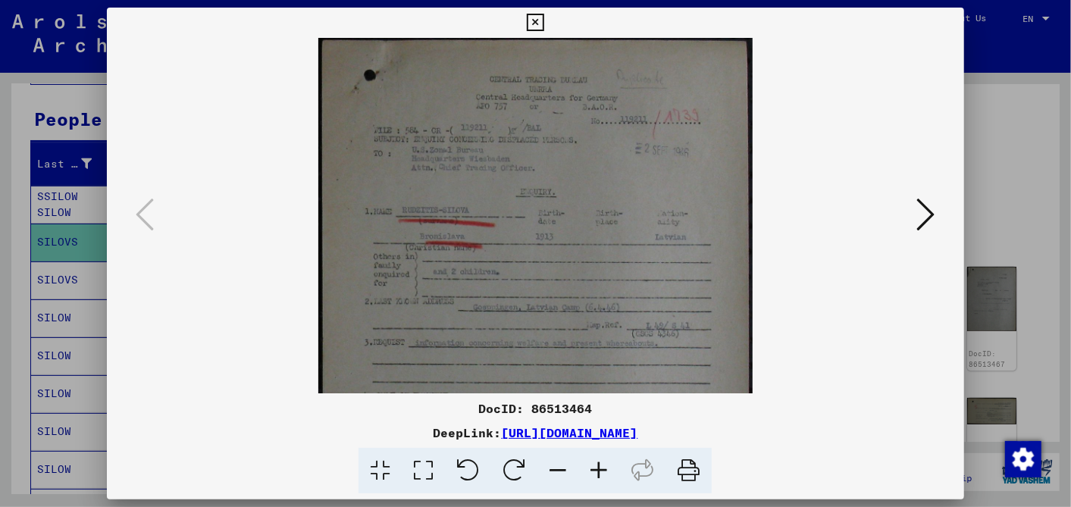
click at [606, 462] on icon at bounding box center [598, 471] width 41 height 46
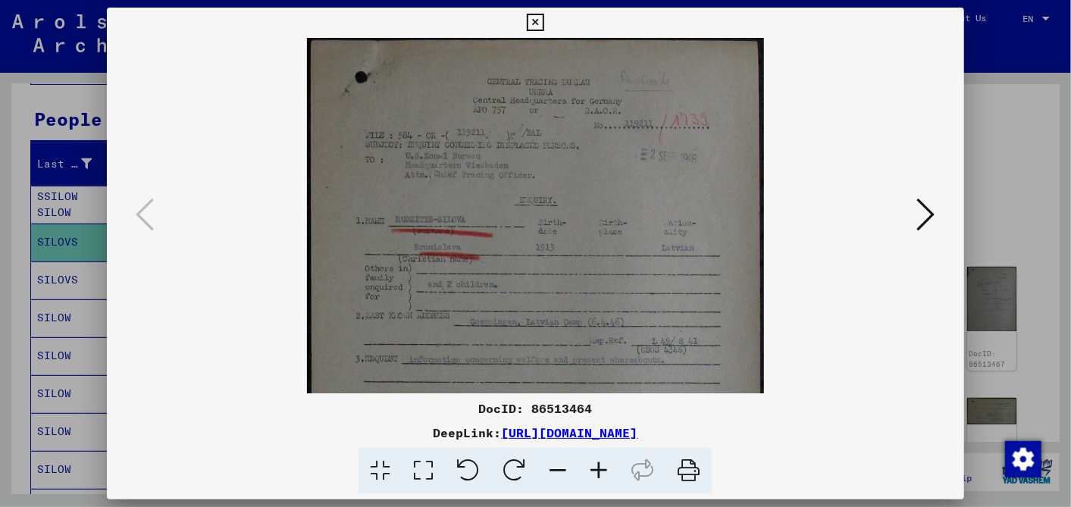
click at [920, 216] on icon at bounding box center [926, 214] width 18 height 36
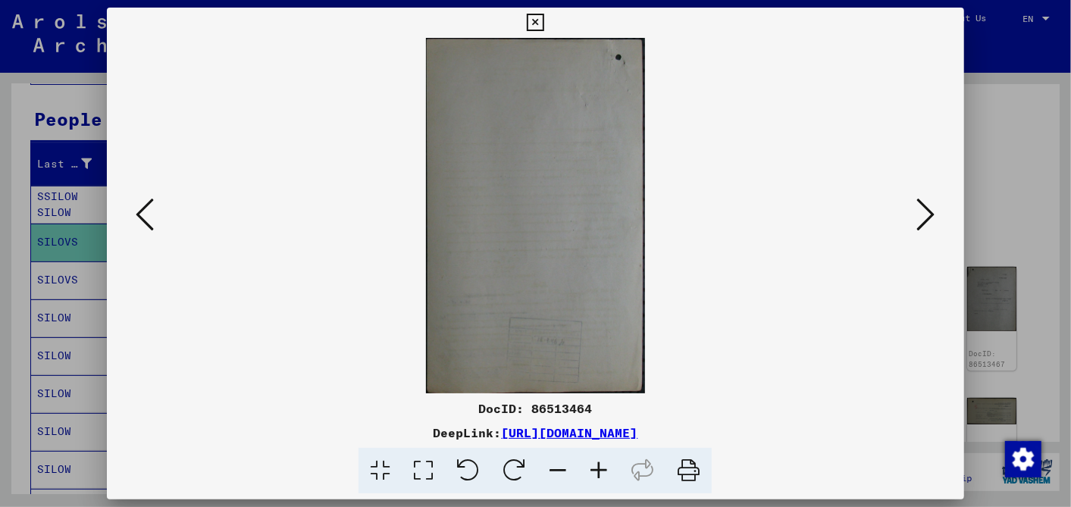
click at [920, 216] on icon at bounding box center [926, 214] width 18 height 36
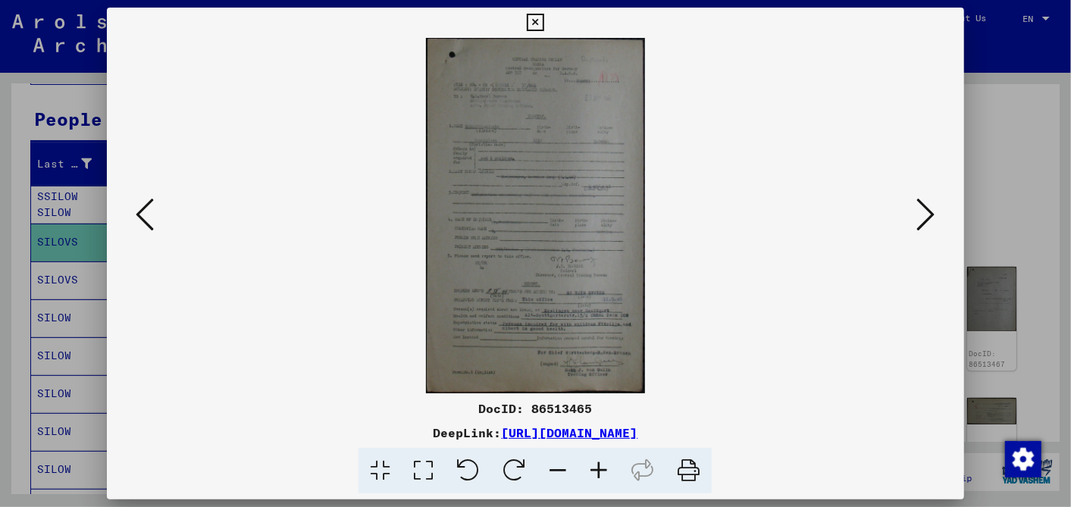
click at [920, 216] on icon at bounding box center [926, 214] width 18 height 36
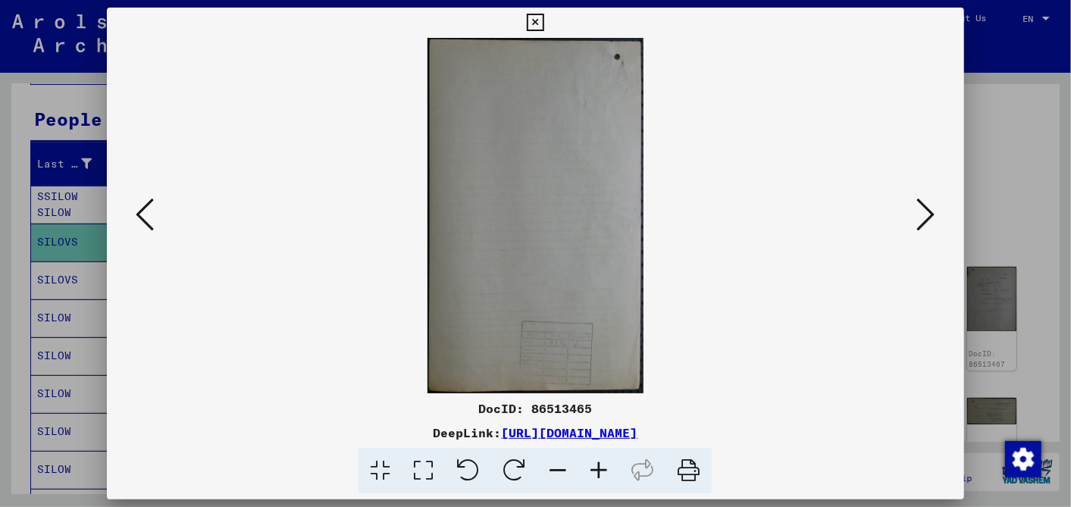
click at [920, 216] on icon at bounding box center [926, 214] width 18 height 36
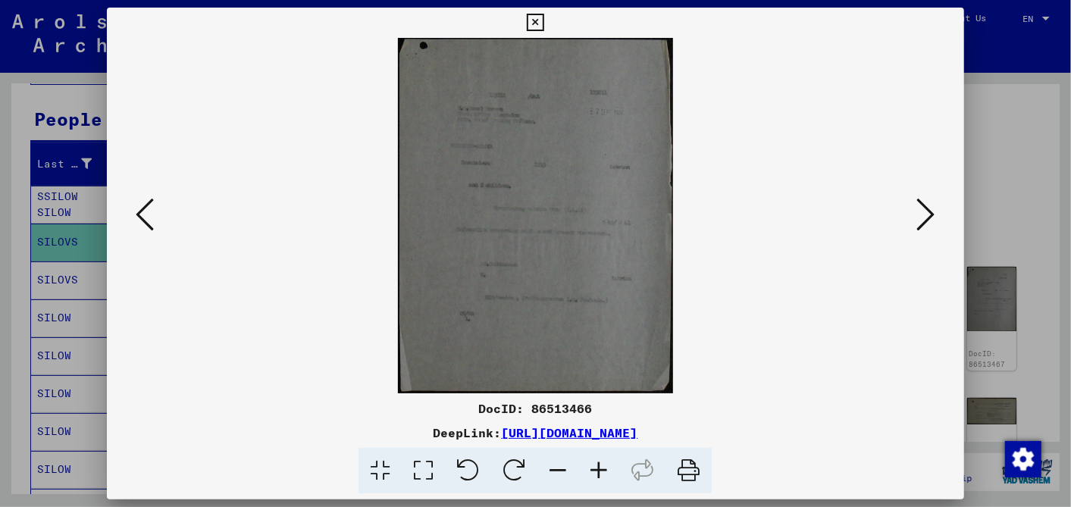
click at [920, 216] on icon at bounding box center [926, 214] width 18 height 36
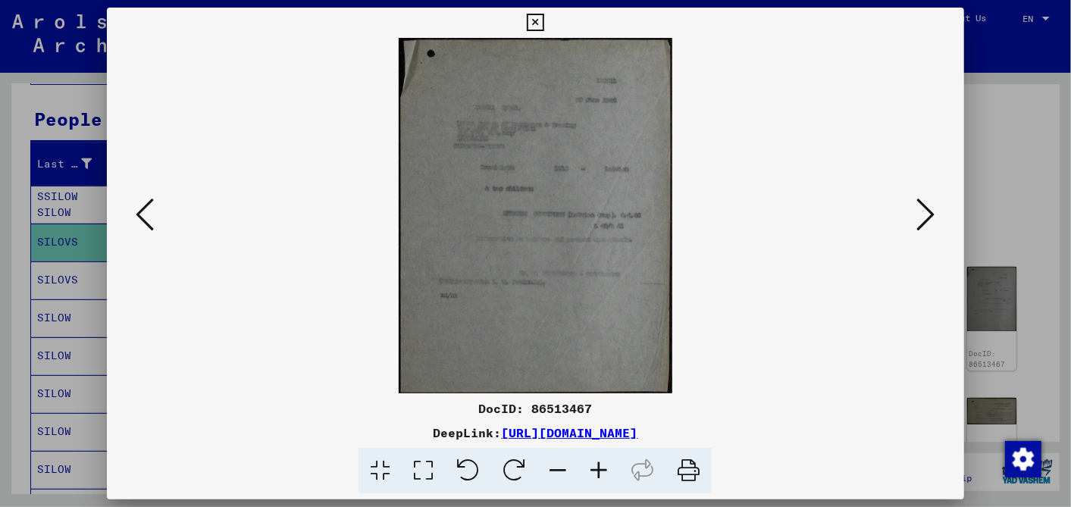
click at [920, 216] on icon at bounding box center [926, 214] width 18 height 36
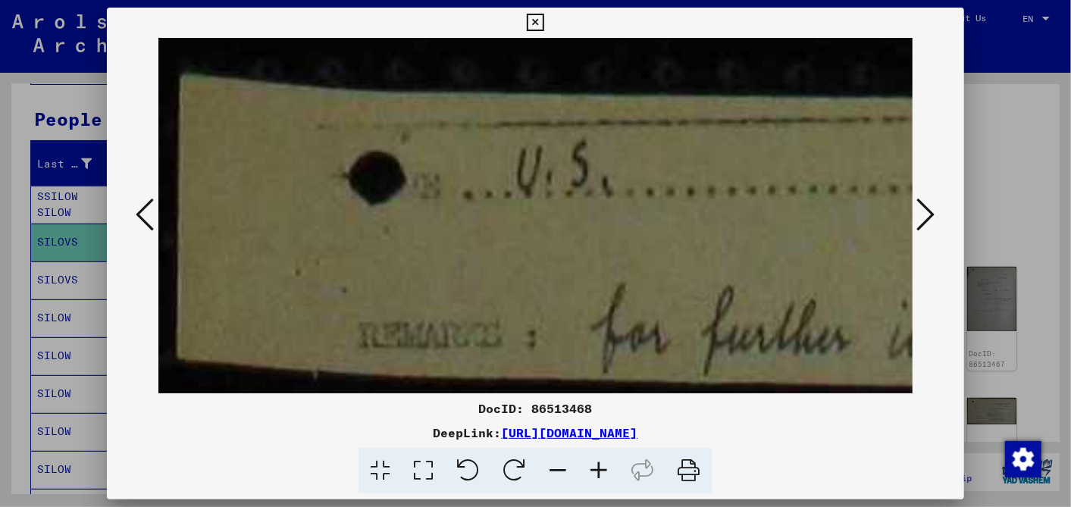
click at [920, 216] on icon at bounding box center [926, 214] width 18 height 36
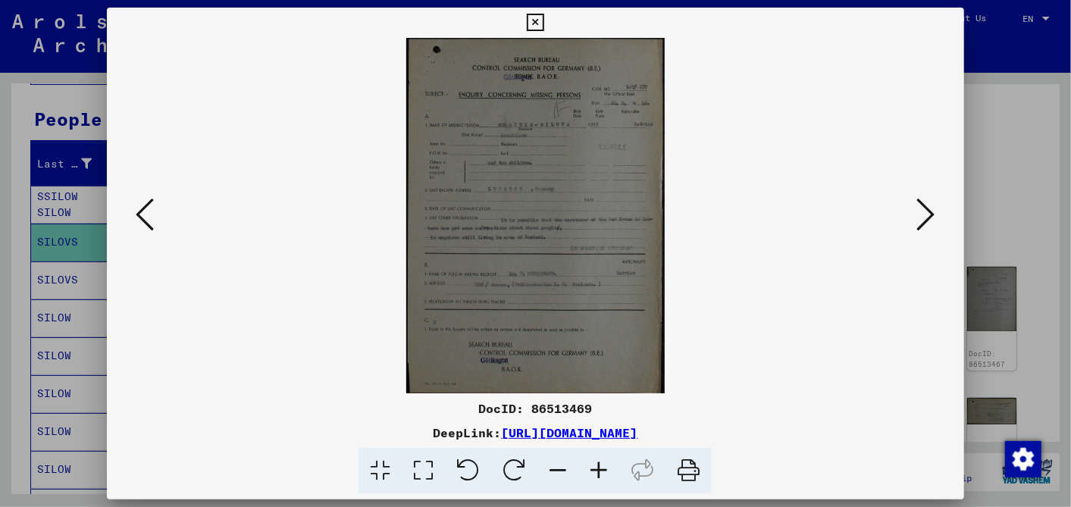
click at [920, 216] on icon at bounding box center [926, 214] width 18 height 36
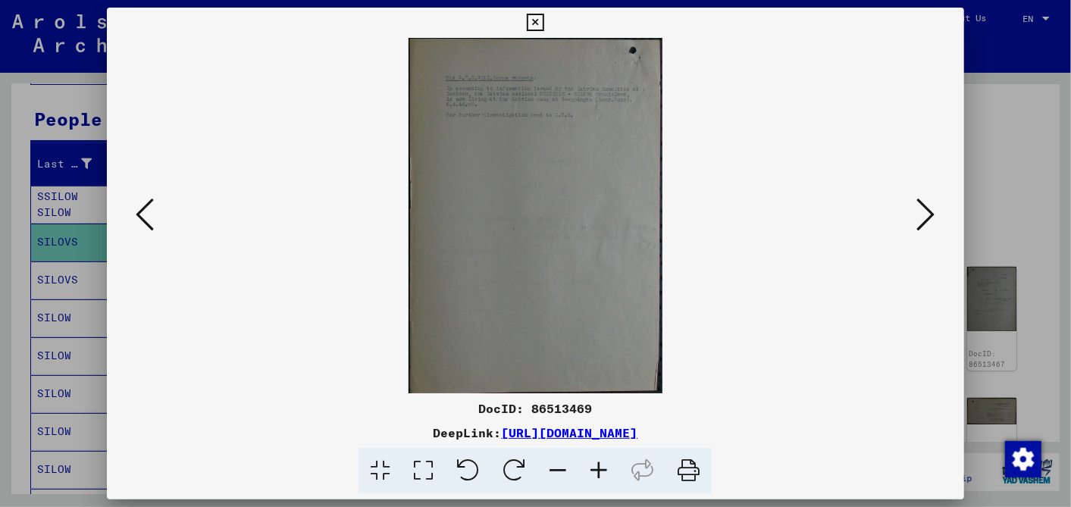
click at [920, 216] on icon at bounding box center [926, 214] width 18 height 36
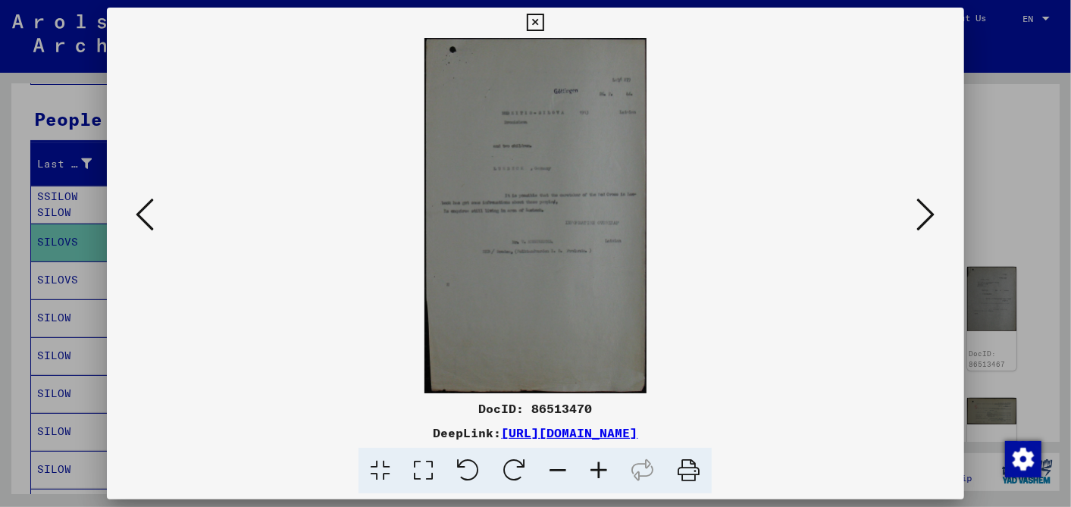
click at [920, 216] on icon at bounding box center [926, 214] width 18 height 36
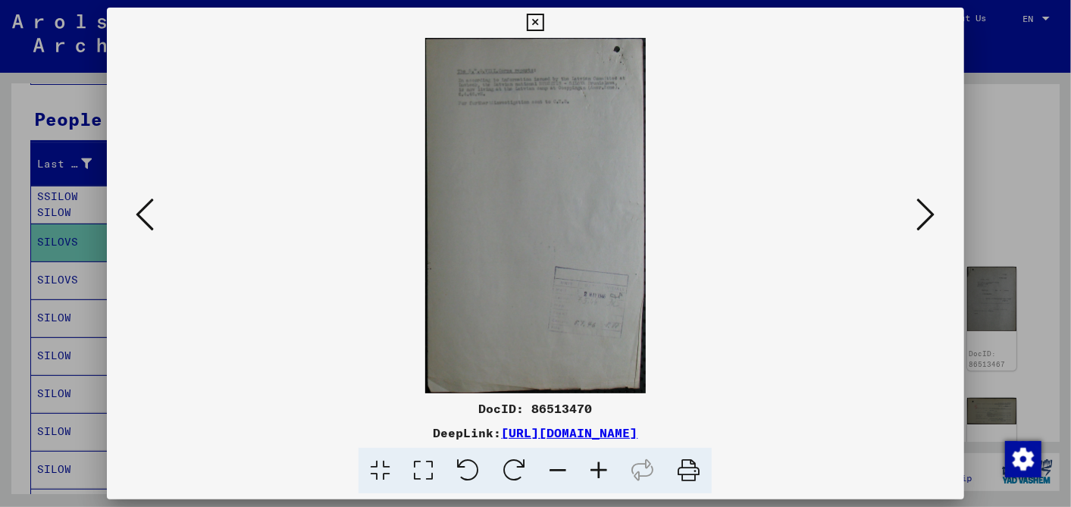
click at [920, 218] on icon at bounding box center [926, 214] width 18 height 36
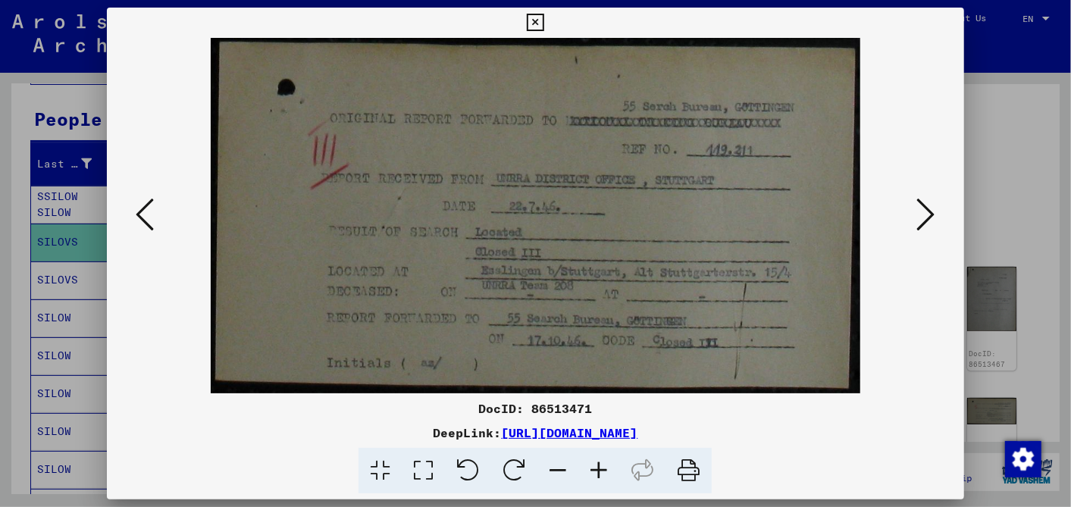
drag, startPoint x: 498, startPoint y: 312, endPoint x: 500, endPoint y: 259, distance: 53.1
click at [500, 259] on img at bounding box center [536, 215] width 650 height 355
drag, startPoint x: 590, startPoint y: 349, endPoint x: 610, endPoint y: 285, distance: 67.6
click at [610, 285] on img at bounding box center [536, 215] width 650 height 355
click at [528, 318] on img at bounding box center [536, 215] width 650 height 355
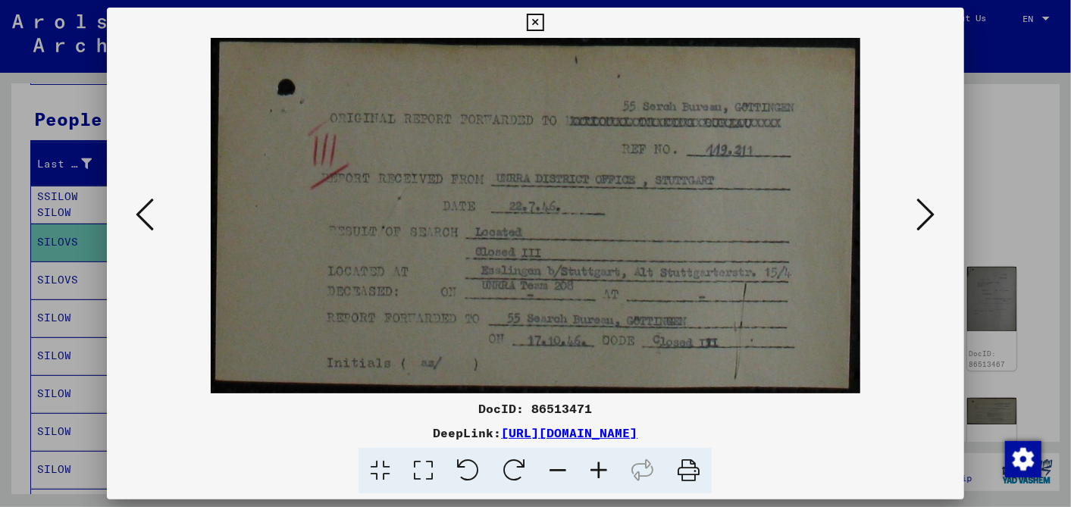
drag, startPoint x: 596, startPoint y: 465, endPoint x: 590, endPoint y: 444, distance: 22.1
click at [595, 465] on icon at bounding box center [598, 471] width 41 height 46
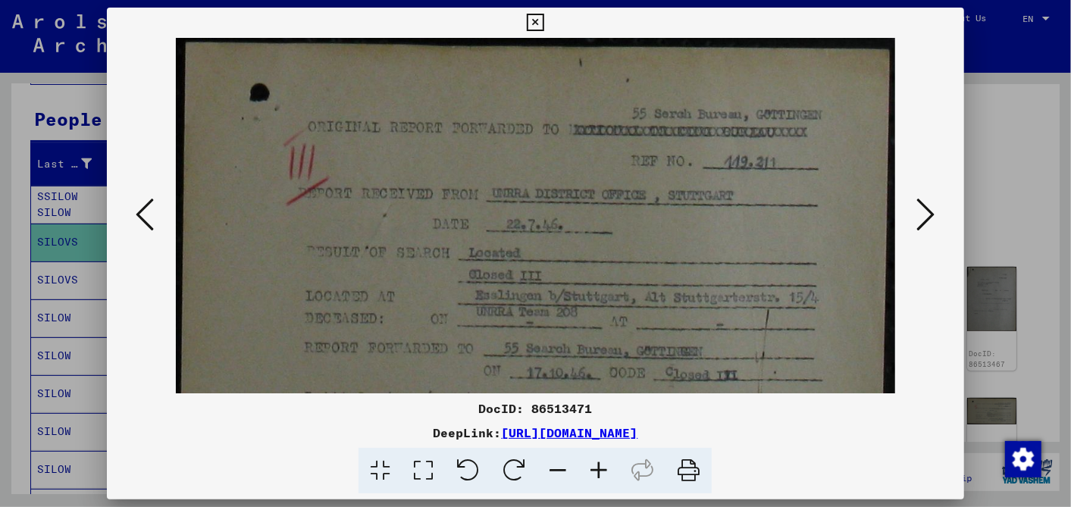
scroll to position [38, 0]
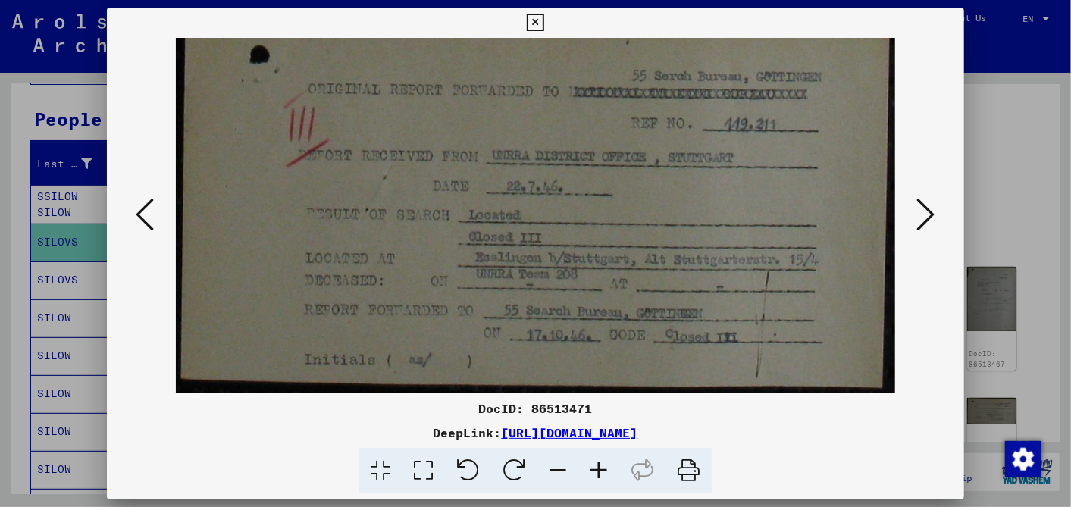
drag, startPoint x: 606, startPoint y: 271, endPoint x: 627, endPoint y: 155, distance: 117.8
click at [627, 155] on img at bounding box center [535, 196] width 719 height 393
click at [922, 212] on icon at bounding box center [926, 214] width 18 height 36
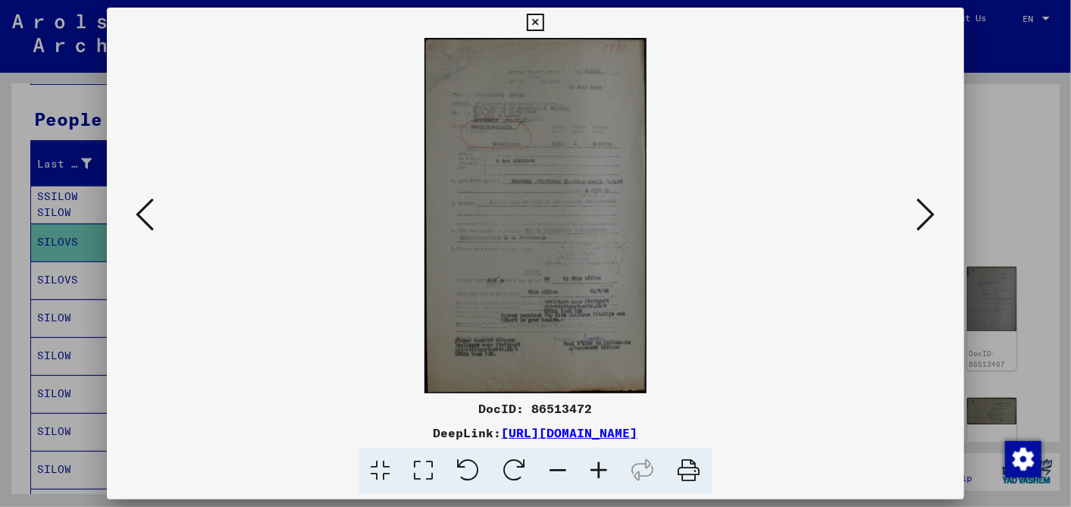
click at [595, 462] on icon at bounding box center [598, 471] width 41 height 46
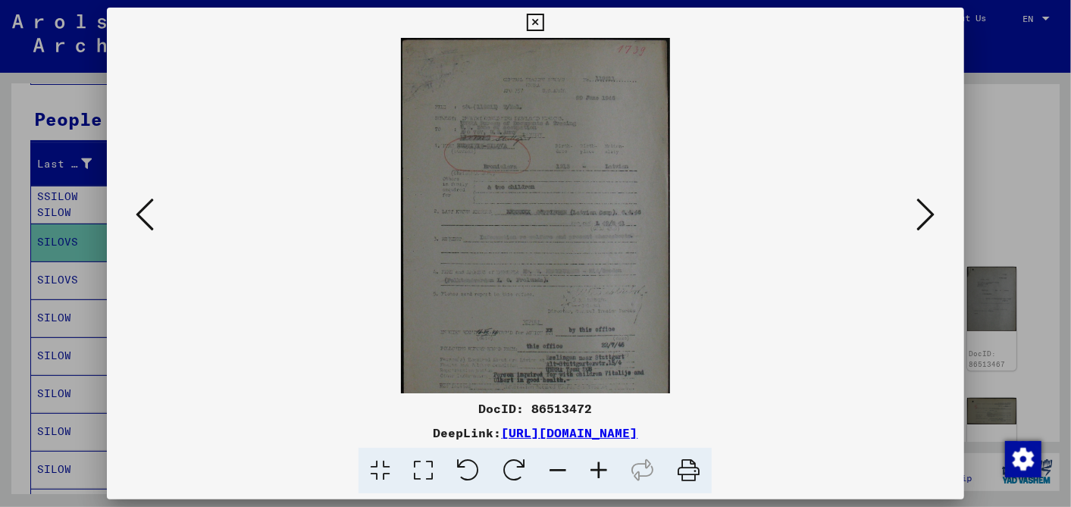
click at [595, 462] on icon at bounding box center [598, 471] width 41 height 46
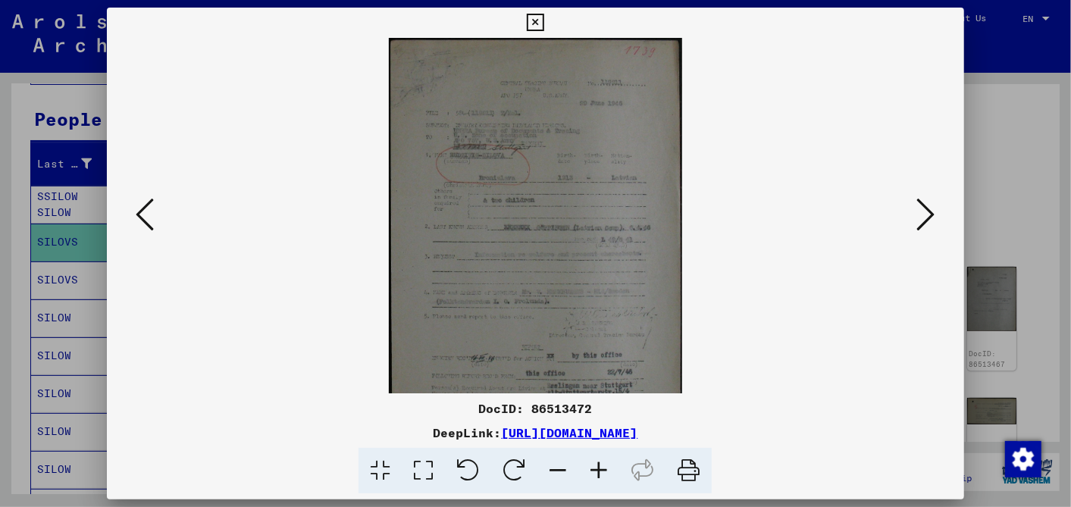
click at [595, 462] on icon at bounding box center [598, 471] width 41 height 46
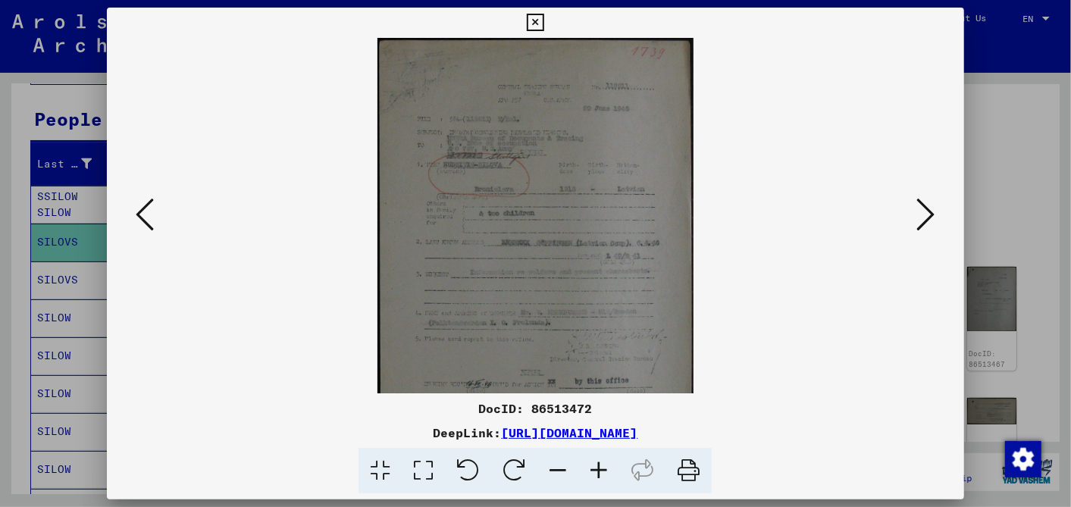
click at [595, 462] on icon at bounding box center [598, 471] width 41 height 46
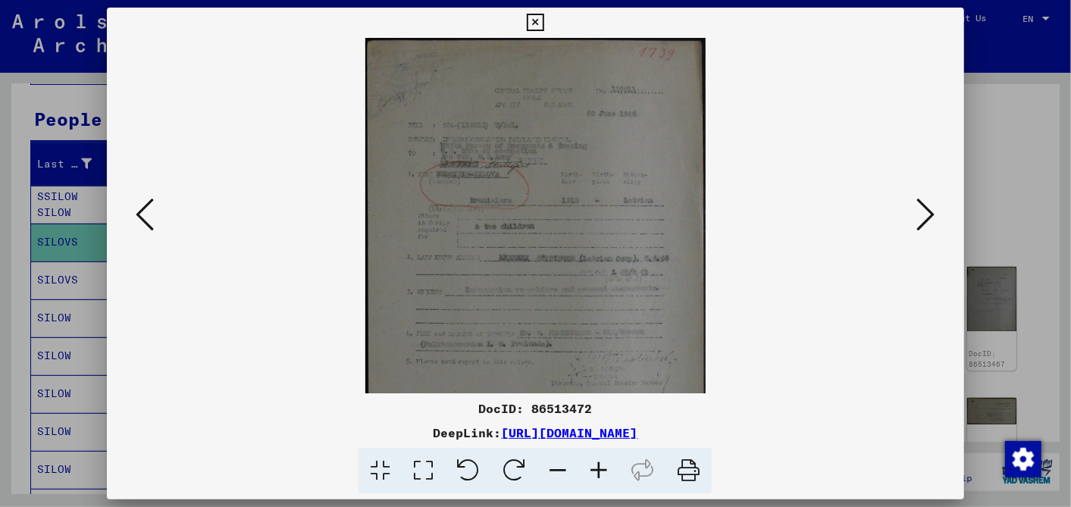
click at [595, 462] on icon at bounding box center [598, 471] width 41 height 46
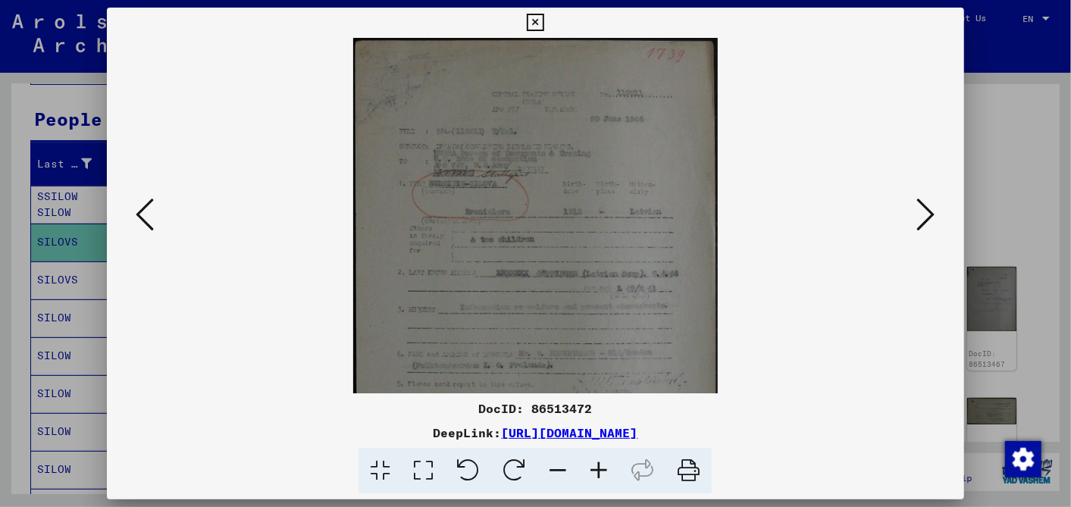
click at [595, 462] on icon at bounding box center [598, 471] width 41 height 46
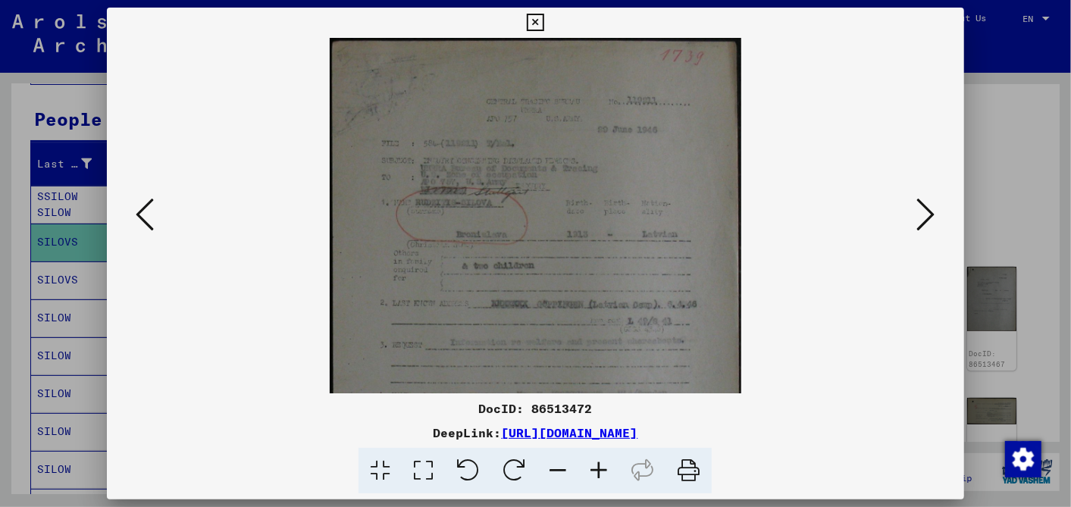
click at [595, 462] on icon at bounding box center [598, 471] width 41 height 46
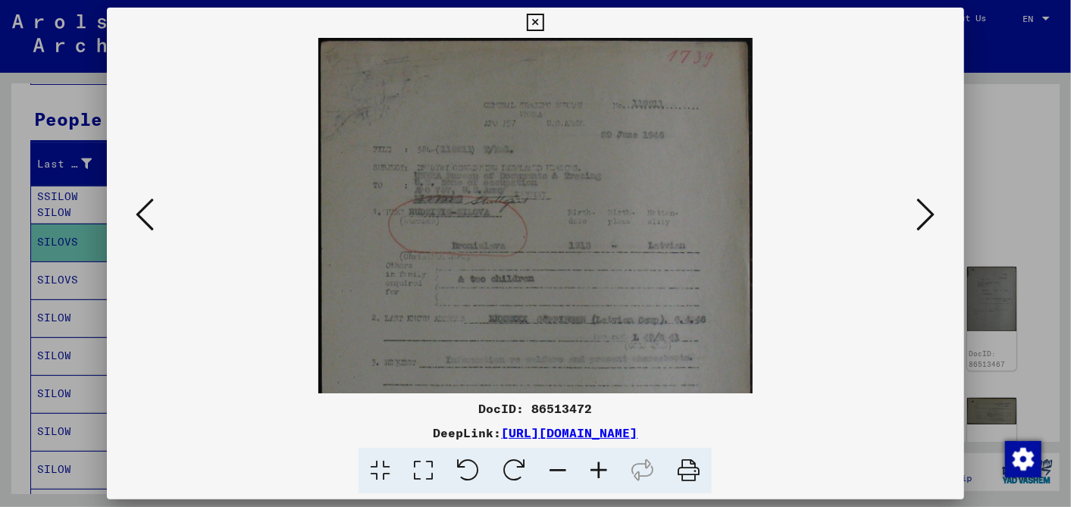
click at [595, 462] on icon at bounding box center [598, 471] width 41 height 46
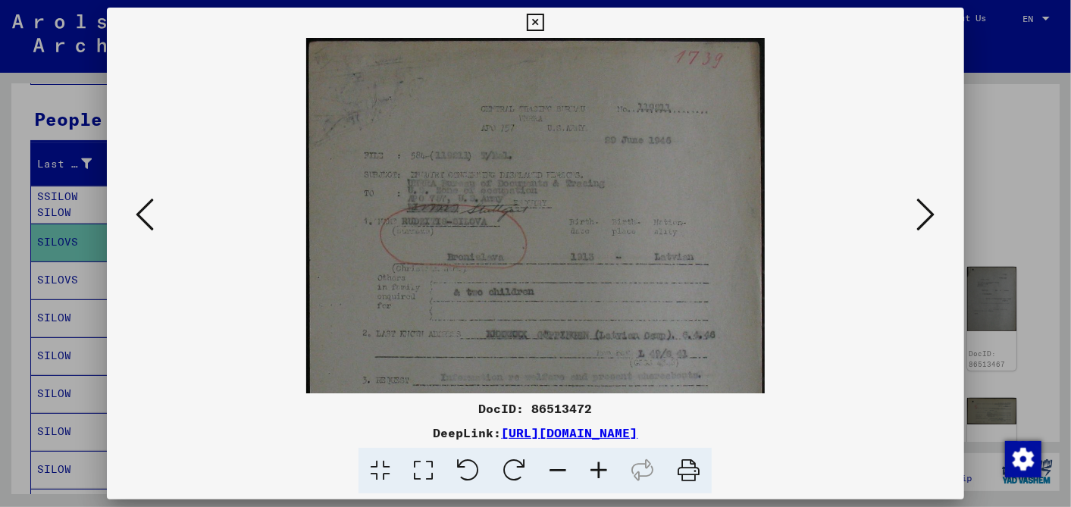
click at [595, 462] on icon at bounding box center [598, 471] width 41 height 46
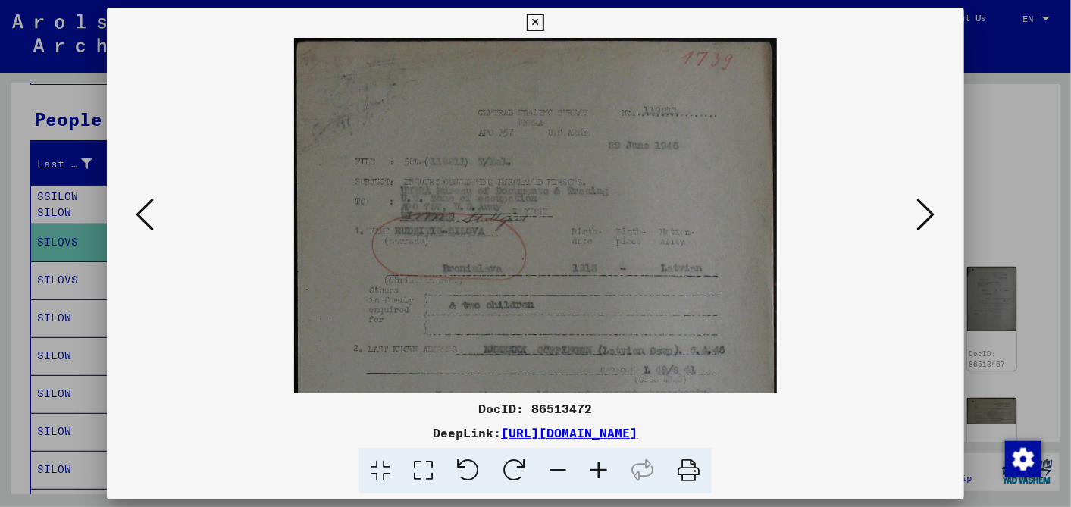
click at [595, 462] on icon at bounding box center [598, 471] width 41 height 46
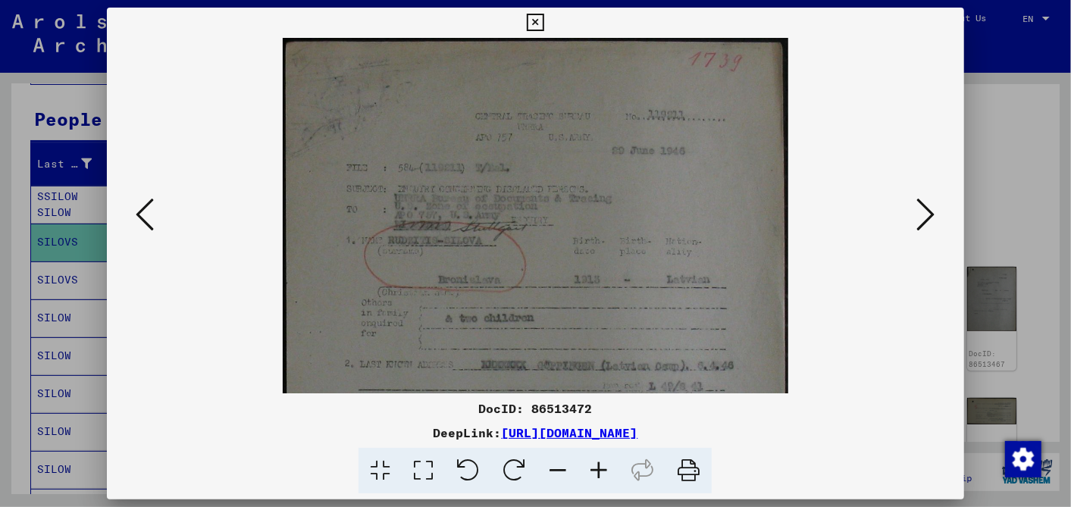
click at [595, 462] on icon at bounding box center [598, 471] width 41 height 46
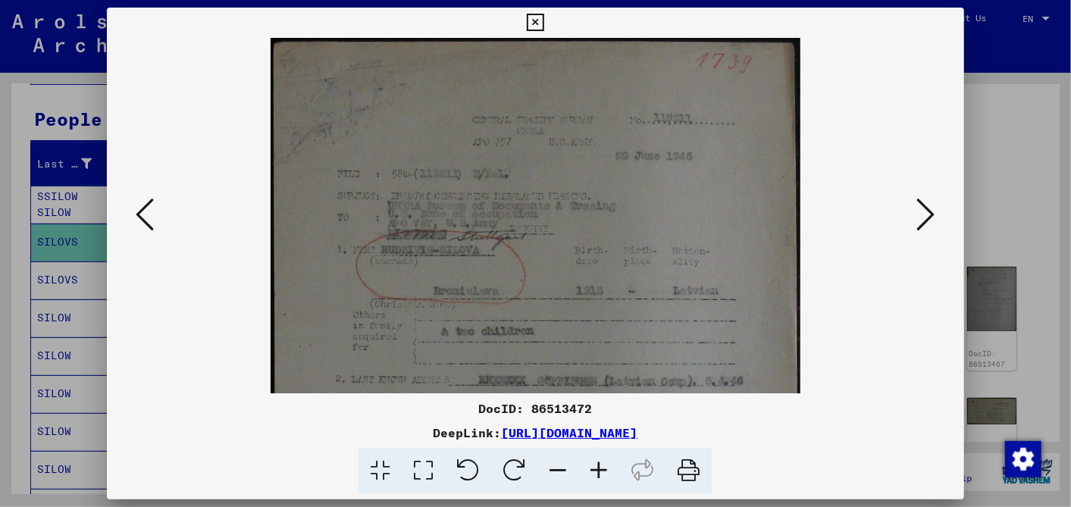
click at [595, 462] on icon at bounding box center [598, 471] width 41 height 46
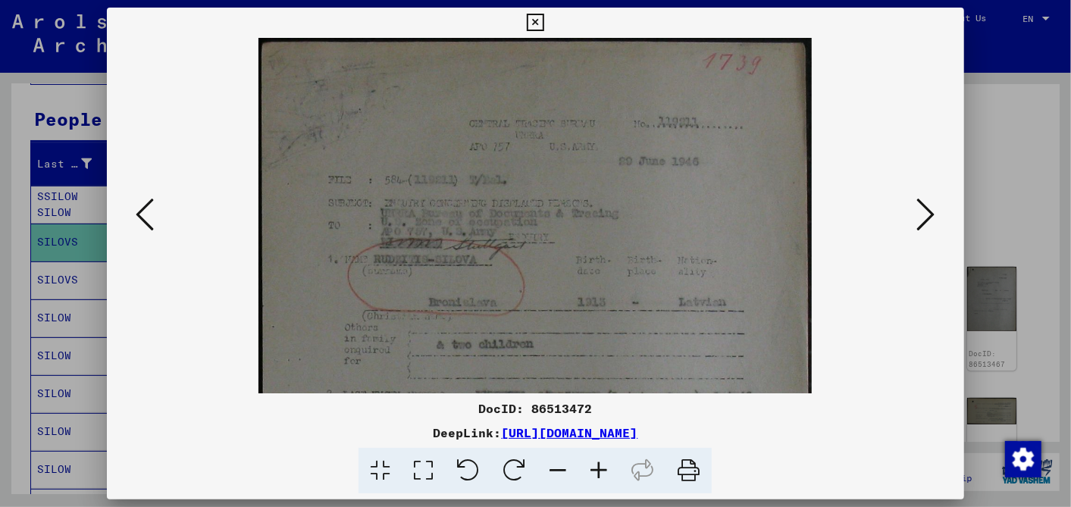
click at [595, 462] on icon at bounding box center [598, 471] width 41 height 46
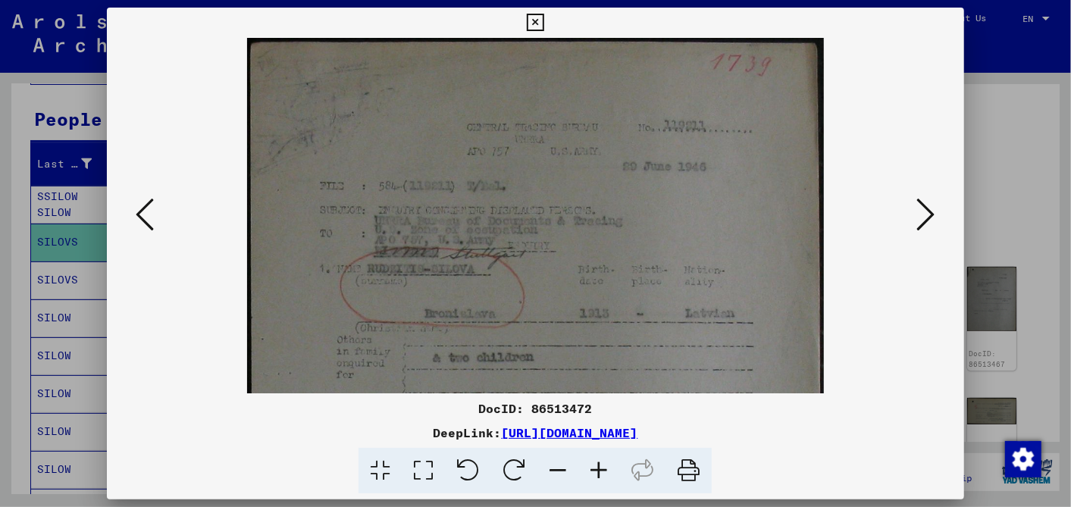
click at [595, 462] on icon at bounding box center [598, 471] width 41 height 46
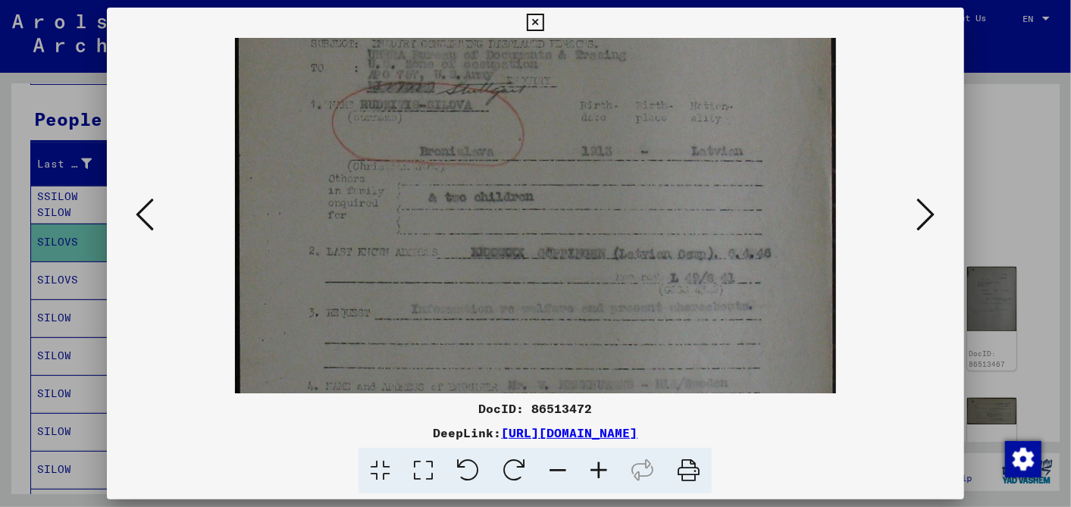
scroll to position [173, 0]
drag, startPoint x: 537, startPoint y: 299, endPoint x: 568, endPoint y: 126, distance: 176.3
click at [568, 126] on img at bounding box center [535, 346] width 600 height 962
click at [530, 17] on icon at bounding box center [535, 23] width 17 height 18
